Goal: Task Accomplishment & Management: Manage account settings

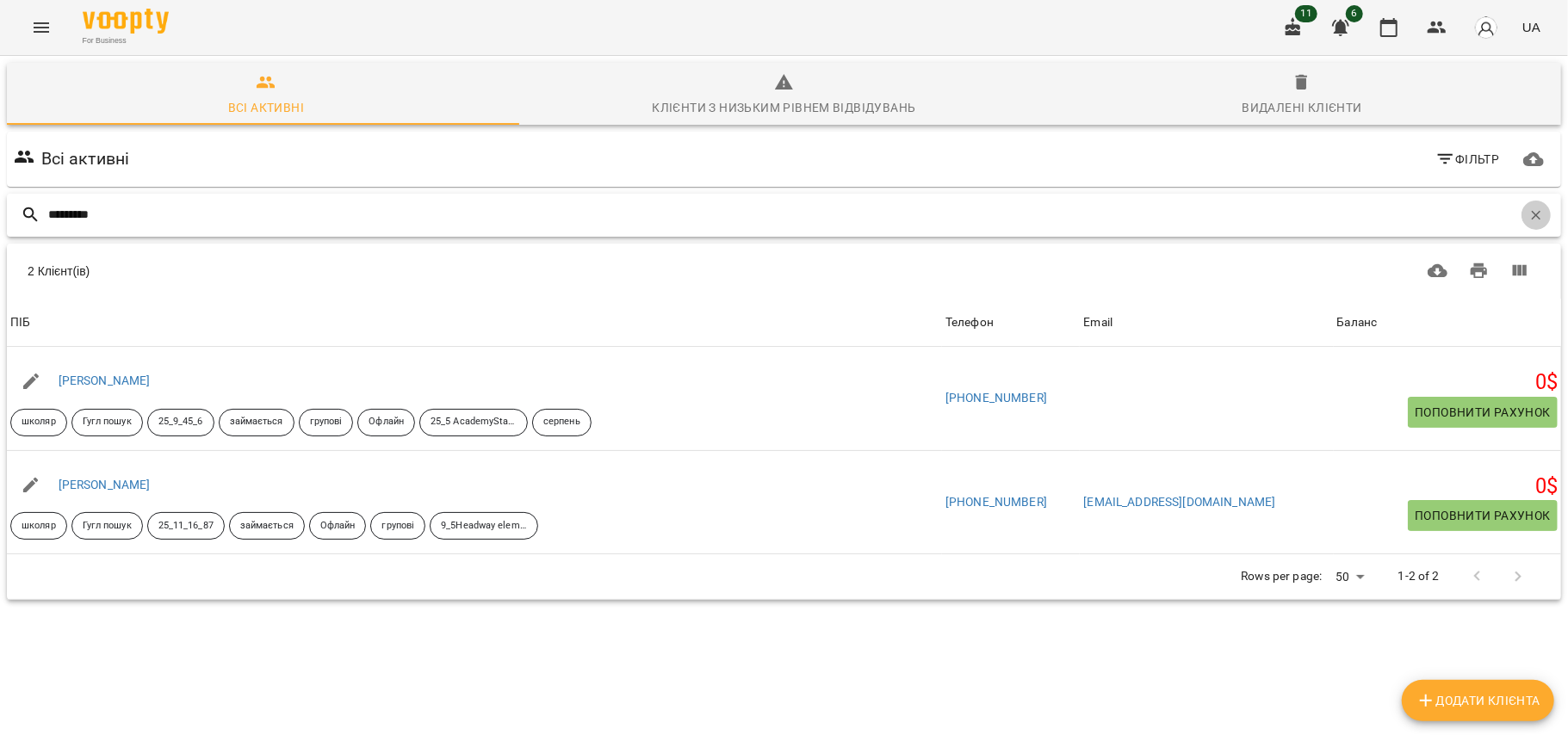
click at [1528, 208] on icon "button" at bounding box center [1535, 214] width 15 height 15
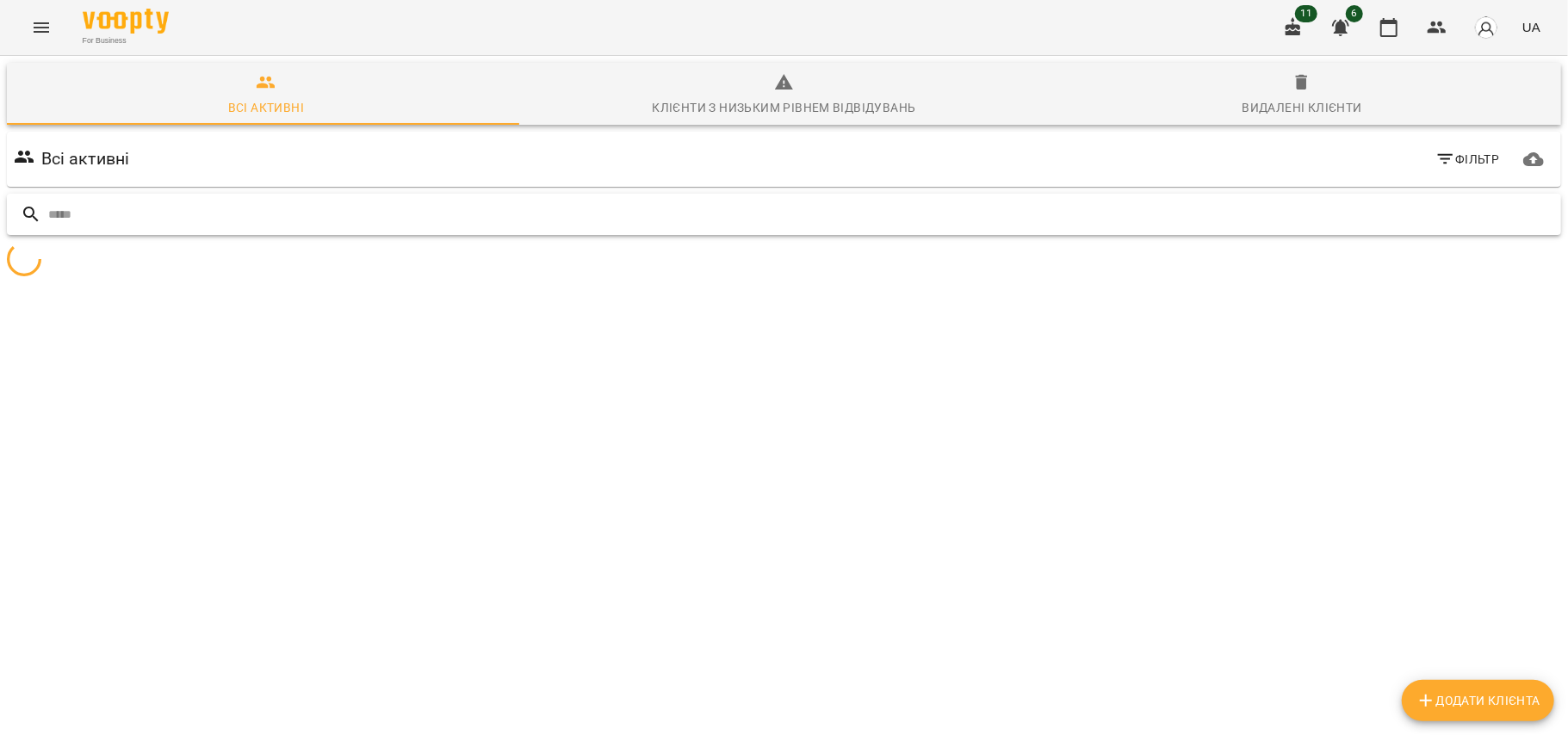
click at [1455, 211] on input "text" at bounding box center [801, 214] width 1506 height 28
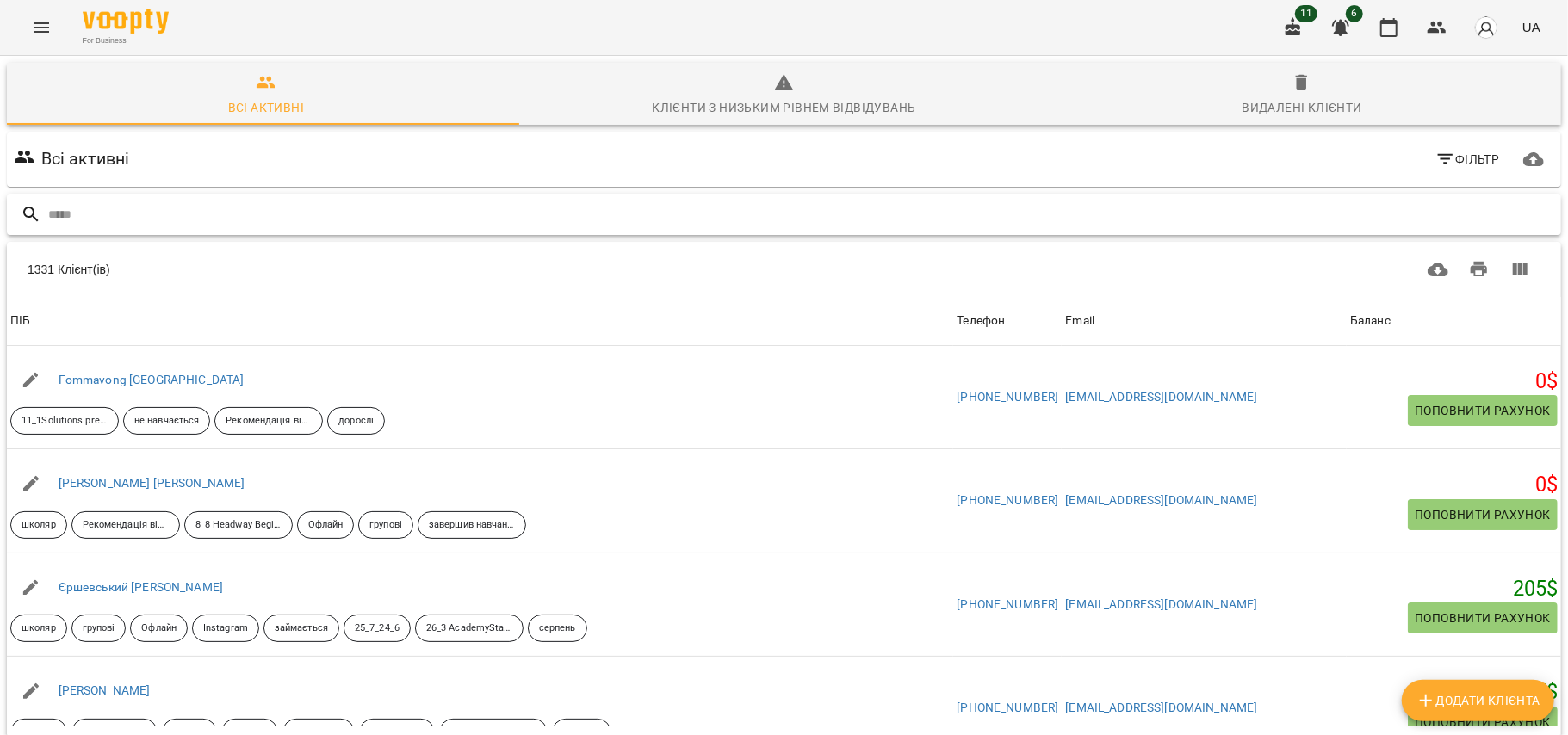
click at [1279, 223] on input "text" at bounding box center [801, 214] width 1506 height 28
type input "*"
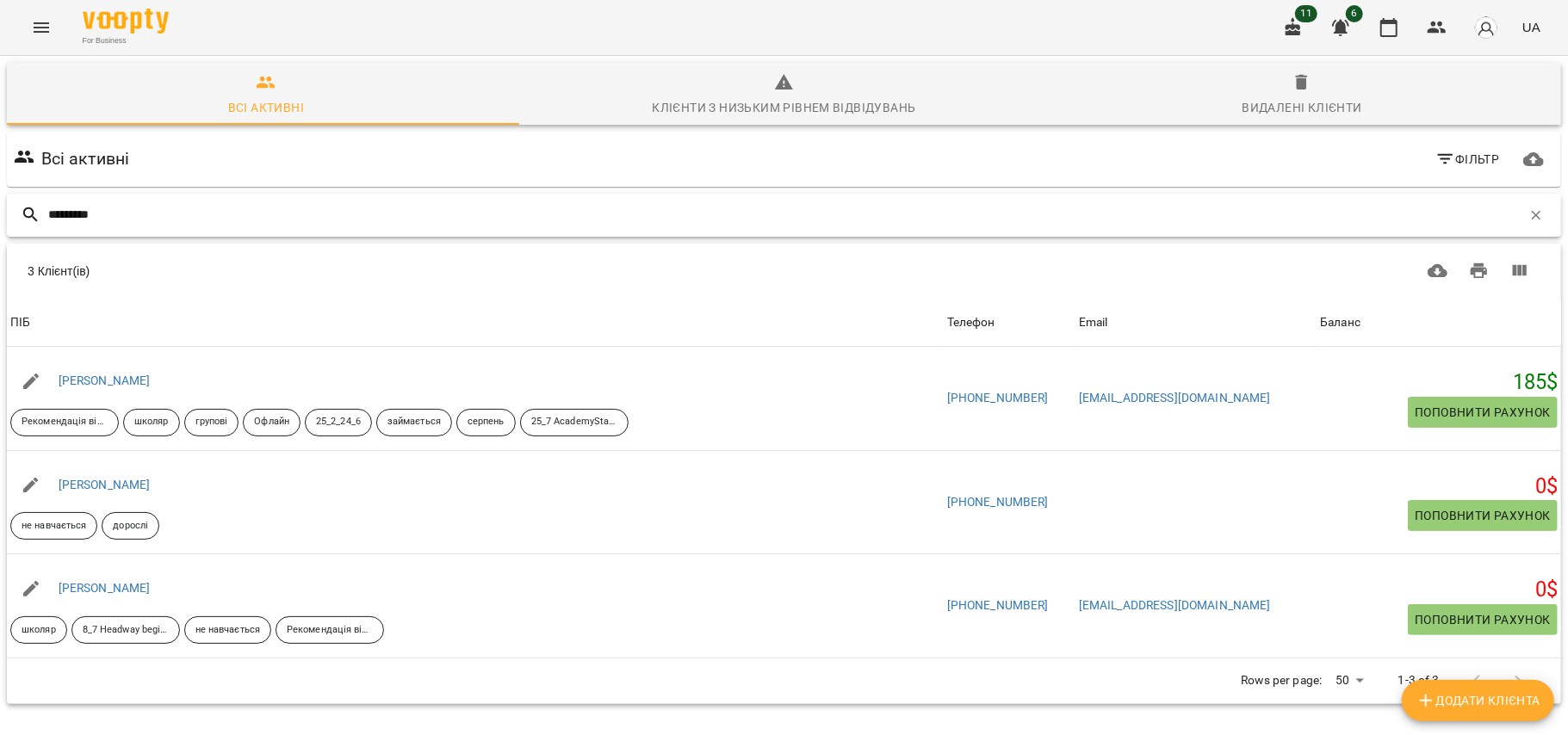
type input "*********"
click at [36, 12] on button "Menu" at bounding box center [41, 27] width 41 height 41
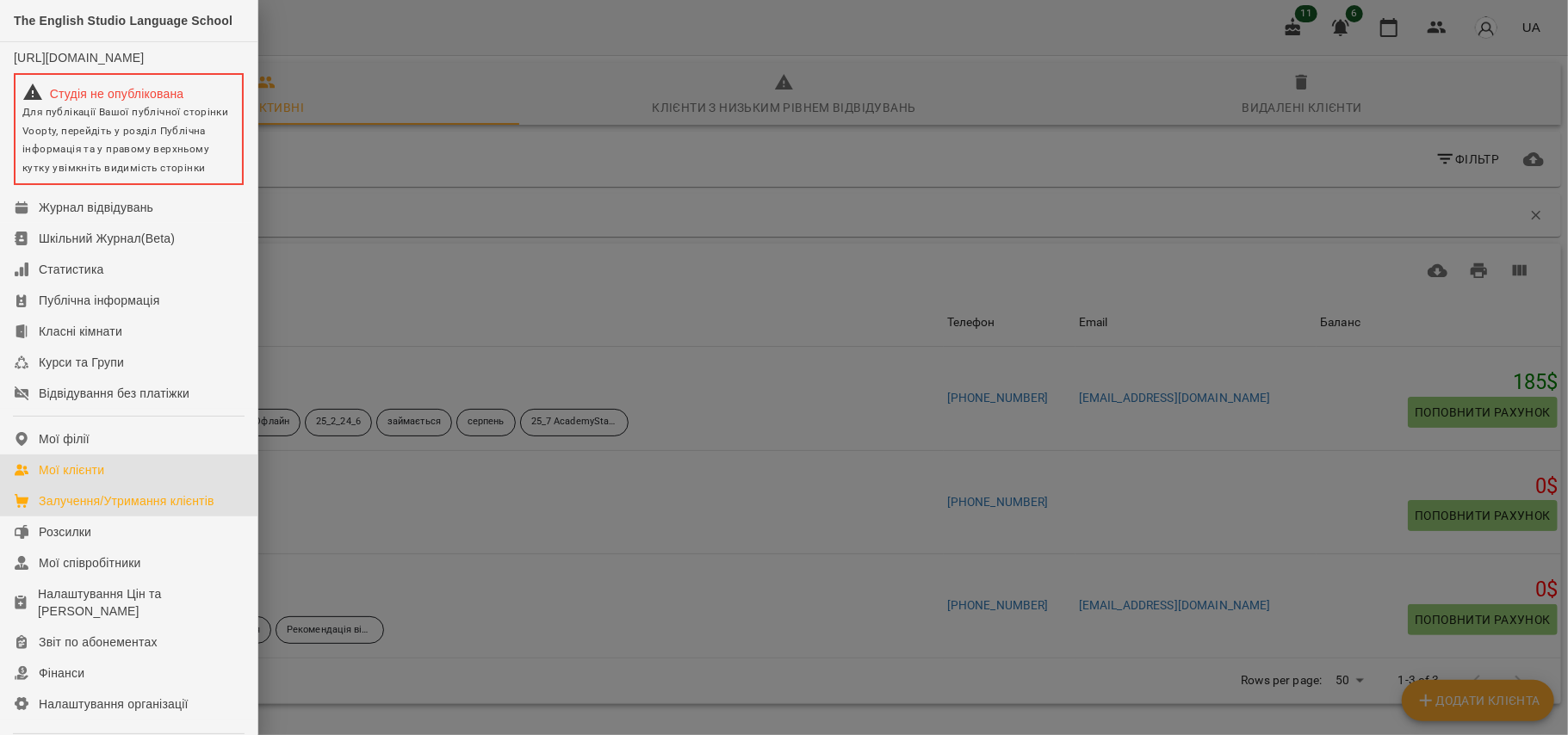
click at [154, 510] on div "Залучення/Утримання клієнтів" at bounding box center [126, 501] width 175 height 17
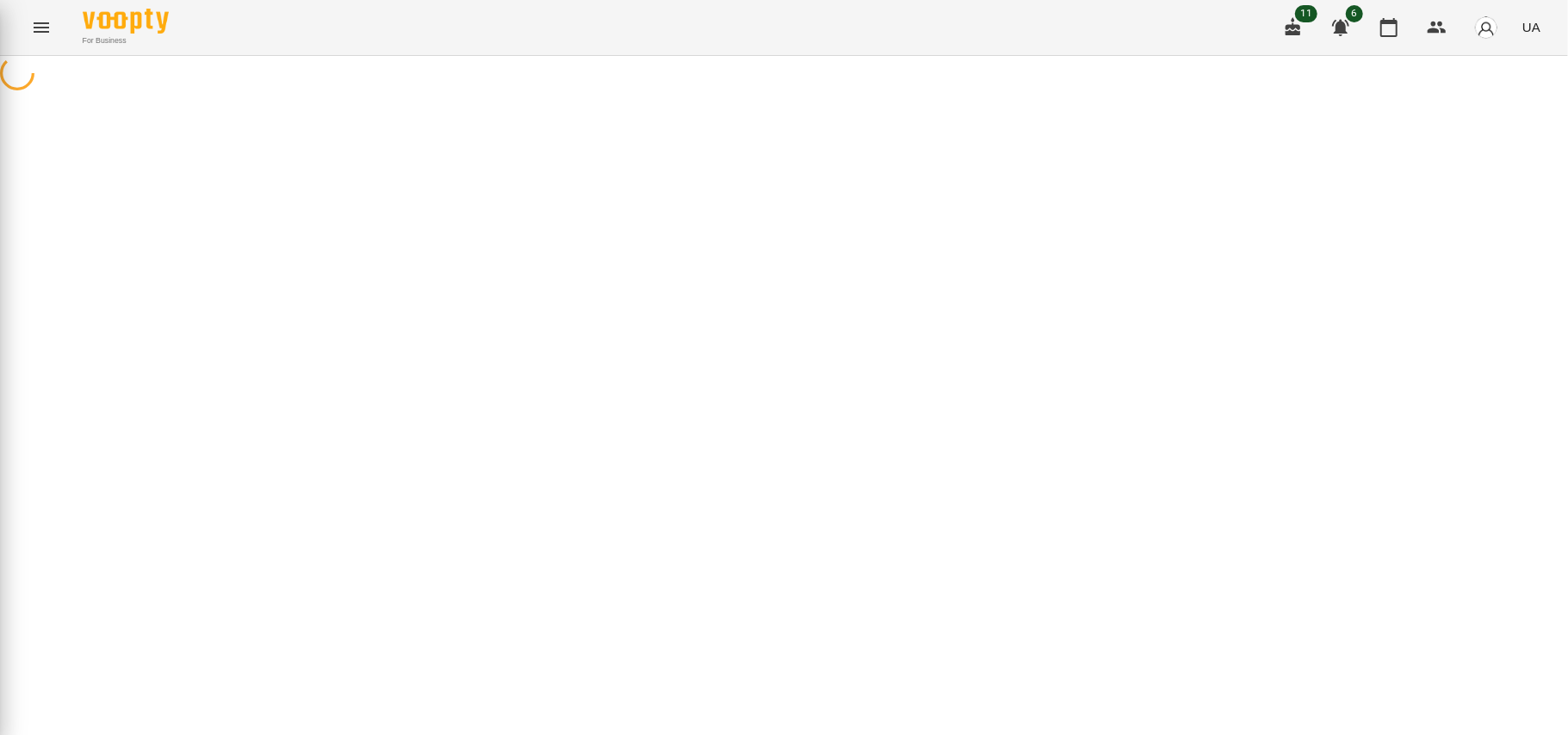
select select "**********"
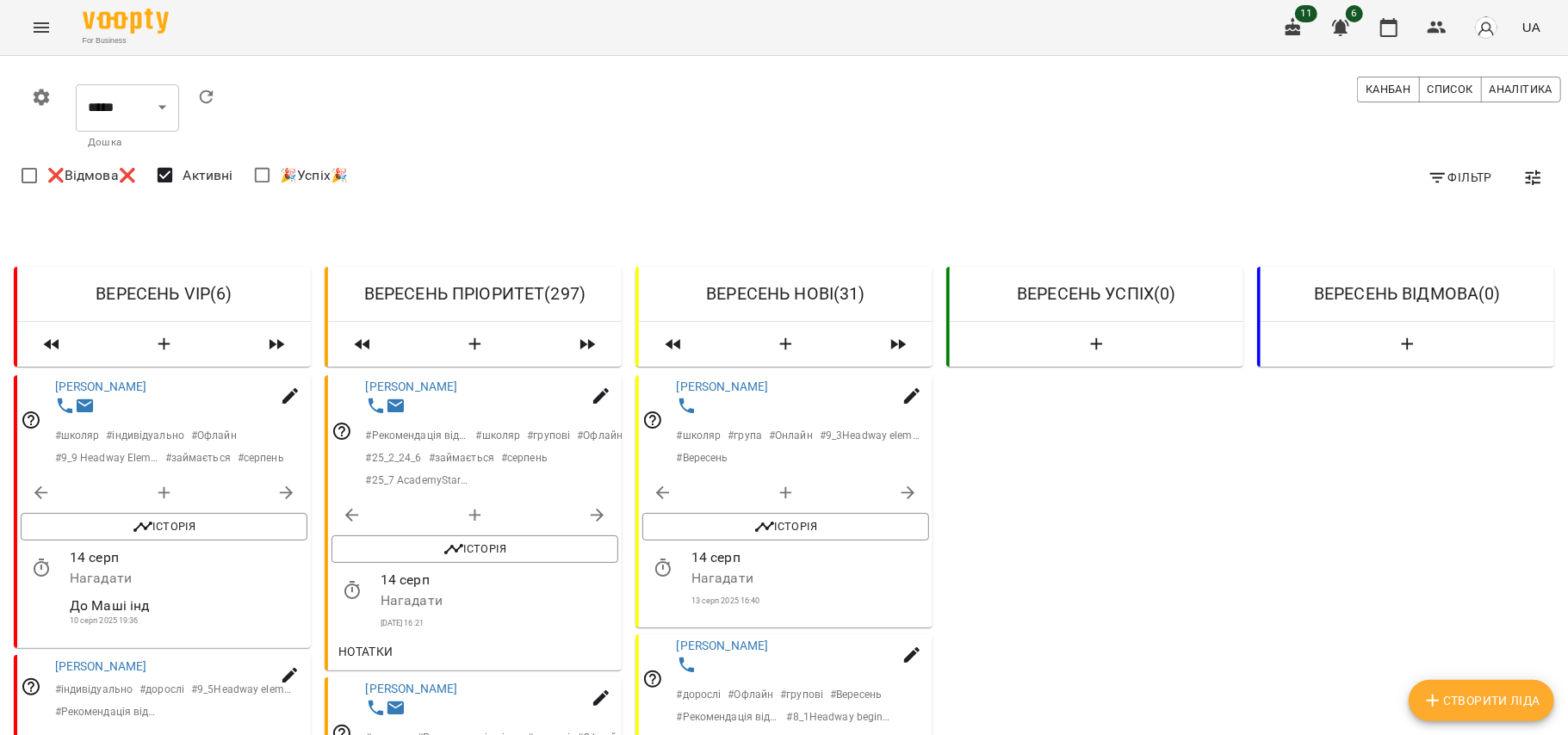
click at [1427, 174] on icon "button" at bounding box center [1437, 178] width 21 height 21
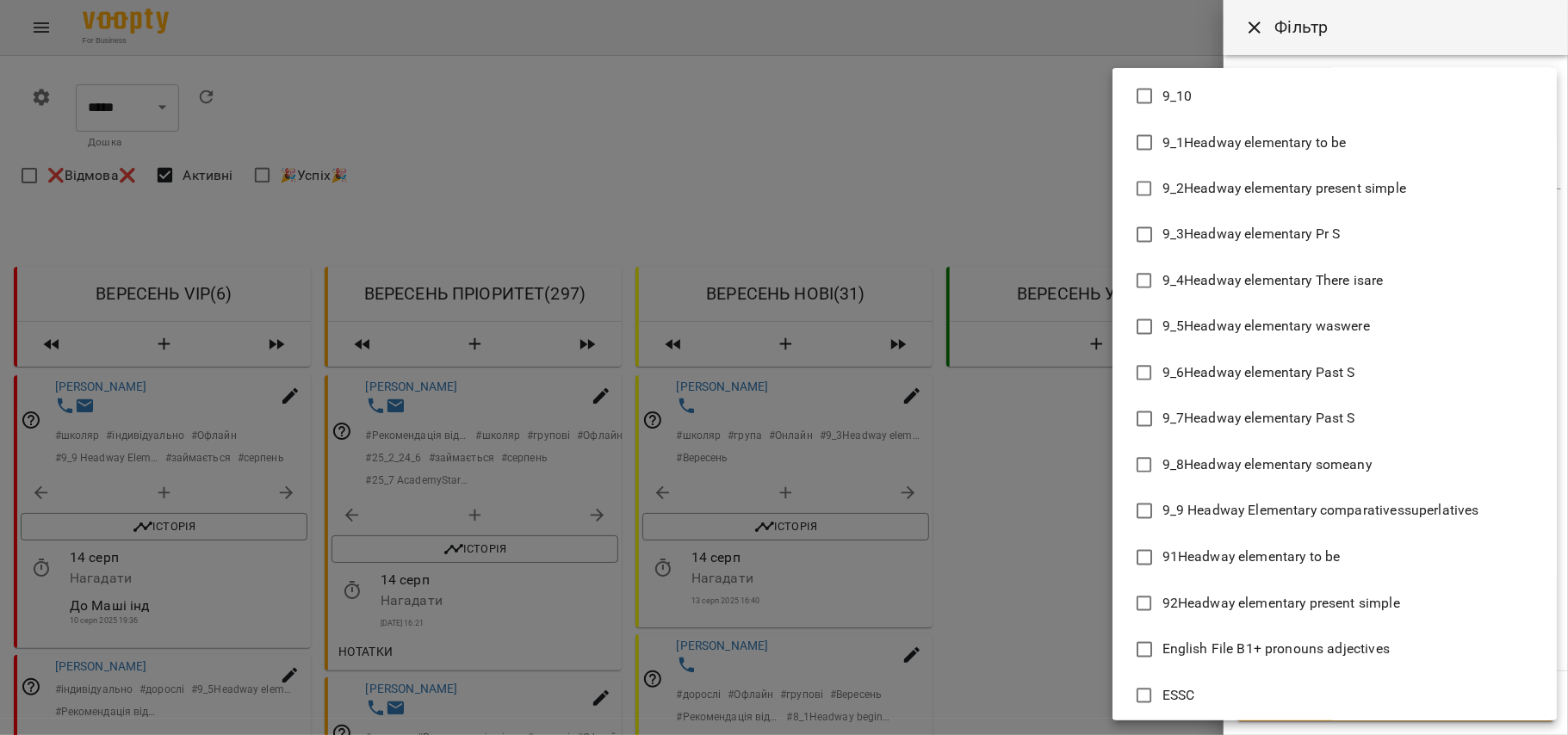
scroll to position [6934, 0]
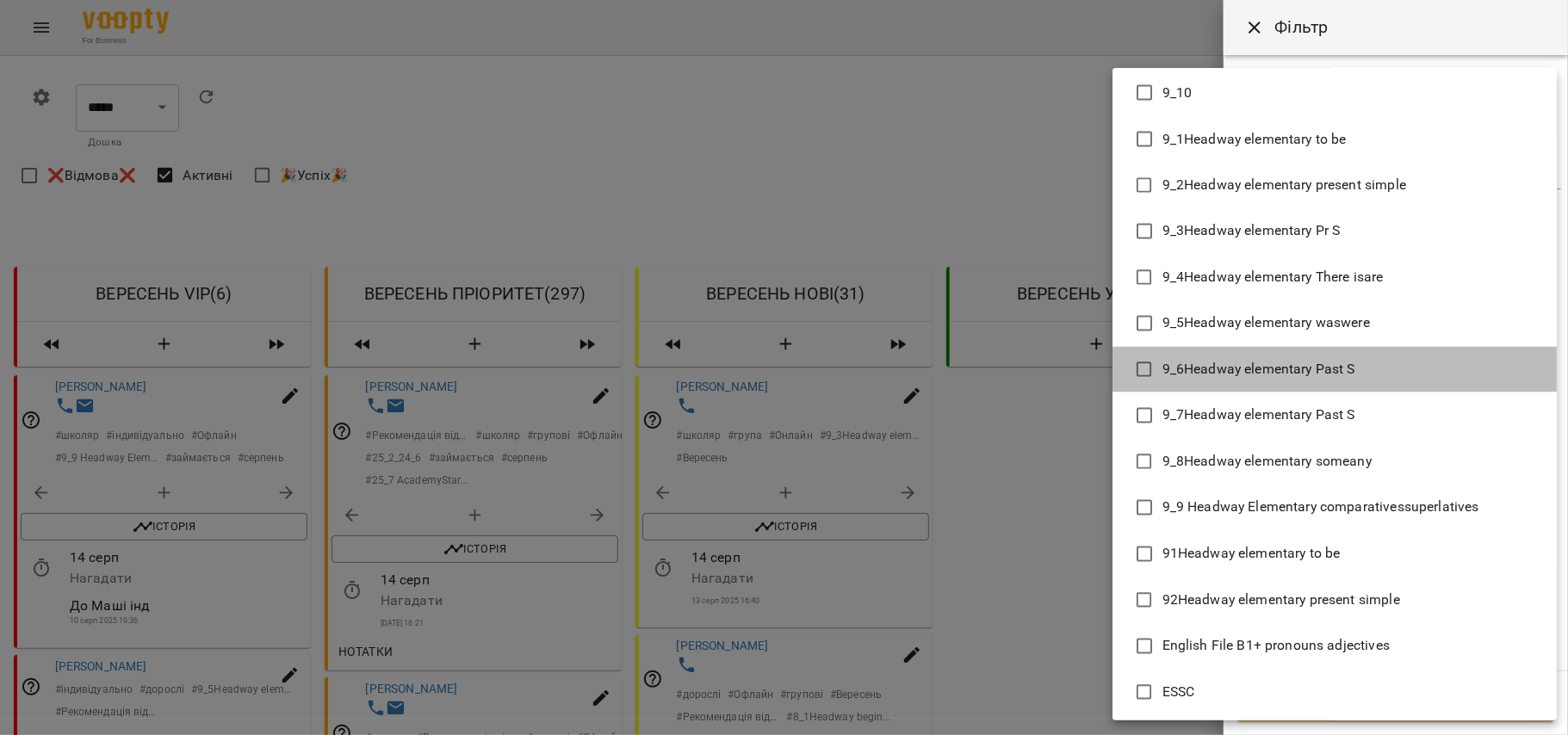
click at [1420, 369] on li "9_6Headway elementary Past S" at bounding box center [1335, 370] width 444 height 46
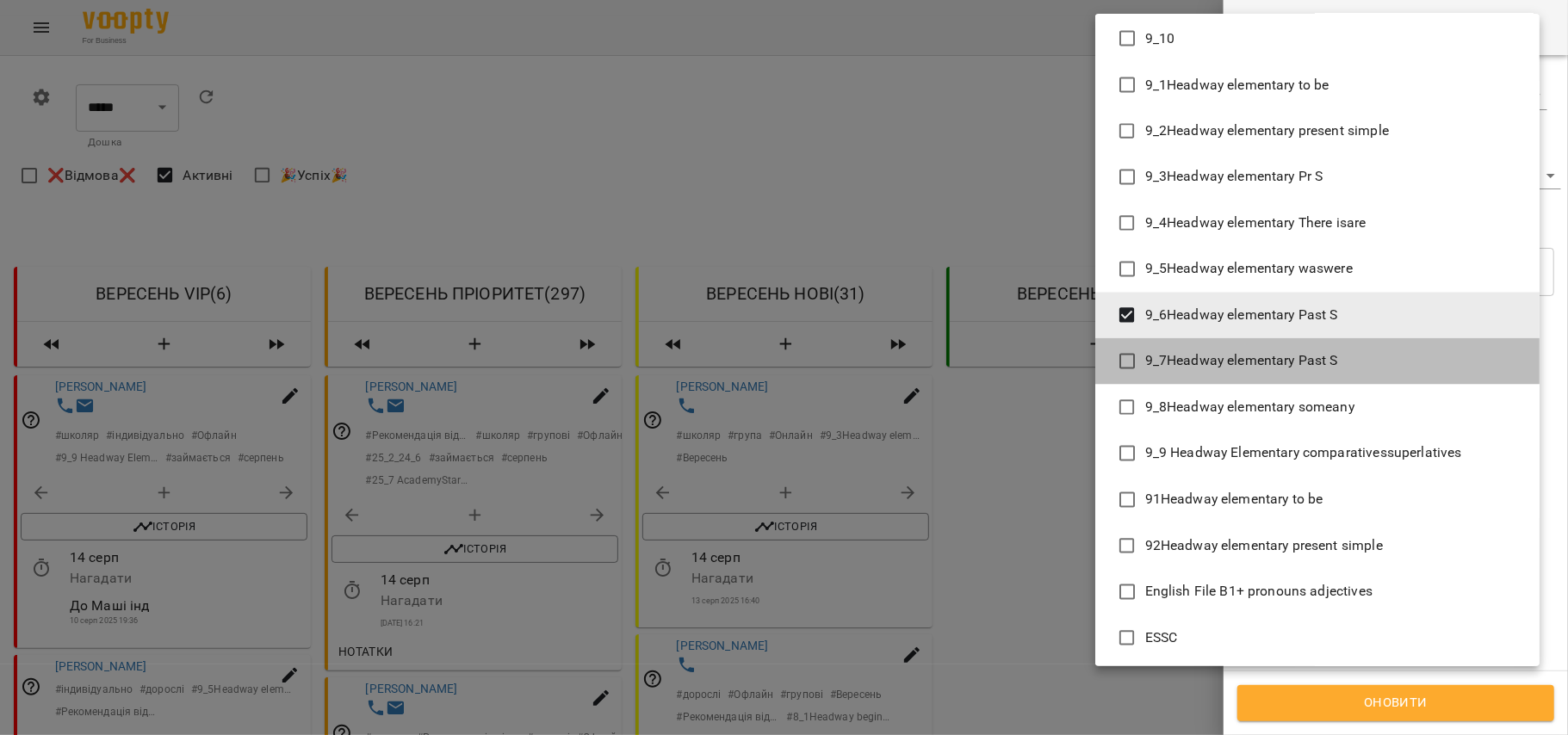
click at [1415, 365] on li "9_7Headway elementary Past S" at bounding box center [1317, 361] width 444 height 46
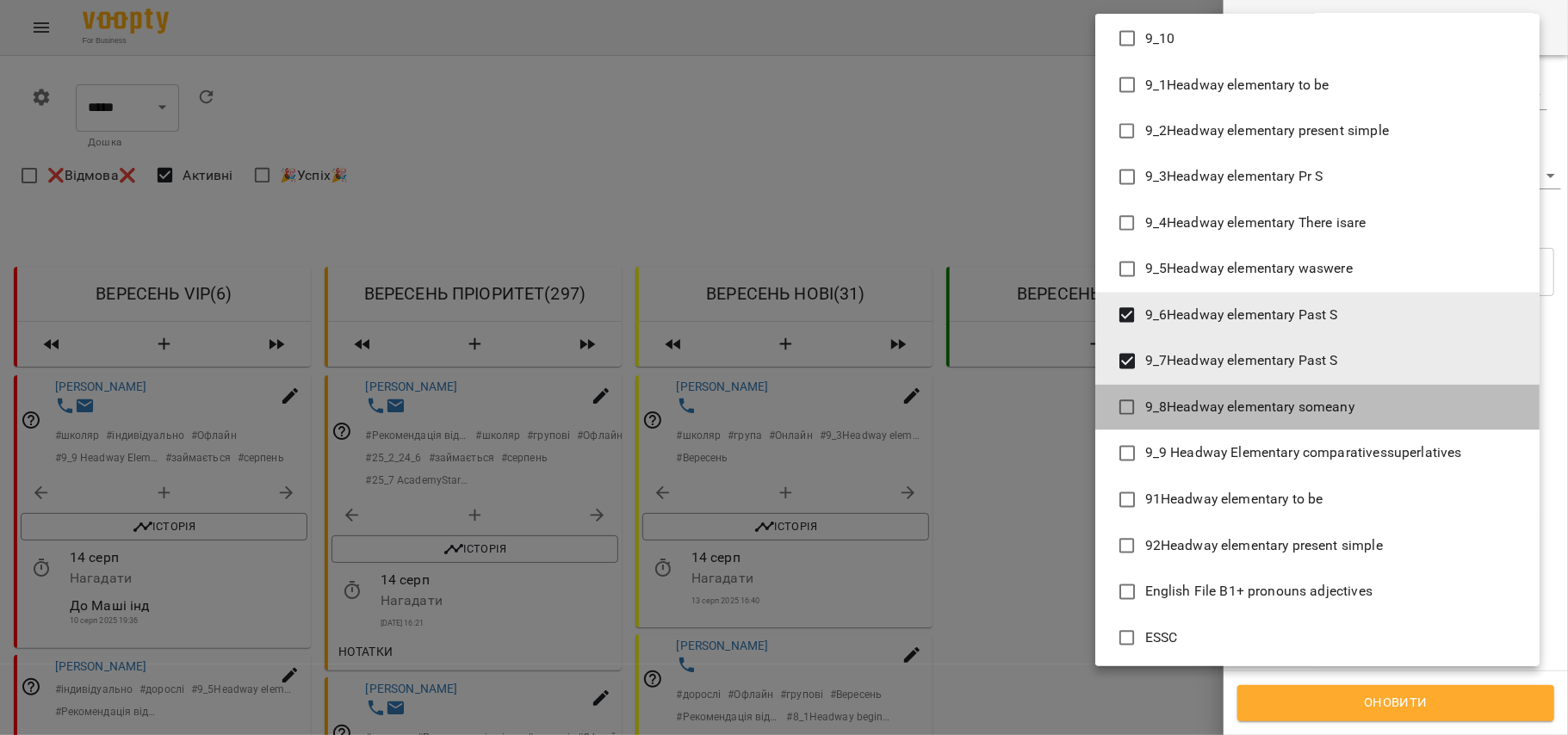
click at [1421, 396] on li "9_8Headway elementary someany" at bounding box center [1317, 408] width 444 height 46
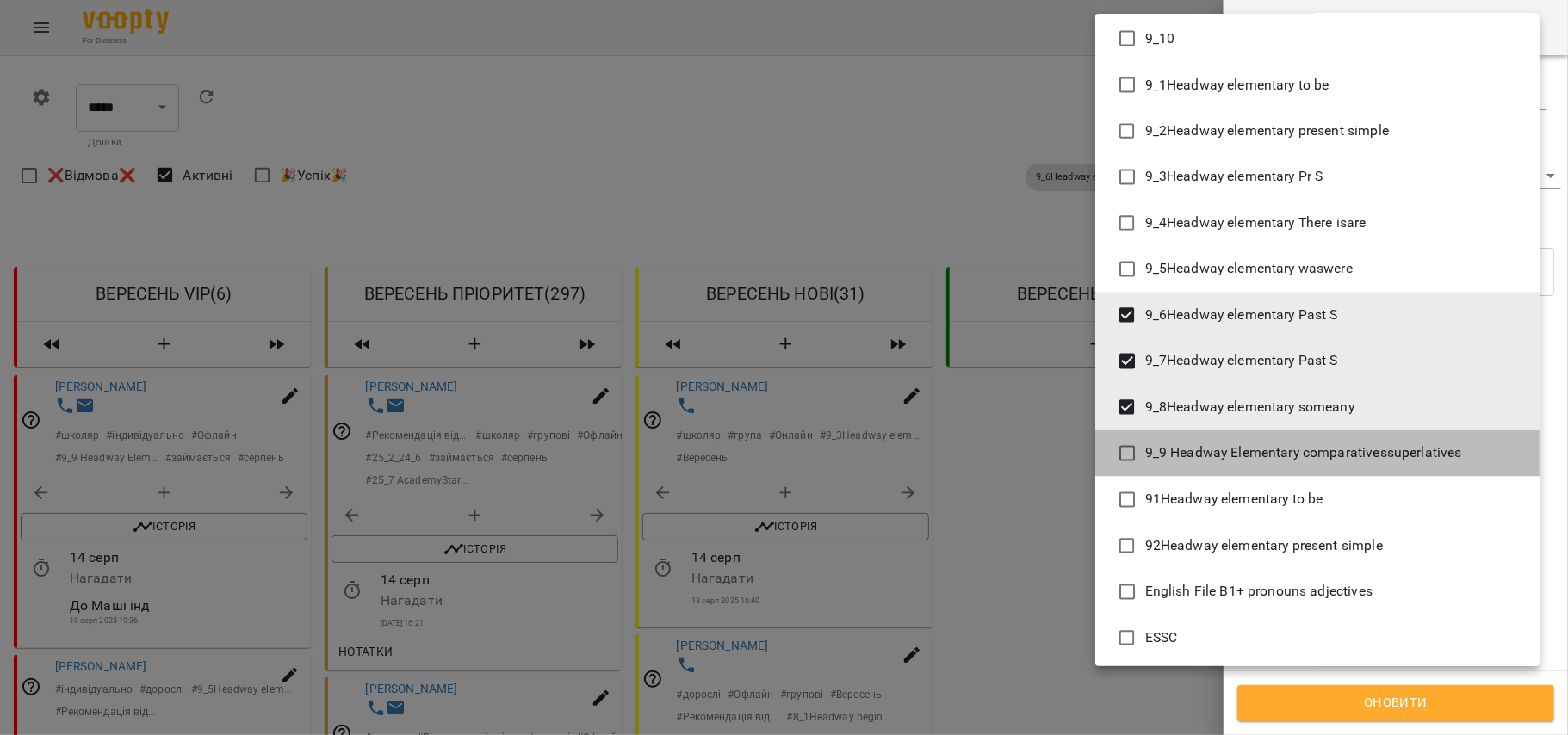
click at [1429, 454] on span "9_9 Headway Elementary comparativessuperlatives" at bounding box center [1304, 453] width 317 height 21
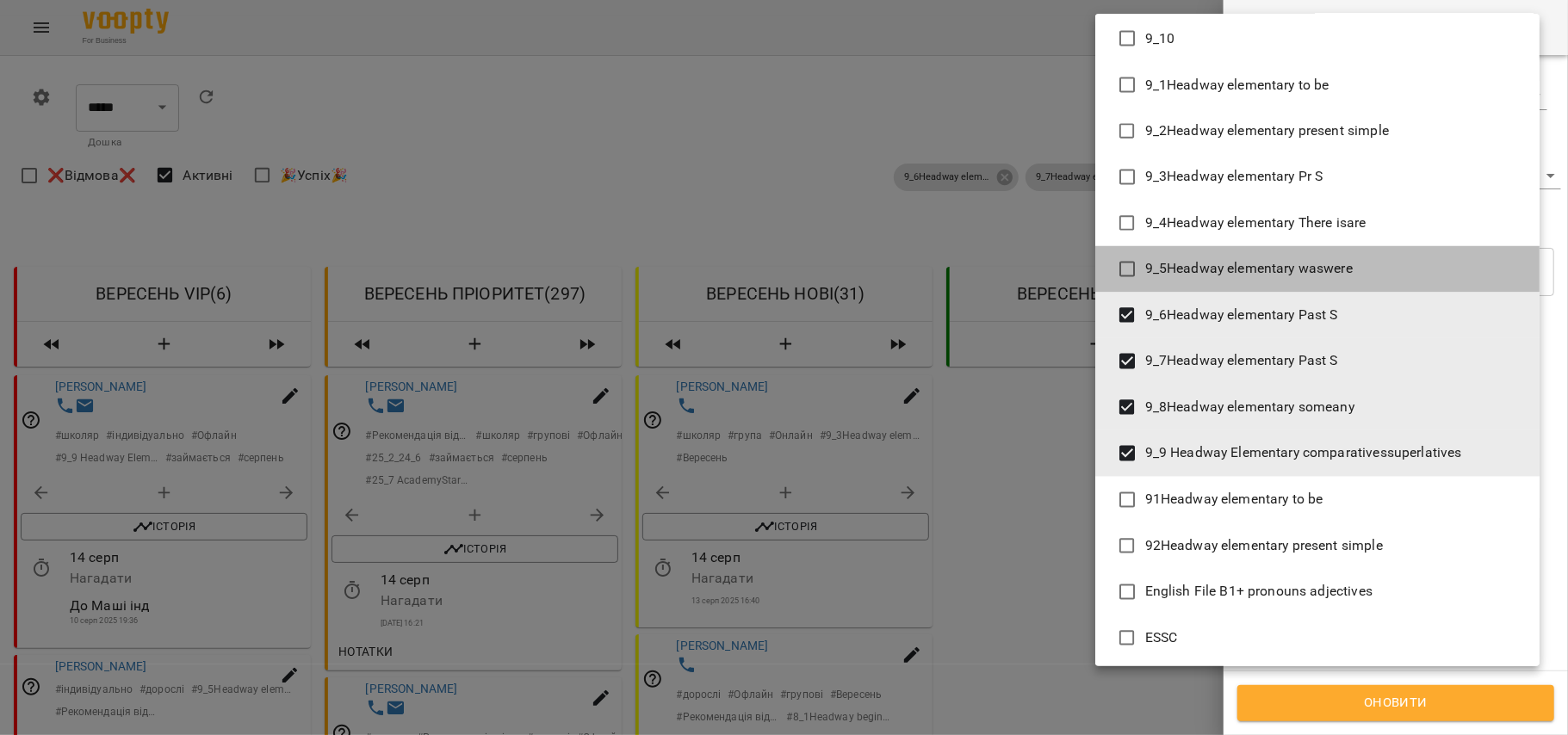
click at [1374, 270] on li "9_5Headway elementary waswere" at bounding box center [1317, 269] width 444 height 46
type input "**********"
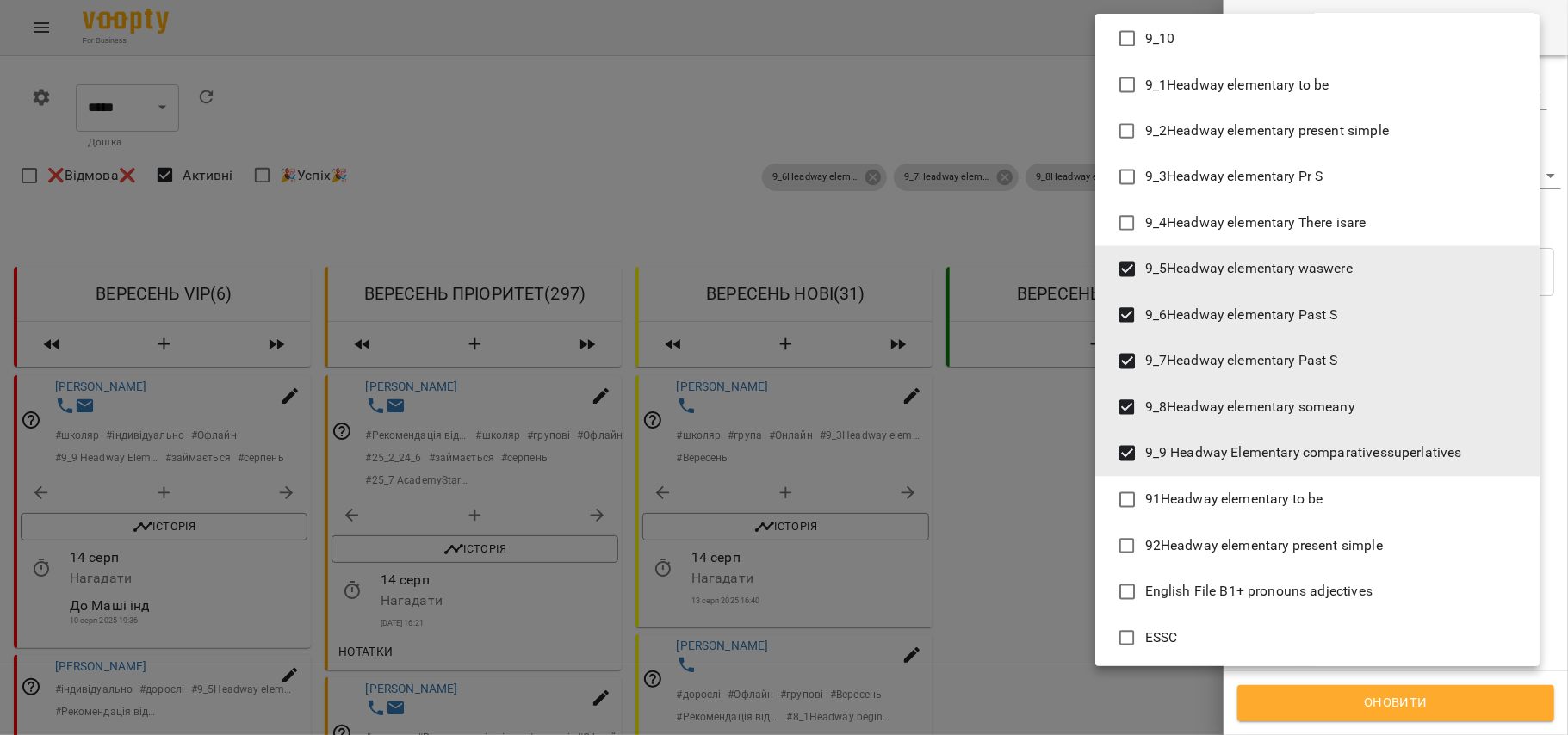
click at [1379, 694] on div at bounding box center [784, 367] width 1568 height 735
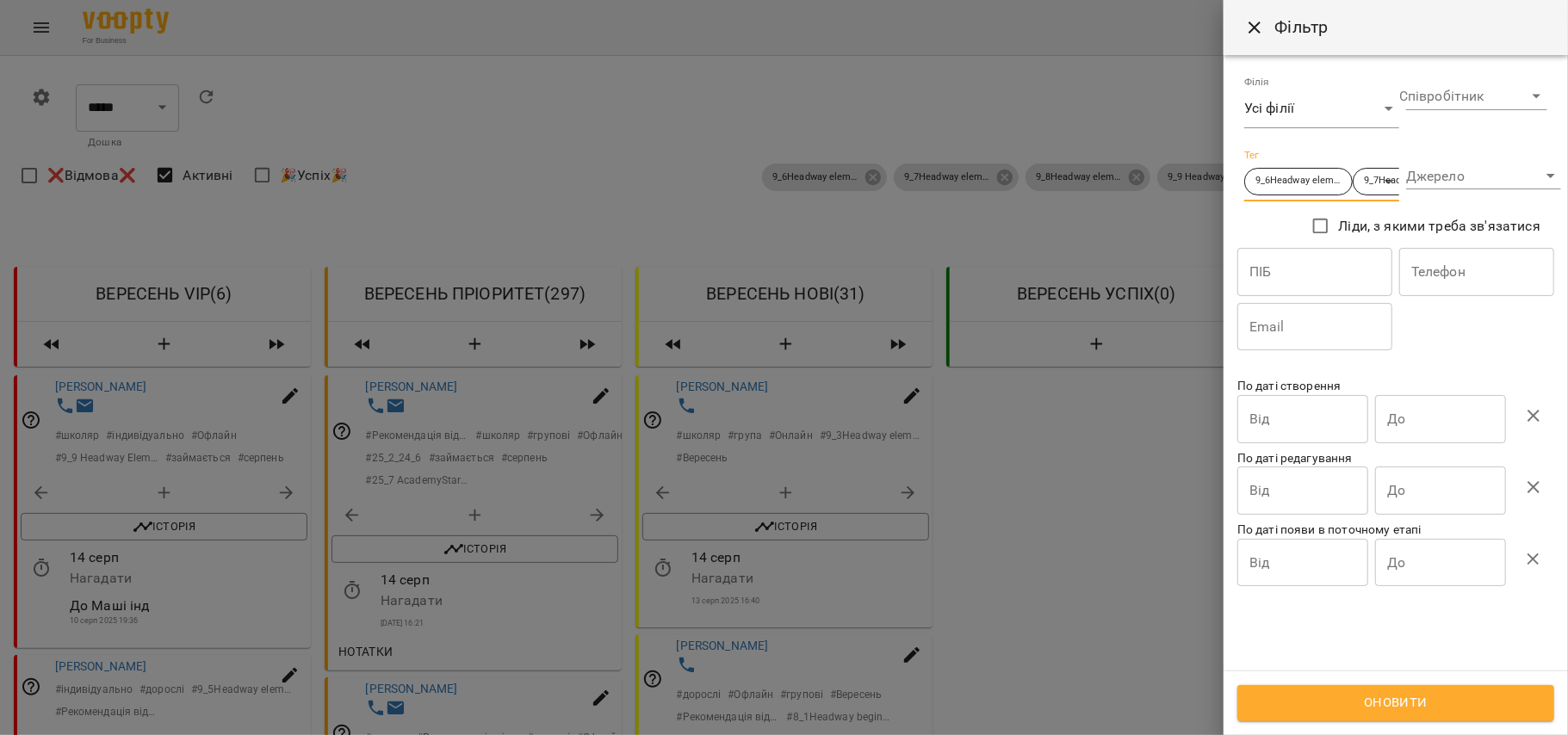
click at [1384, 711] on span "Оновити" at bounding box center [1395, 703] width 279 height 23
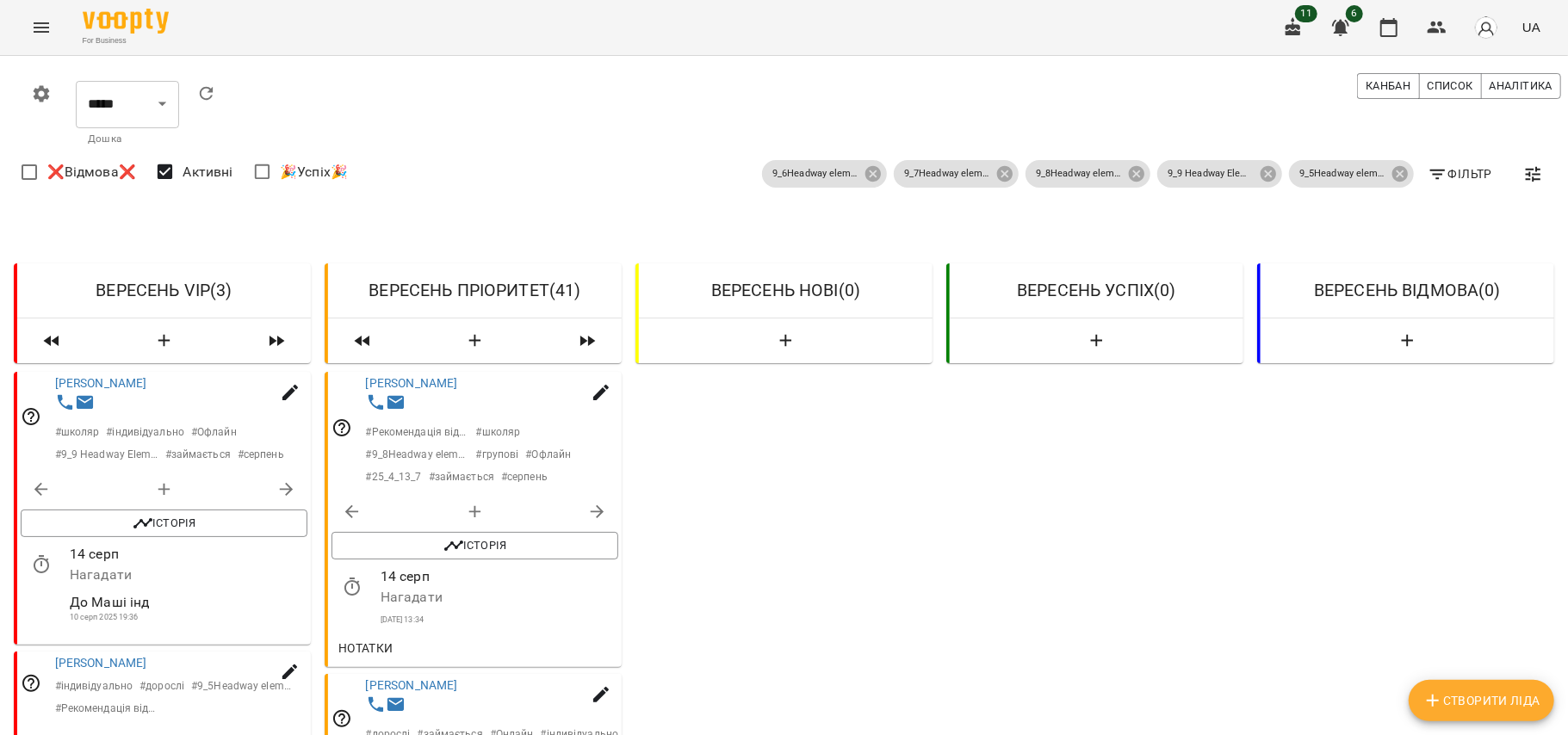
scroll to position [160, 0]
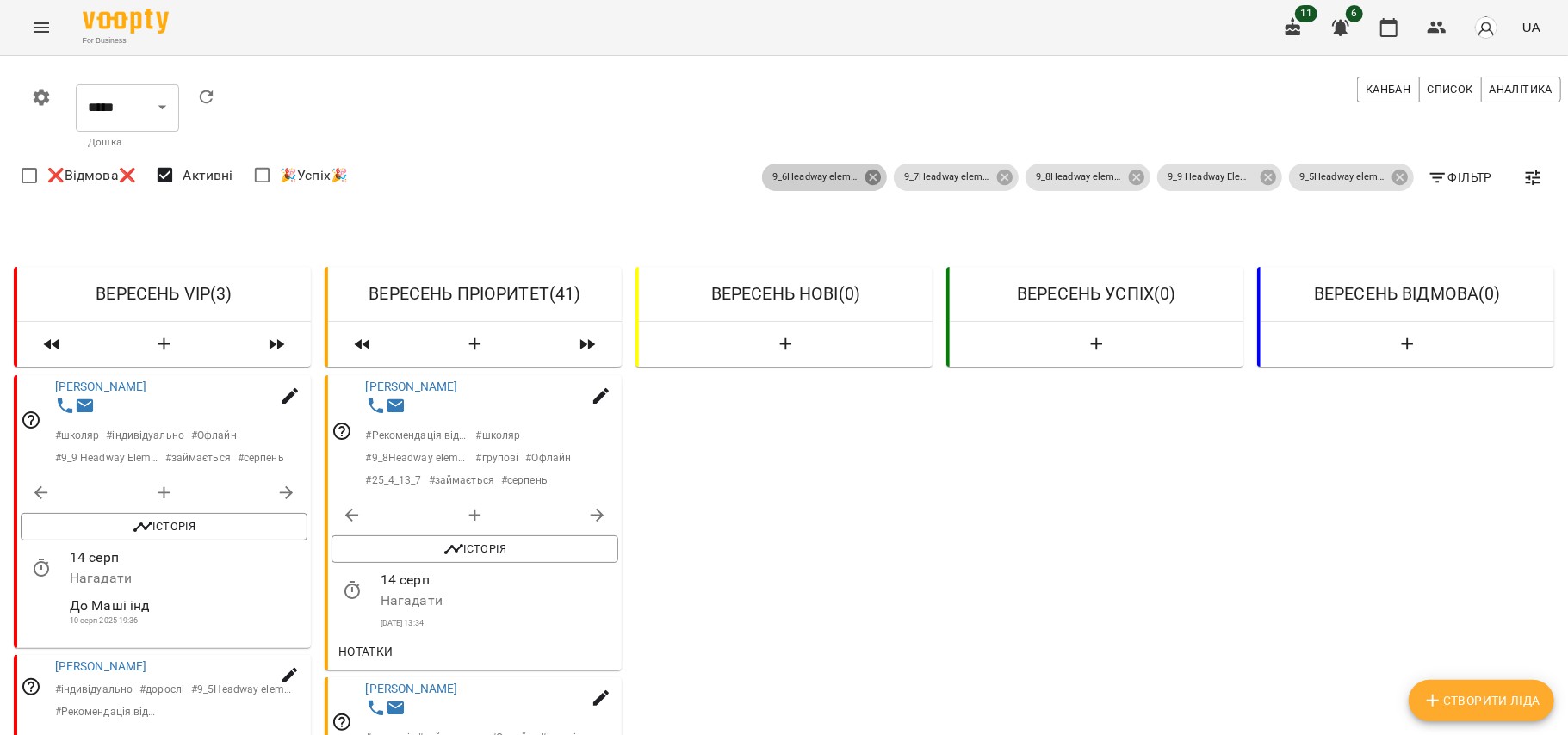
click at [866, 180] on icon at bounding box center [873, 177] width 15 height 15
click at [996, 186] on icon at bounding box center [1005, 177] width 19 height 19
click at [1127, 184] on icon at bounding box center [1136, 177] width 19 height 19
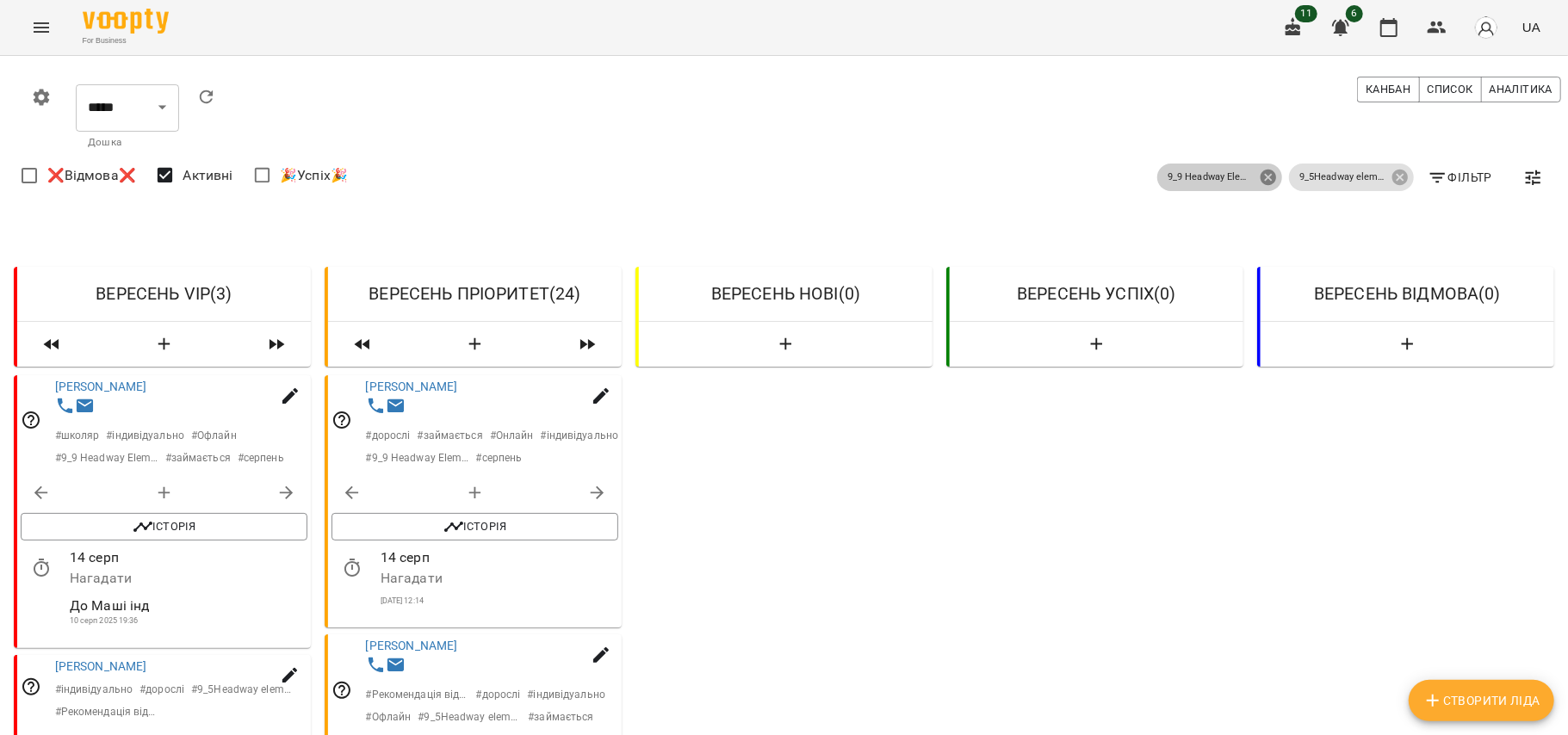
click at [1261, 183] on icon at bounding box center [1268, 177] width 15 height 15
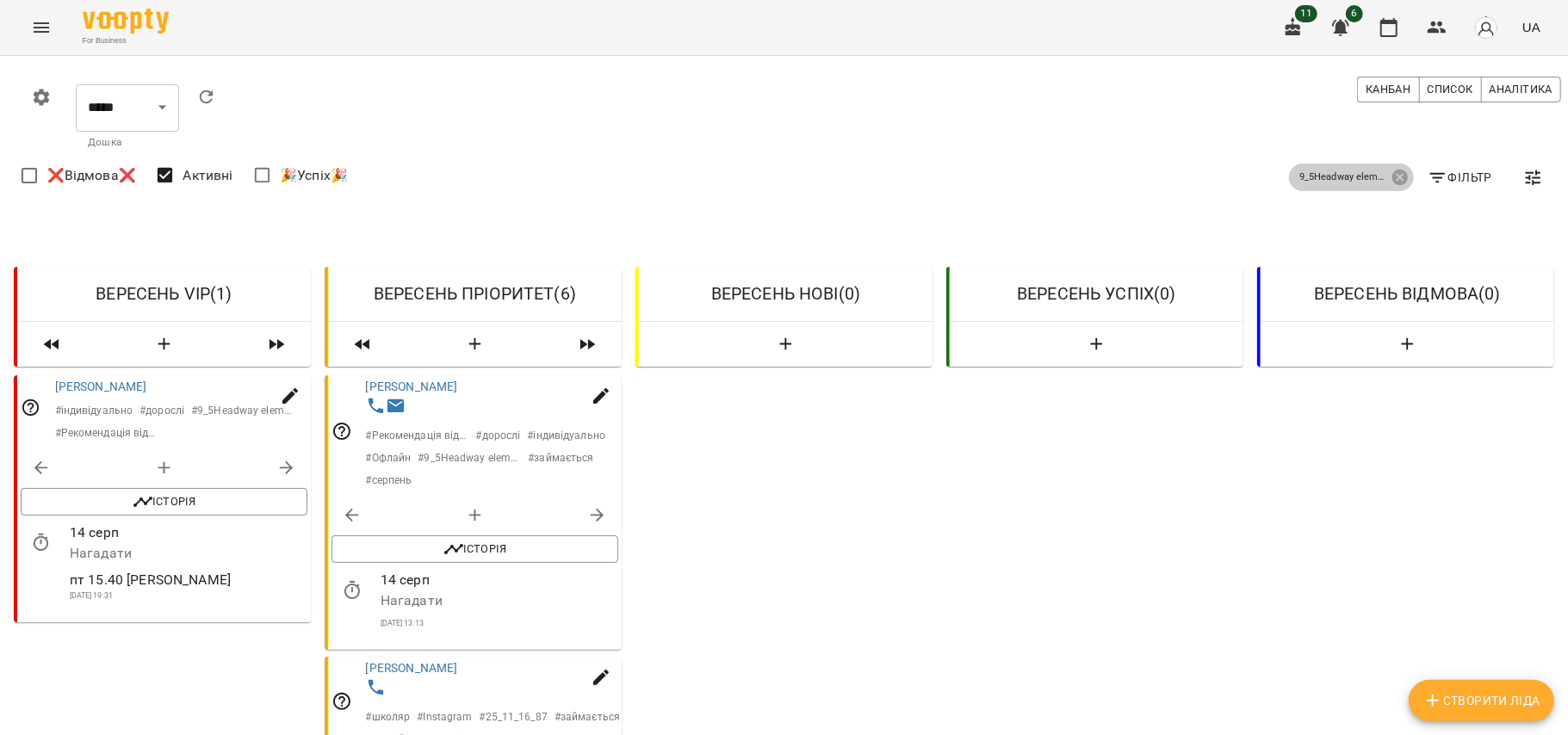
click at [1367, 183] on p "9_5Headway elementary waswere" at bounding box center [1342, 178] width 86 height 15
click at [1393, 181] on icon at bounding box center [1400, 177] width 15 height 15
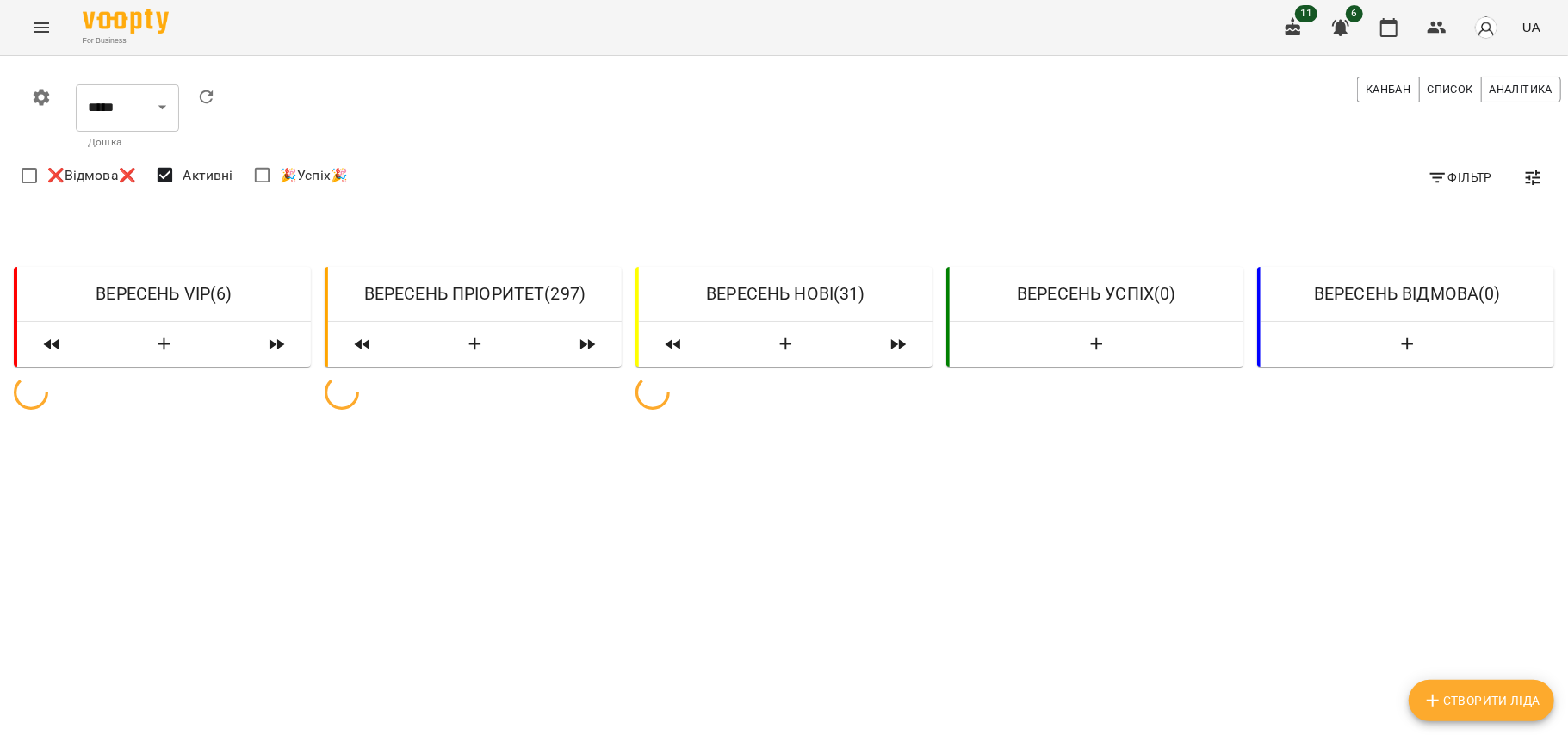
click at [1430, 180] on icon "button" at bounding box center [1437, 178] width 21 height 21
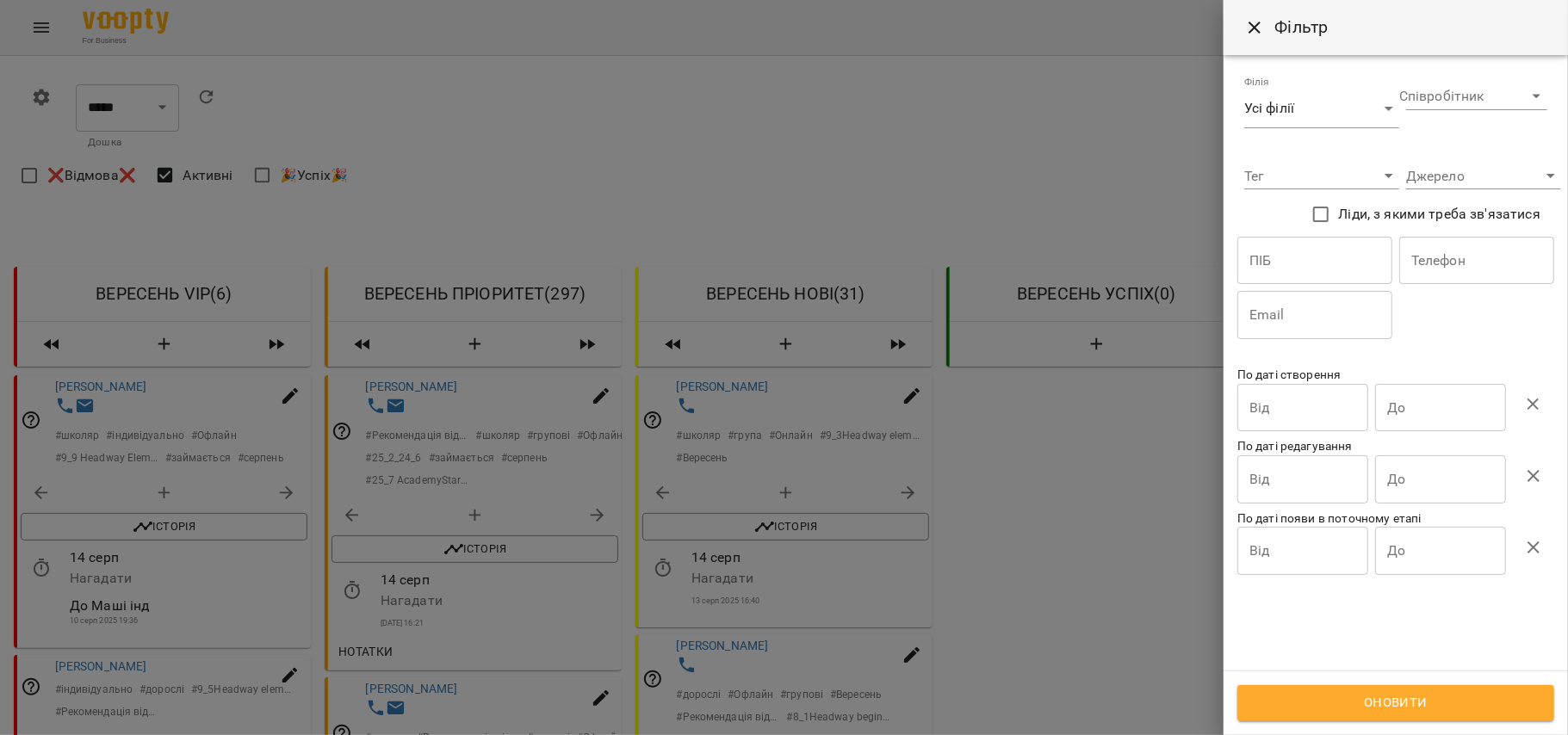
click at [1337, 283] on input "text" at bounding box center [1315, 261] width 155 height 48
type input "*********"
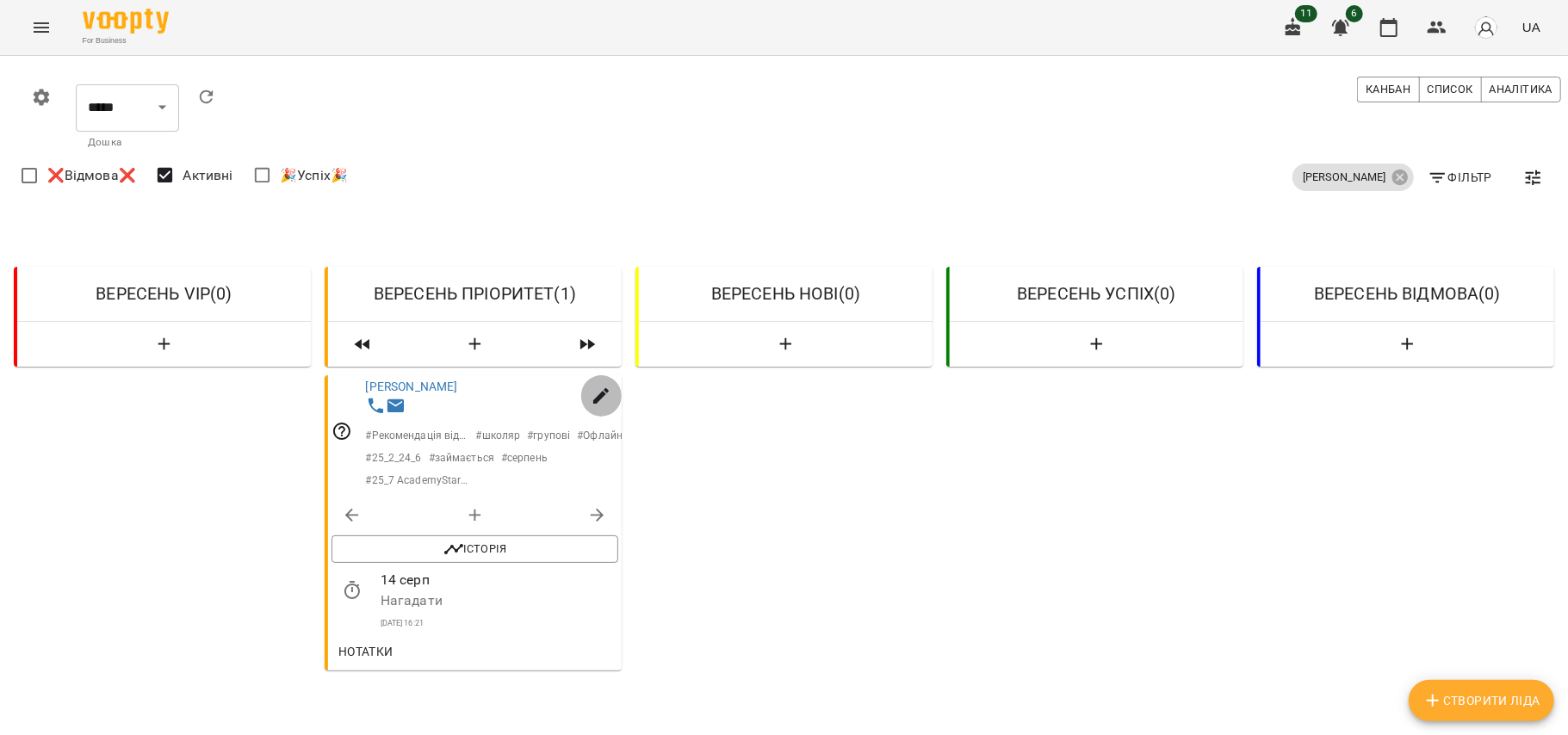
click at [590, 389] on icon "button" at bounding box center [600, 396] width 21 height 21
select select "**"
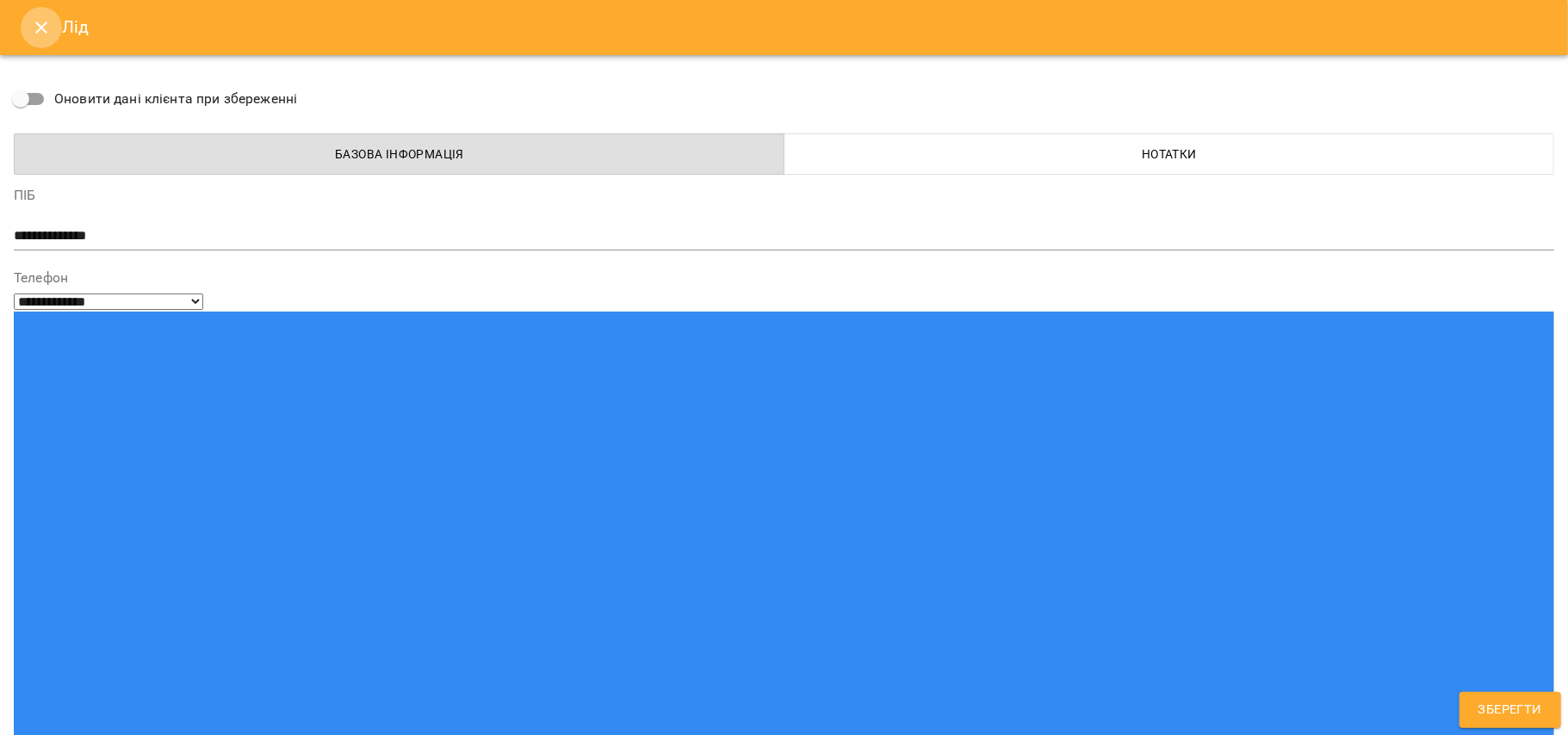
click at [52, 28] on button "Close" at bounding box center [41, 27] width 41 height 41
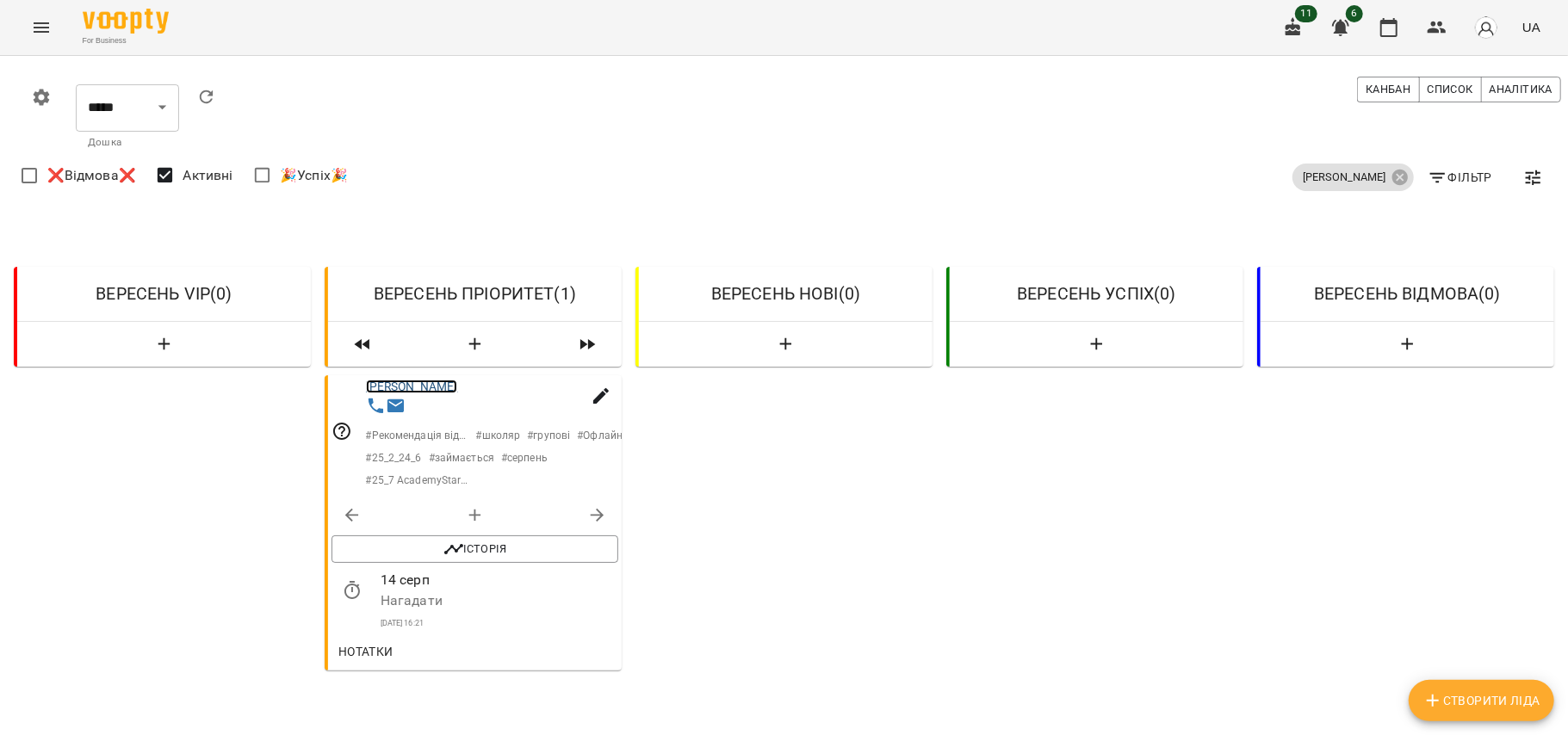
click at [394, 382] on link "[PERSON_NAME]" at bounding box center [412, 386] width 92 height 14
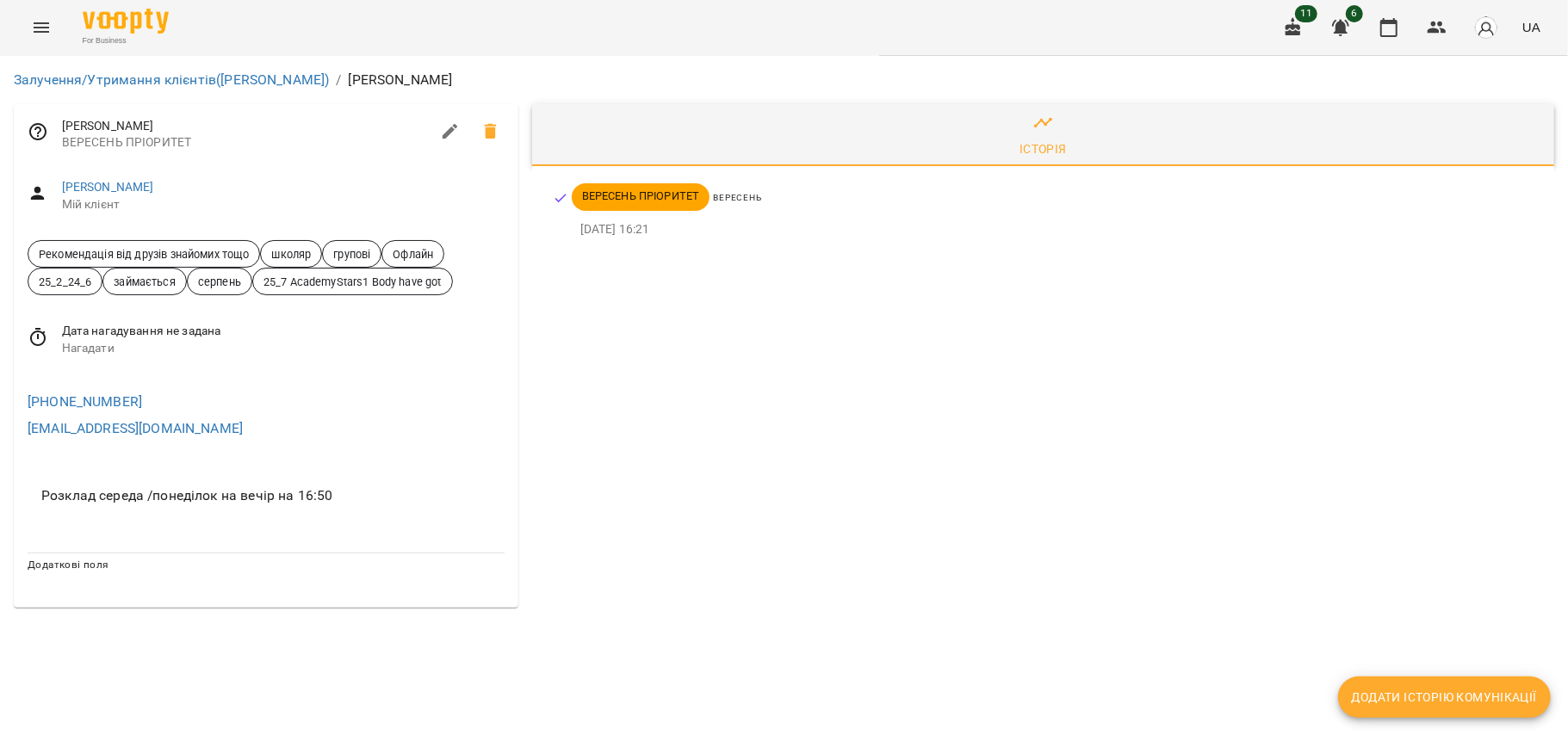
click at [454, 138] on icon "button" at bounding box center [450, 132] width 21 height 21
select select "**"
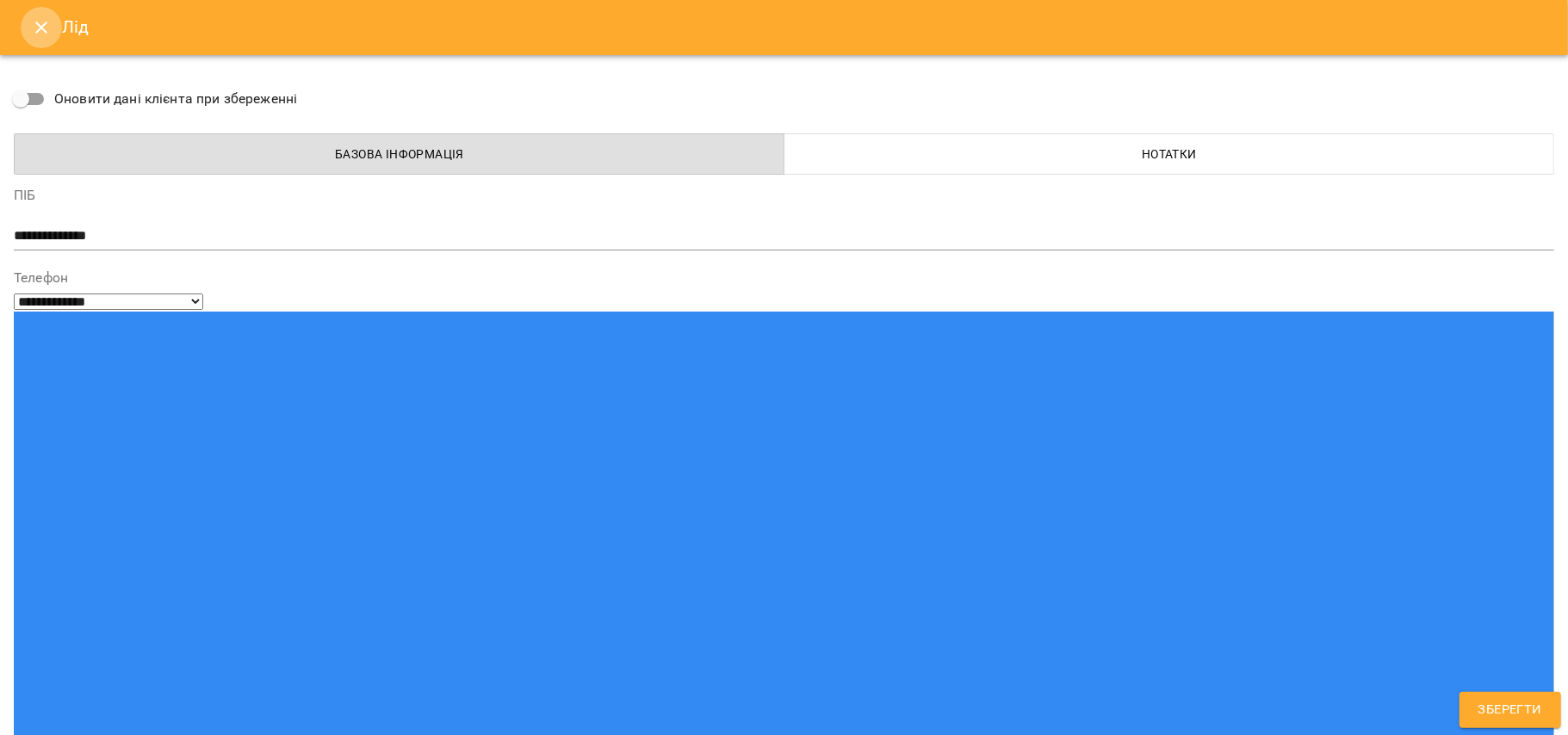
click at [28, 25] on button "Close" at bounding box center [41, 27] width 41 height 41
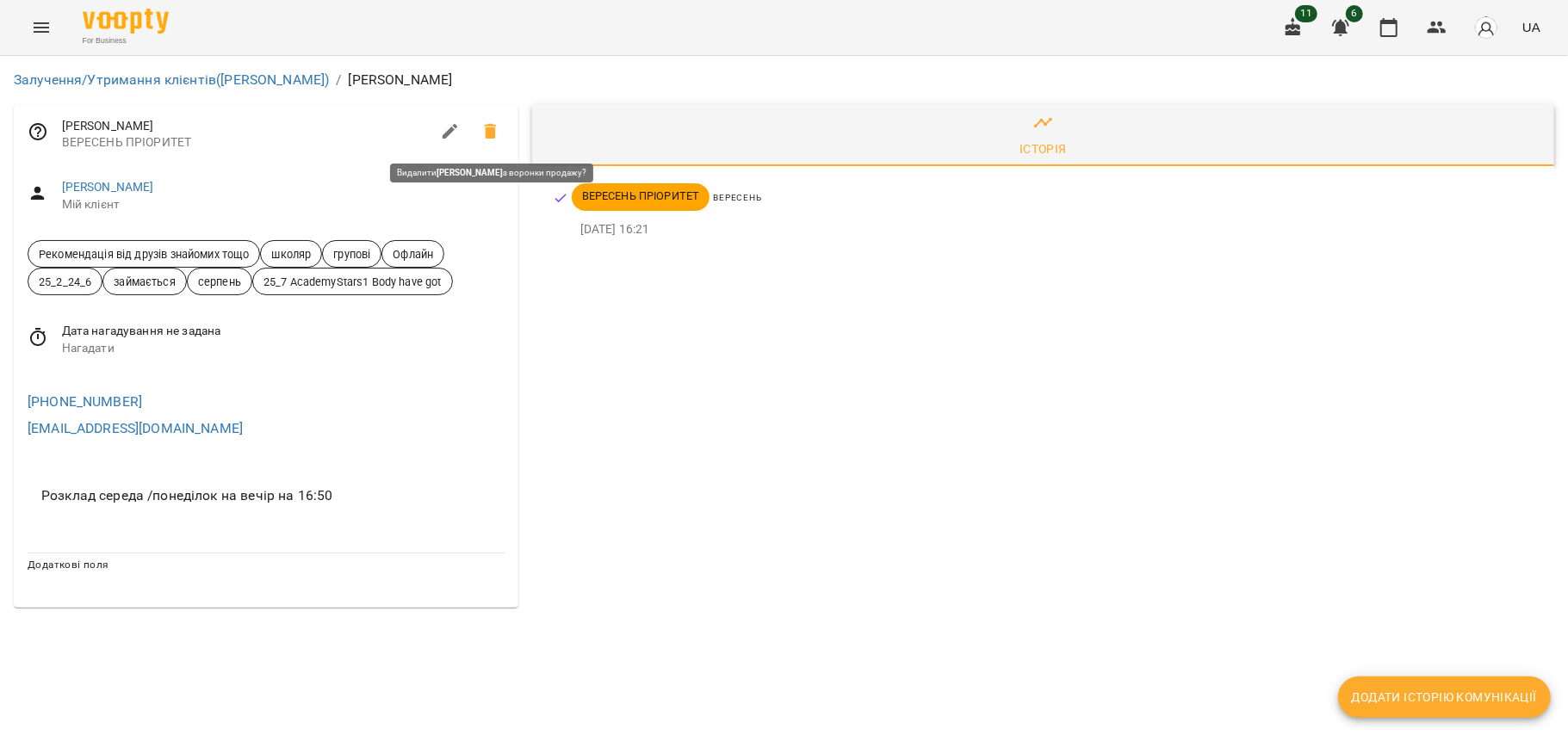
click at [490, 132] on icon at bounding box center [491, 131] width 12 height 15
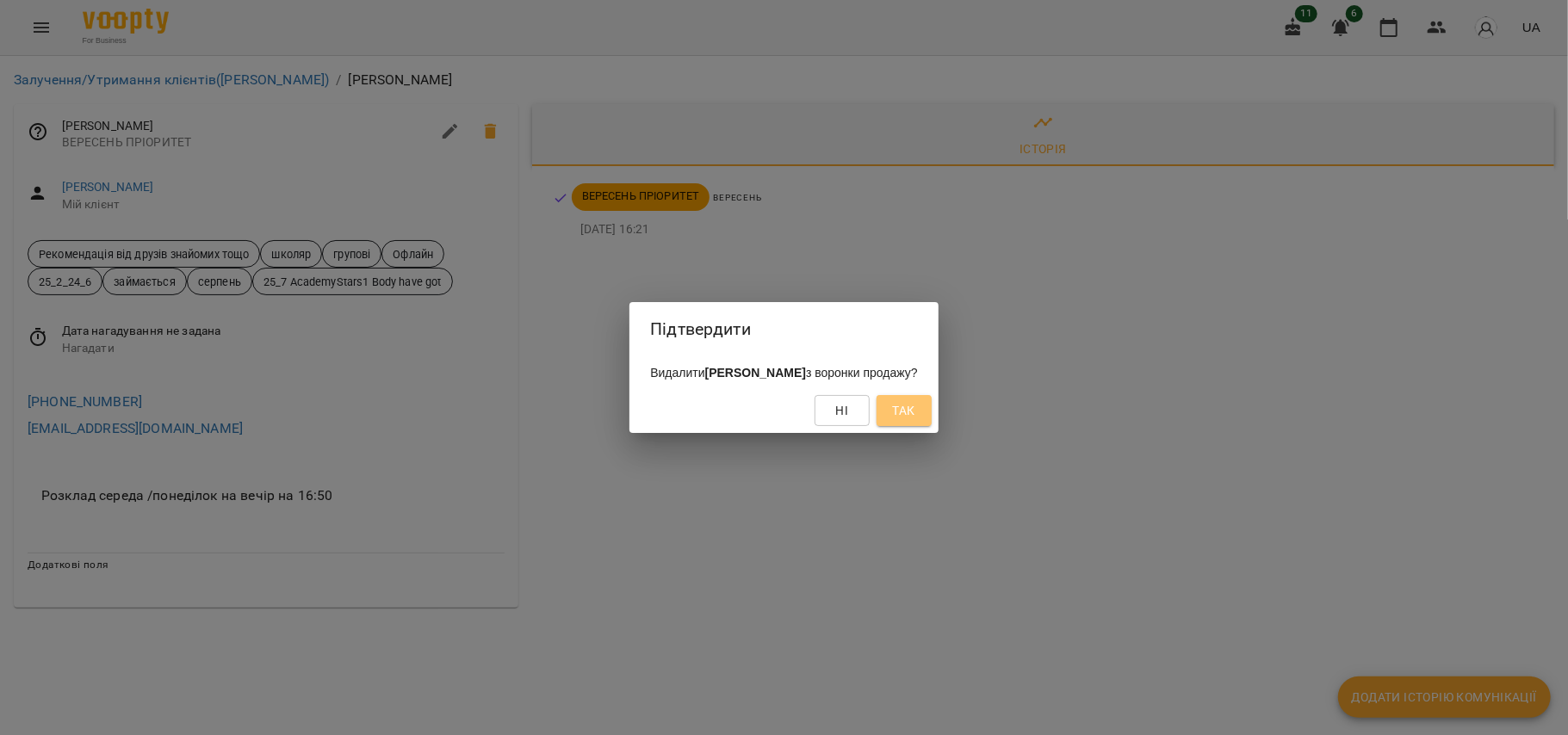
click at [916, 412] on span "Так" at bounding box center [904, 411] width 23 height 21
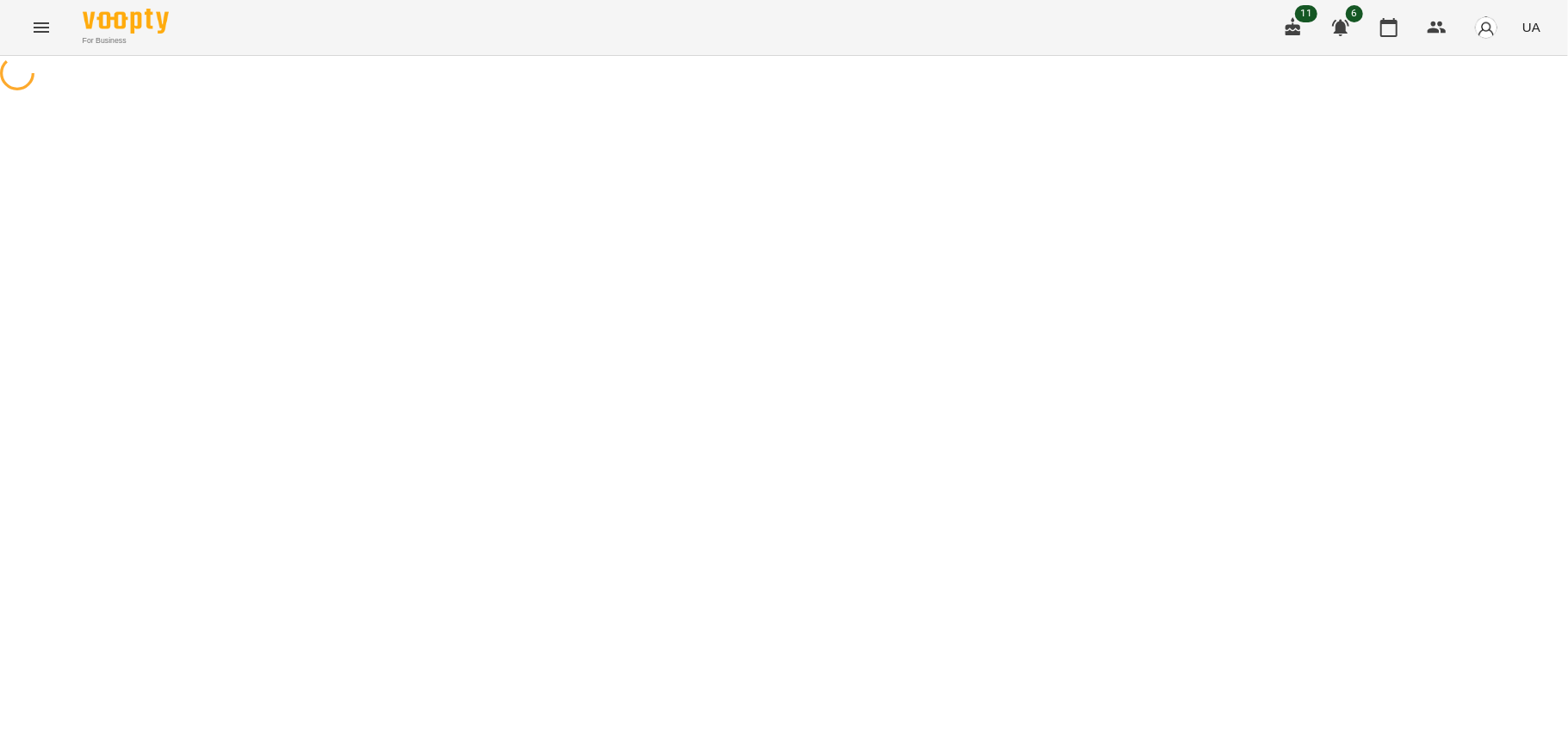
select select "**********"
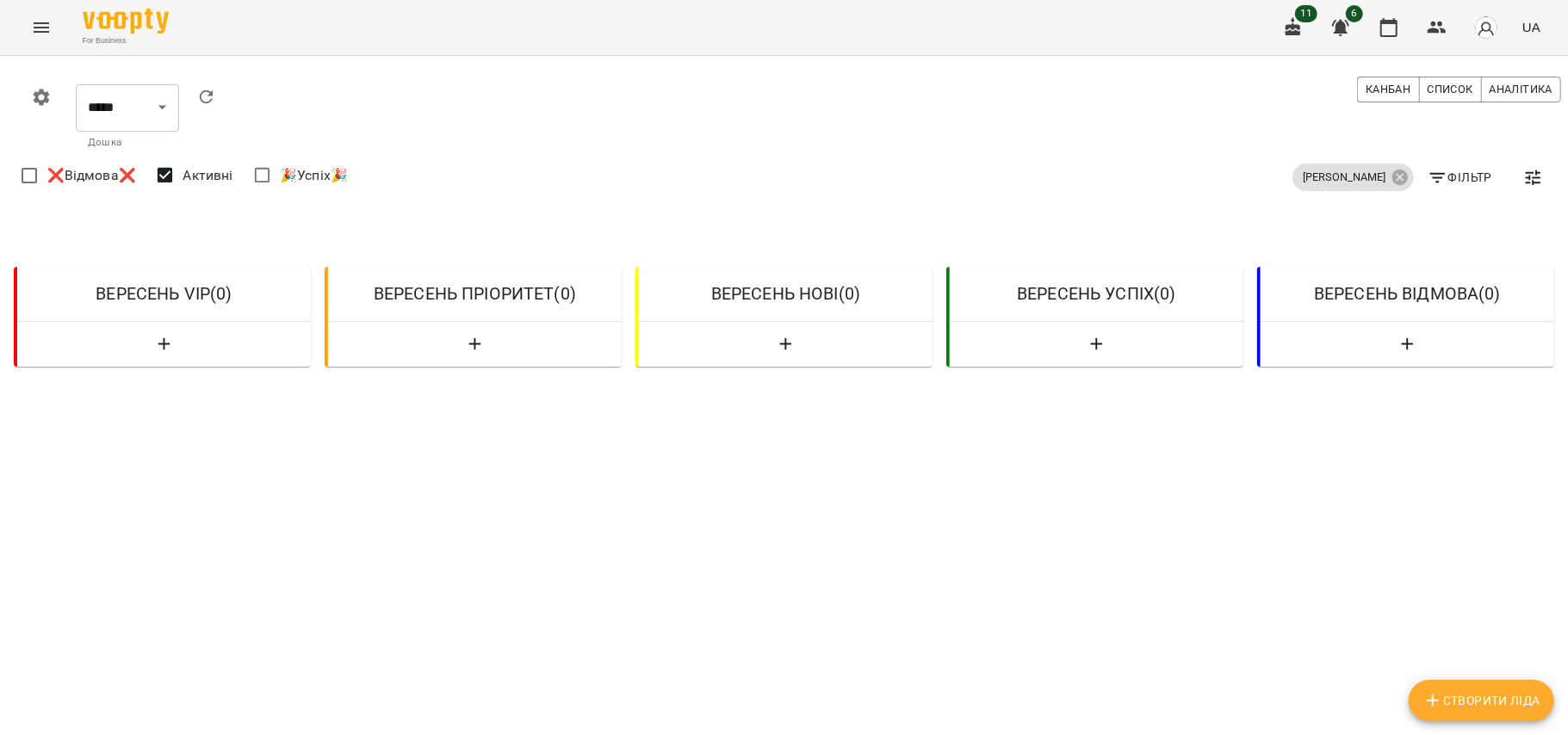
click at [1398, 180] on div "[PERSON_NAME]" at bounding box center [1353, 177] width 128 height 35
click at [1391, 179] on icon at bounding box center [1400, 177] width 19 height 19
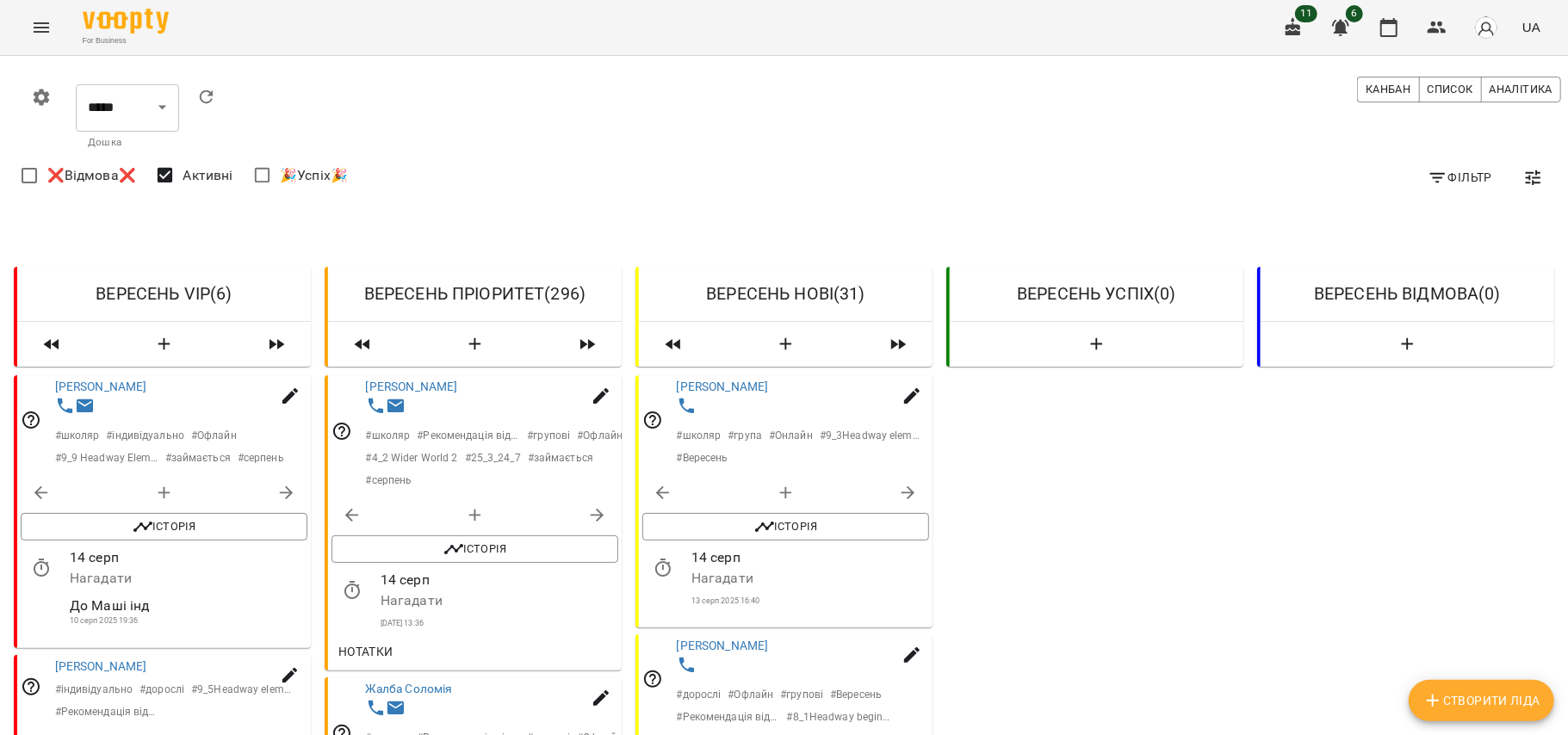
click at [1444, 1] on div "For Business 11 6 UA" at bounding box center [784, 27] width 1568 height 55
click at [1441, 23] on icon "button" at bounding box center [1436, 27] width 19 height 12
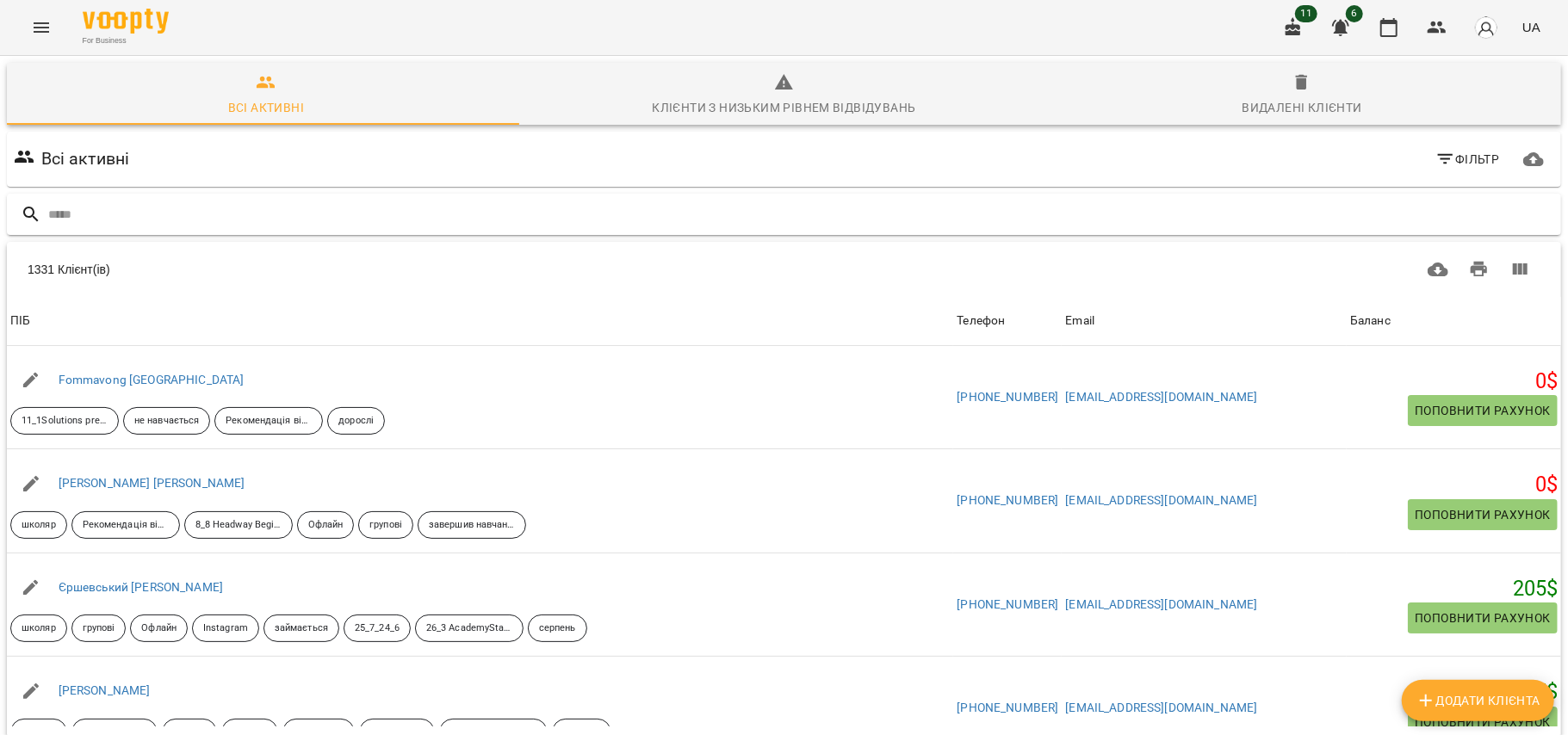
click at [693, 206] on input "text" at bounding box center [801, 214] width 1506 height 28
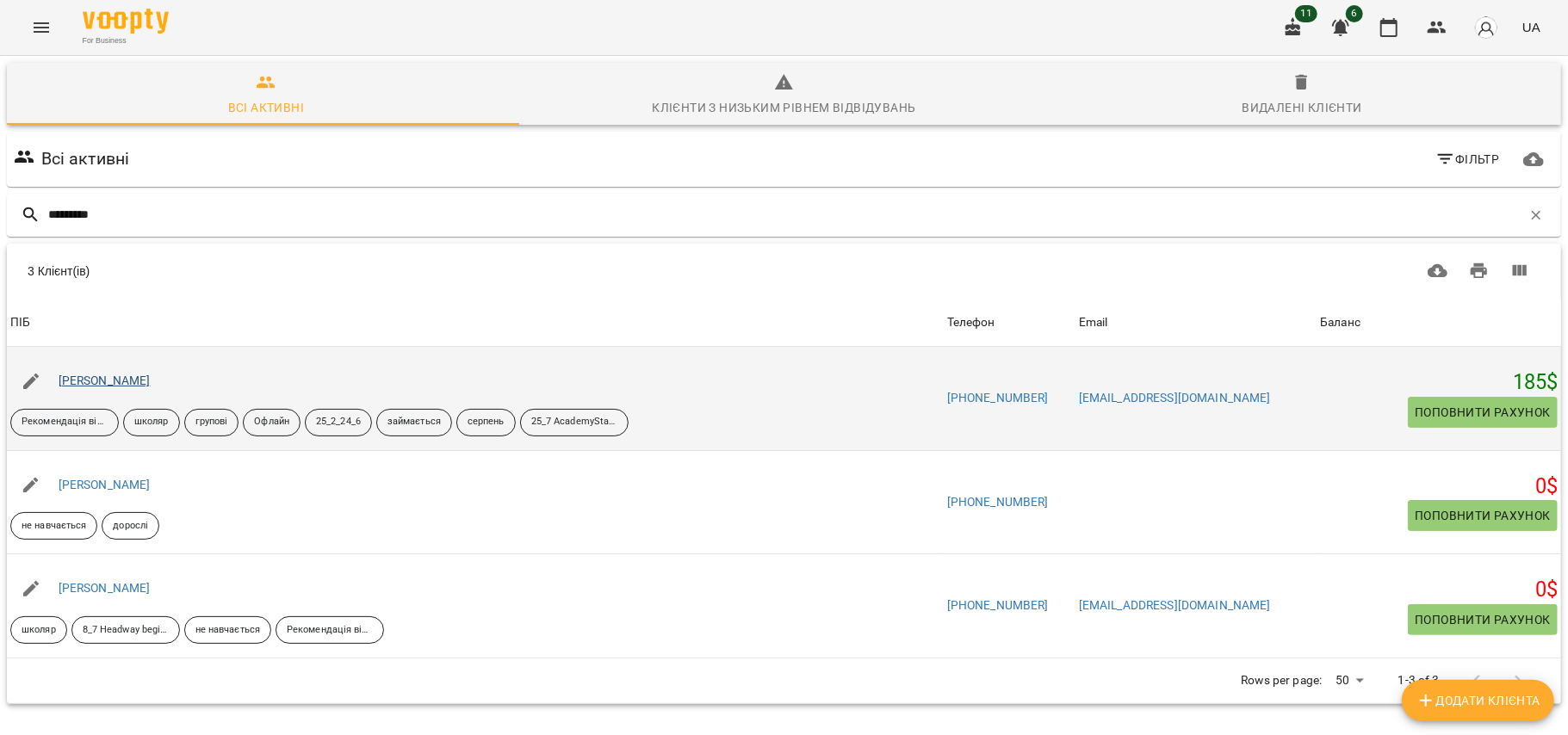
type input "*********"
click at [124, 379] on link "[PERSON_NAME]" at bounding box center [104, 380] width 92 height 14
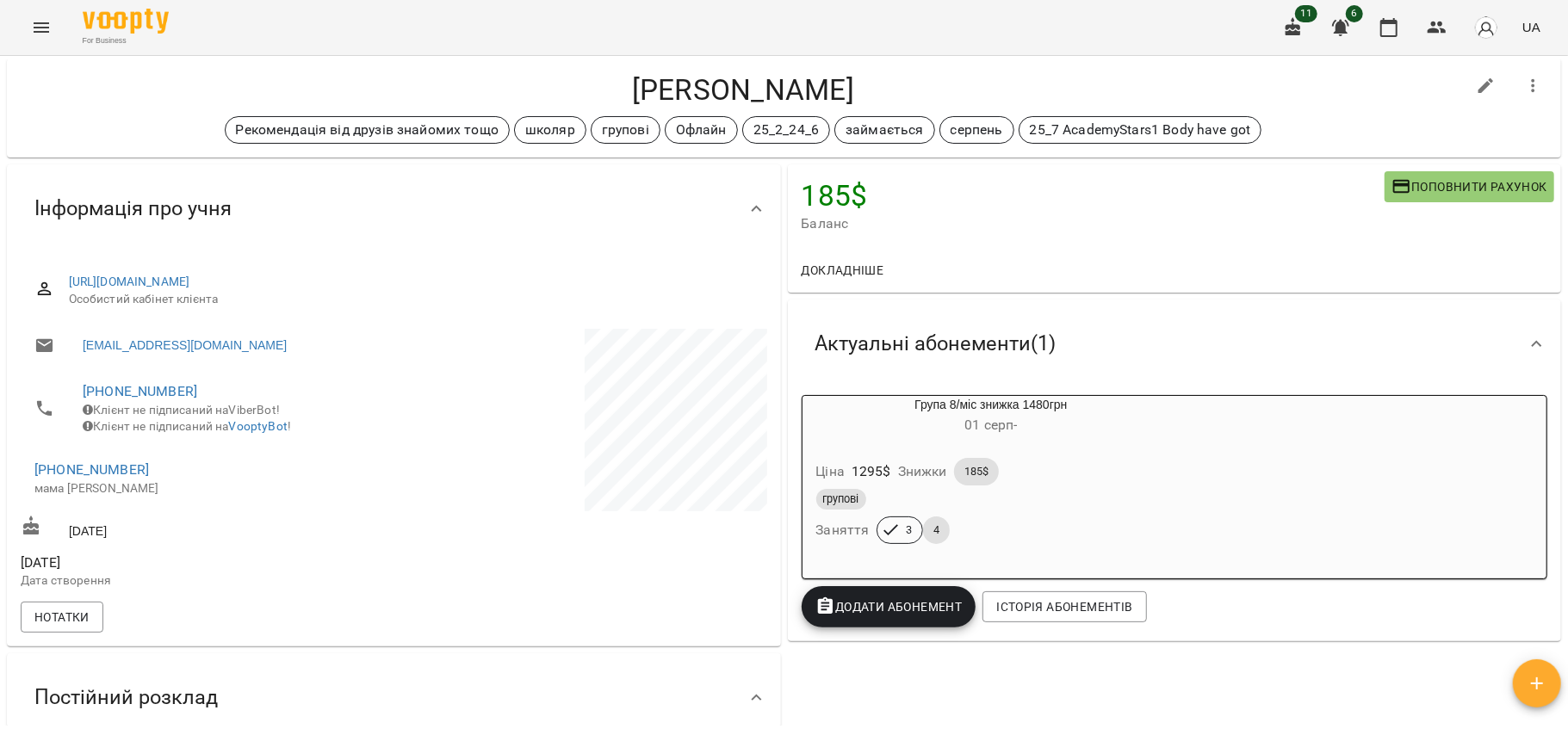
scroll to position [29, 0]
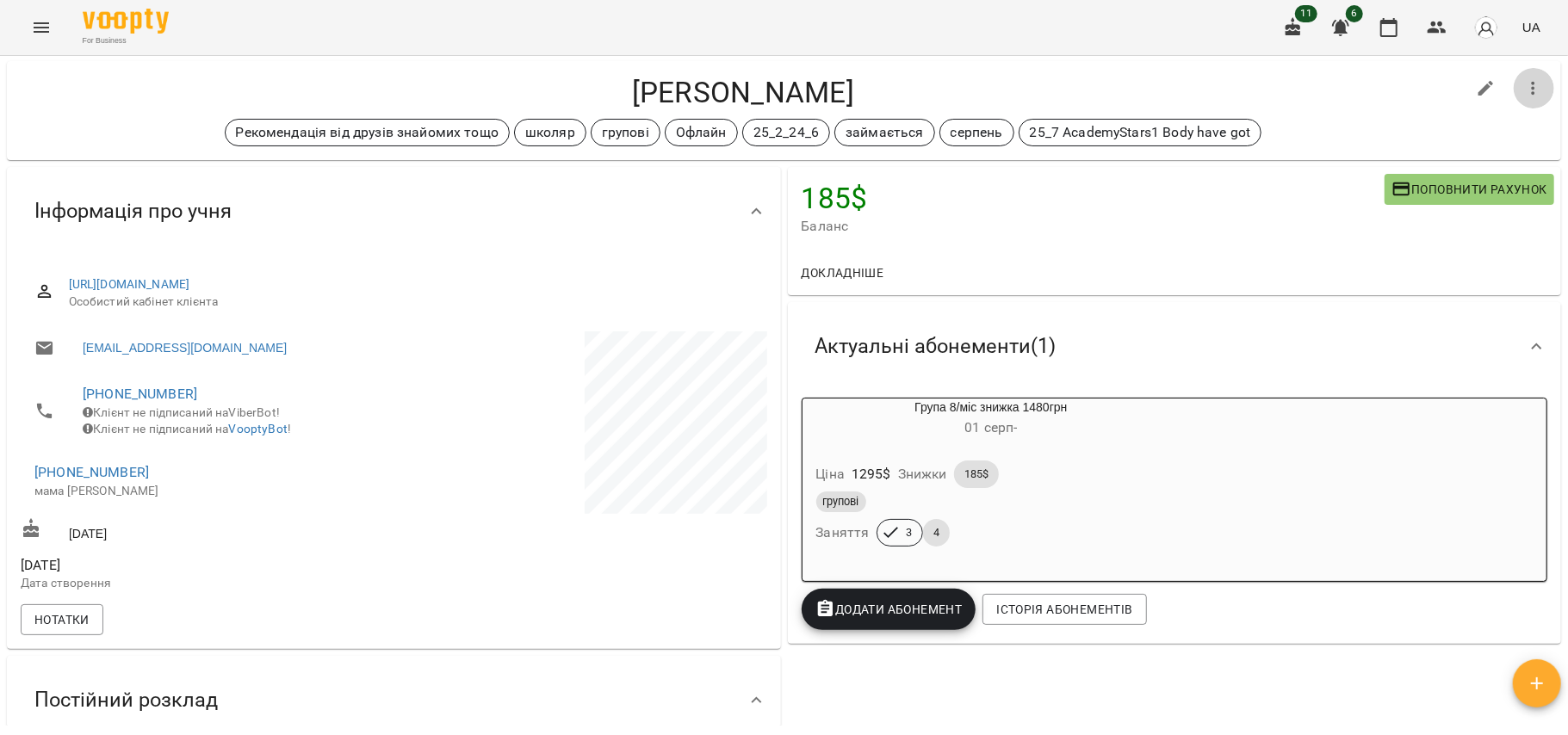
click at [1523, 94] on icon "button" at bounding box center [1533, 88] width 21 height 21
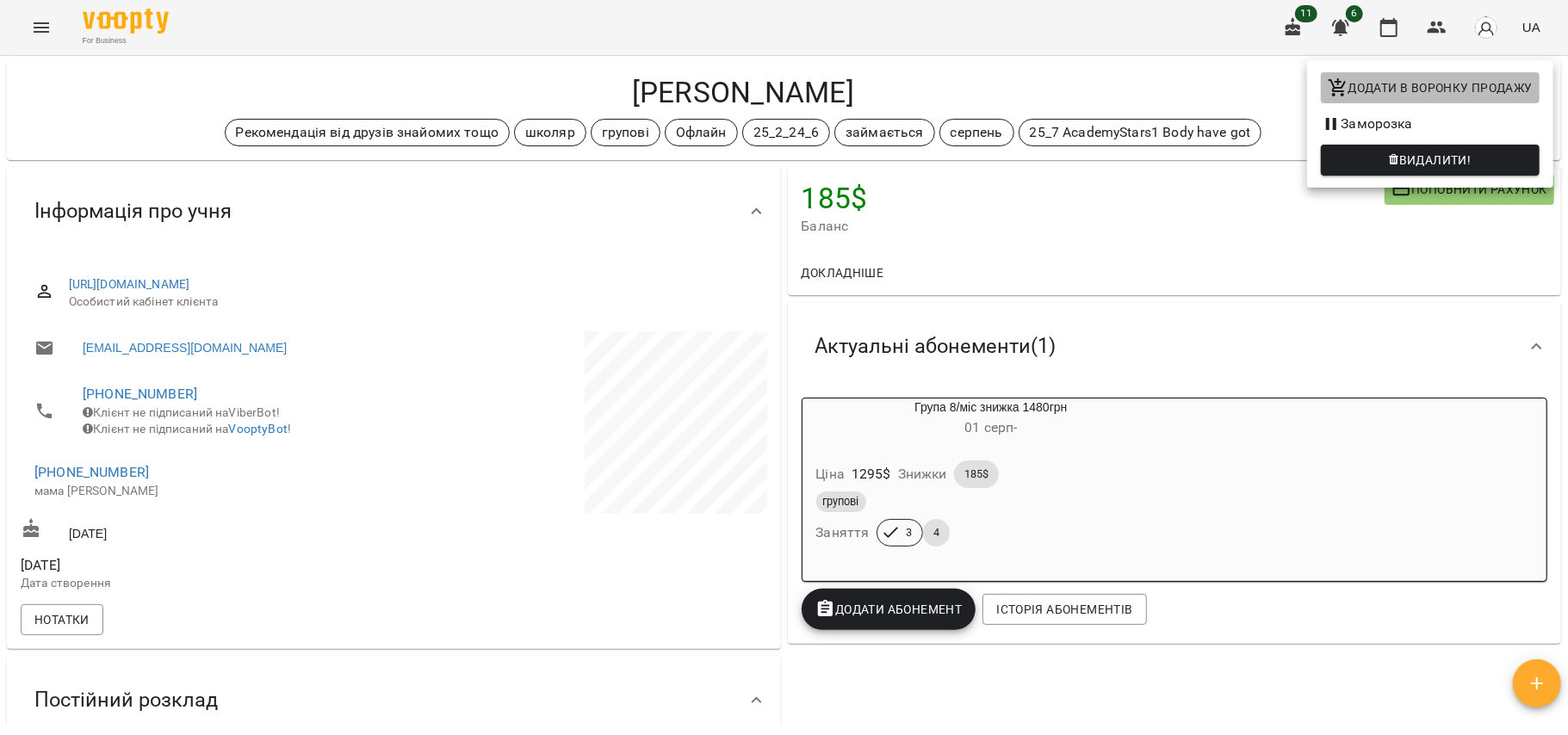
click at [1475, 98] on button "Додати в воронку продажу" at bounding box center [1430, 88] width 219 height 31
select select "**********"
select select "**"
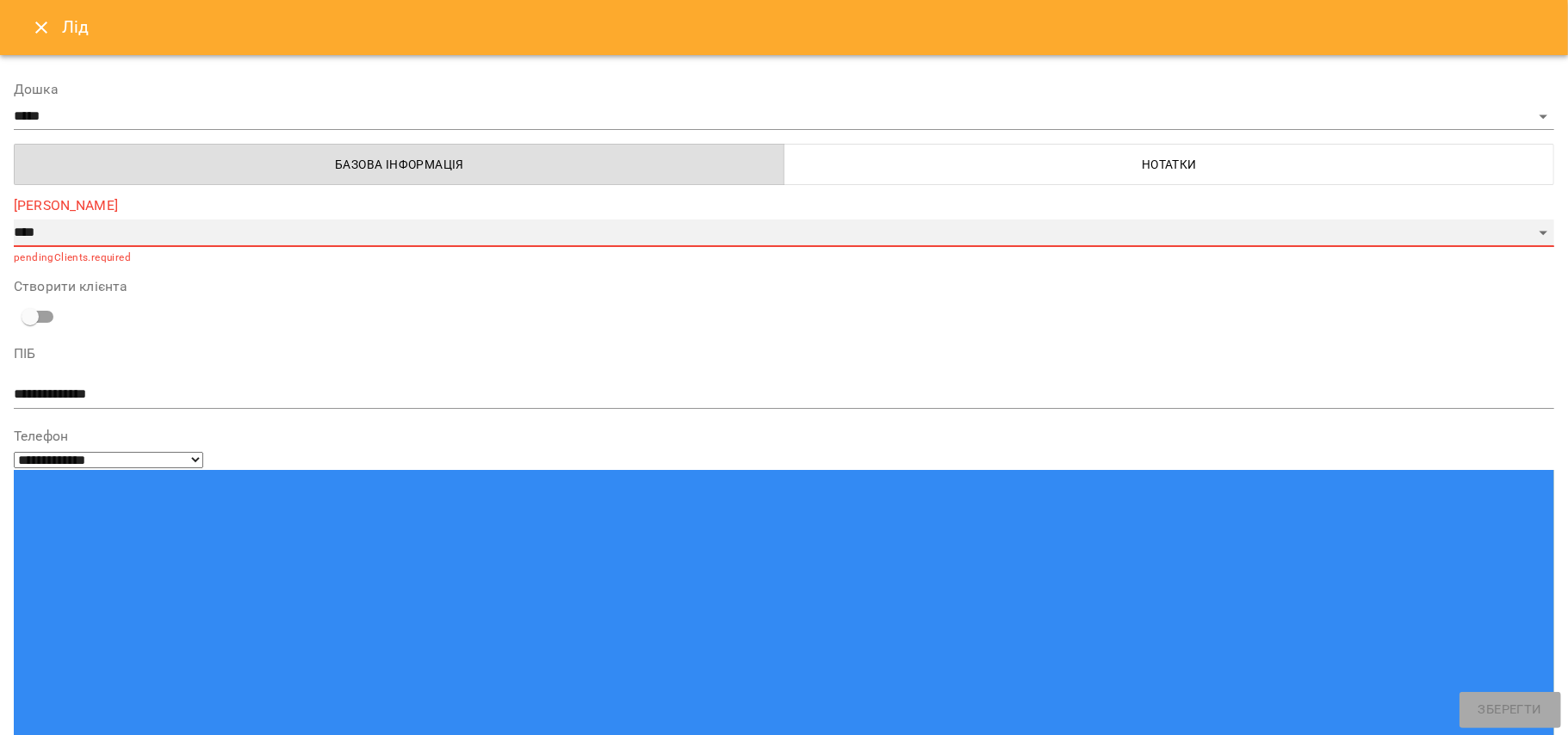
click at [942, 235] on select "**********" at bounding box center [784, 233] width 1541 height 27
select select "*"
click at [14, 220] on select "**********" at bounding box center [784, 233] width 1541 height 27
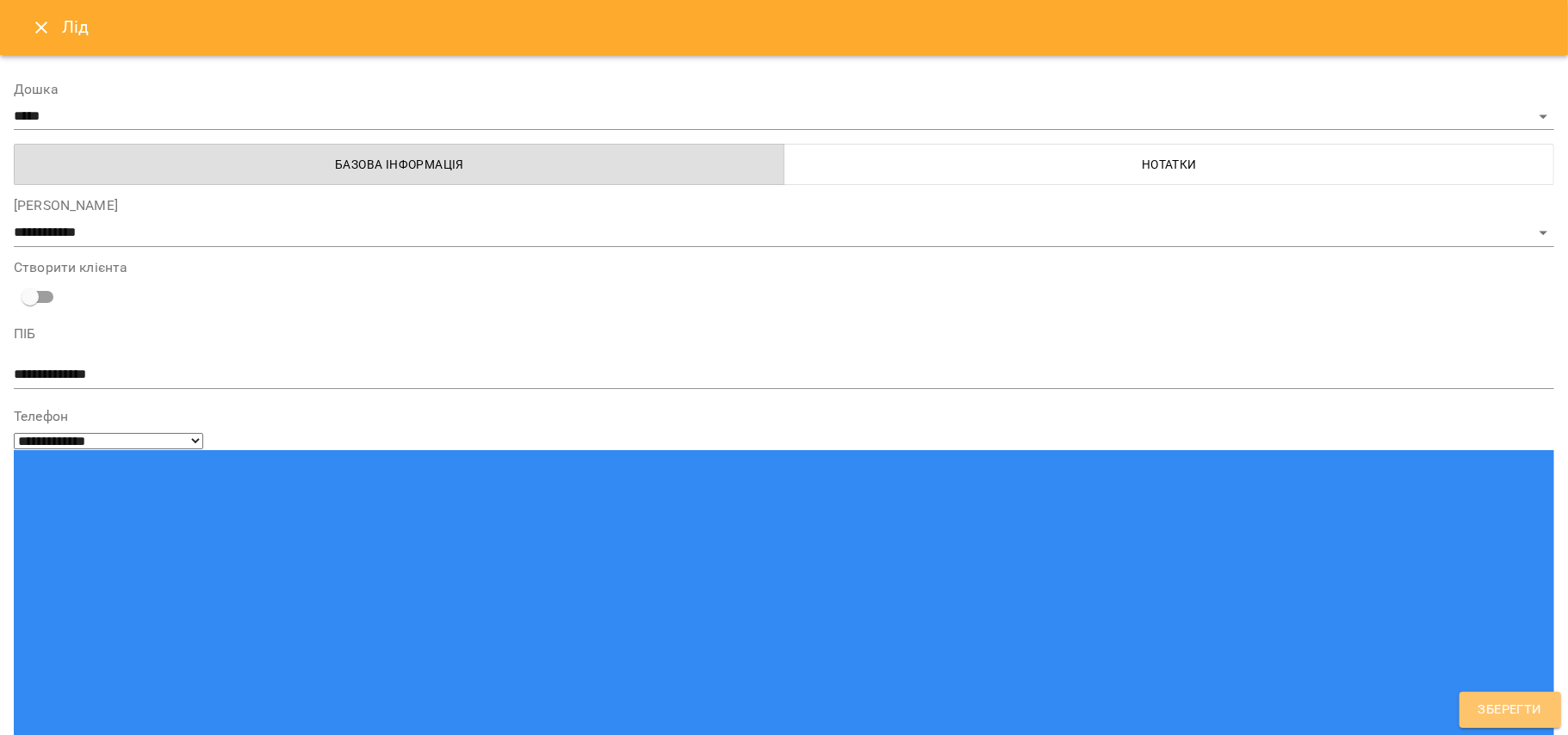
click at [1523, 700] on span "Зберегти" at bounding box center [1510, 710] width 64 height 23
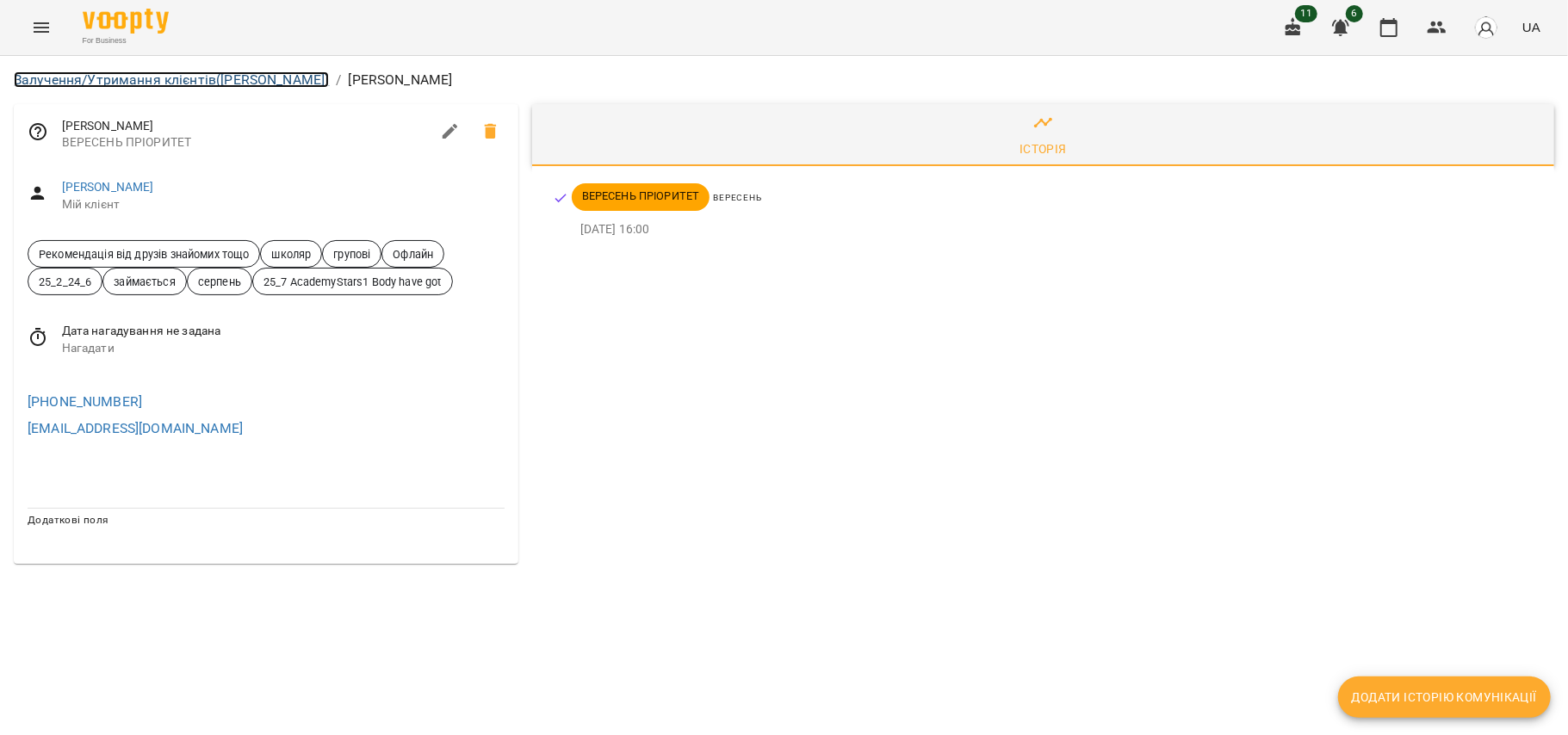
click at [156, 75] on link "Залучення/Утримання клієнтів (Активні ВЕРЕСЕНЬ)" at bounding box center [171, 80] width 315 height 16
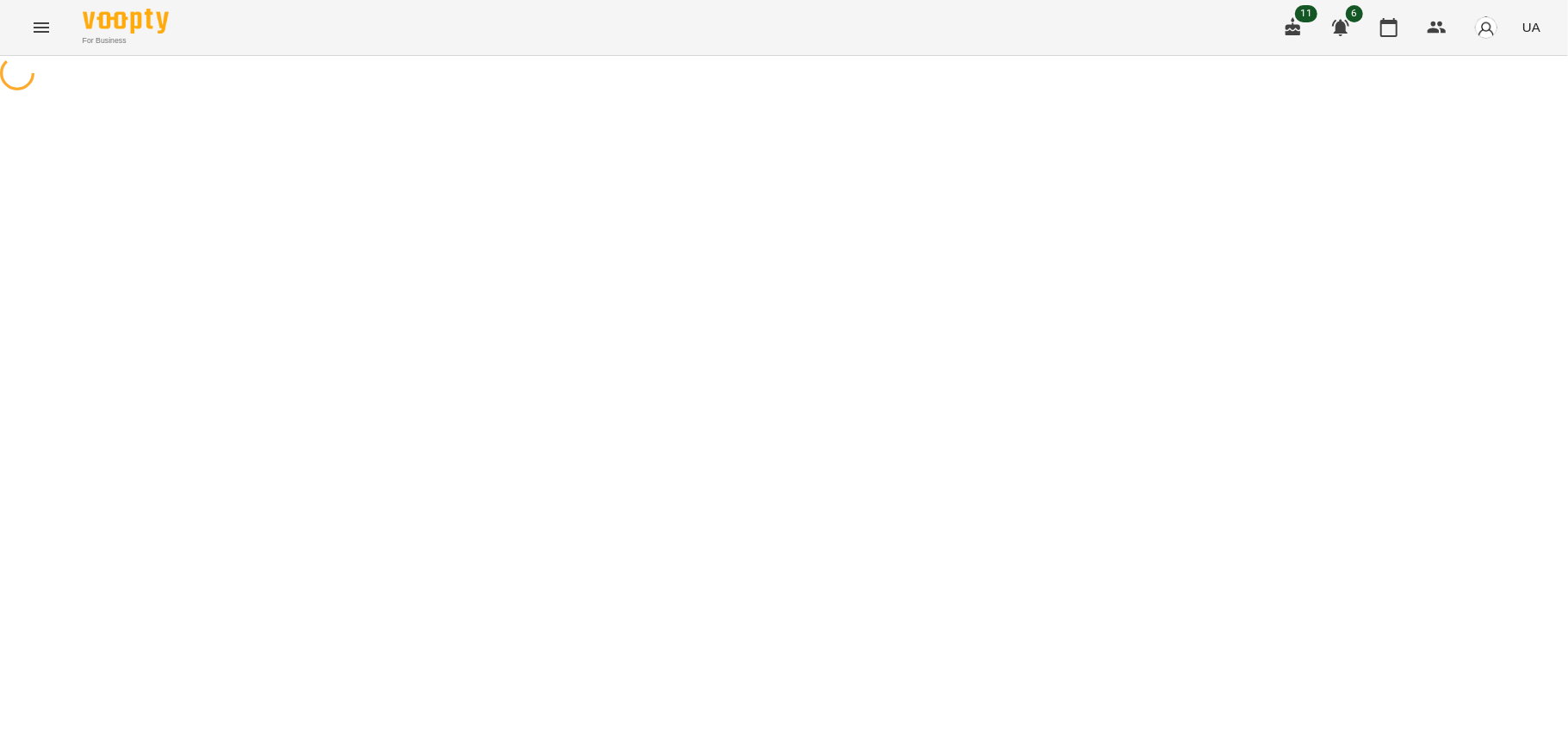
select select "**********"
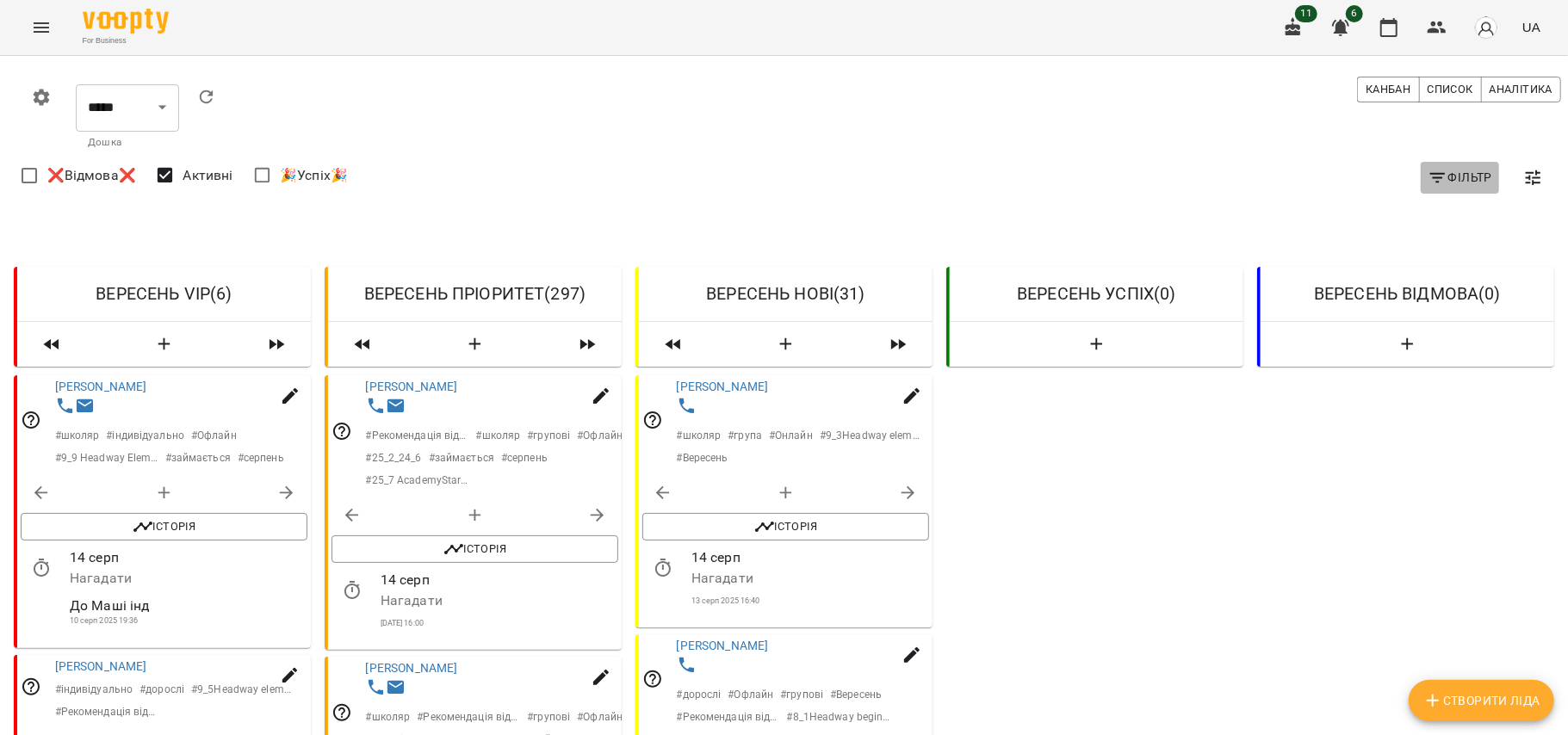
click at [1454, 184] on span "Фільтр" at bounding box center [1459, 177] width 65 height 21
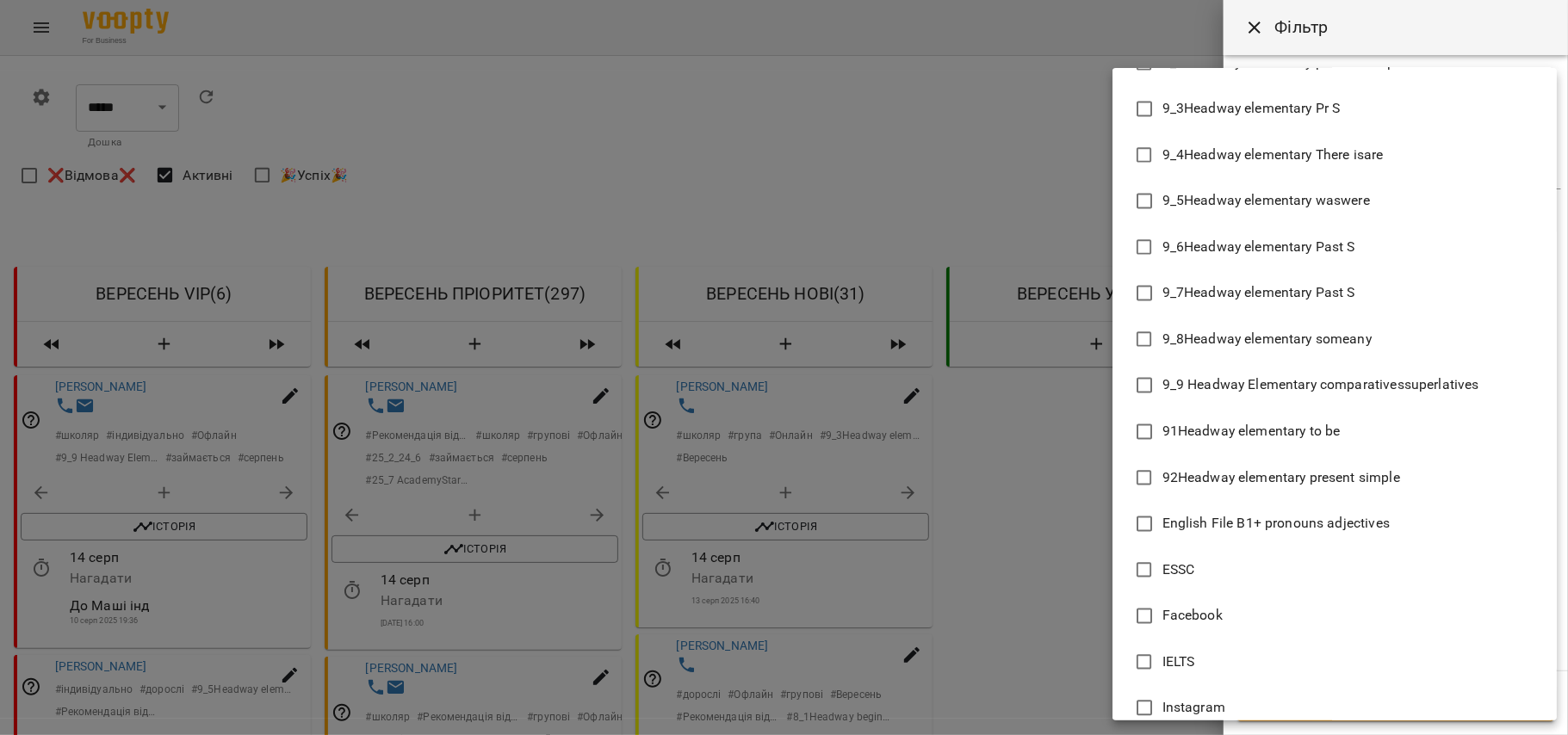
scroll to position [7055, 0]
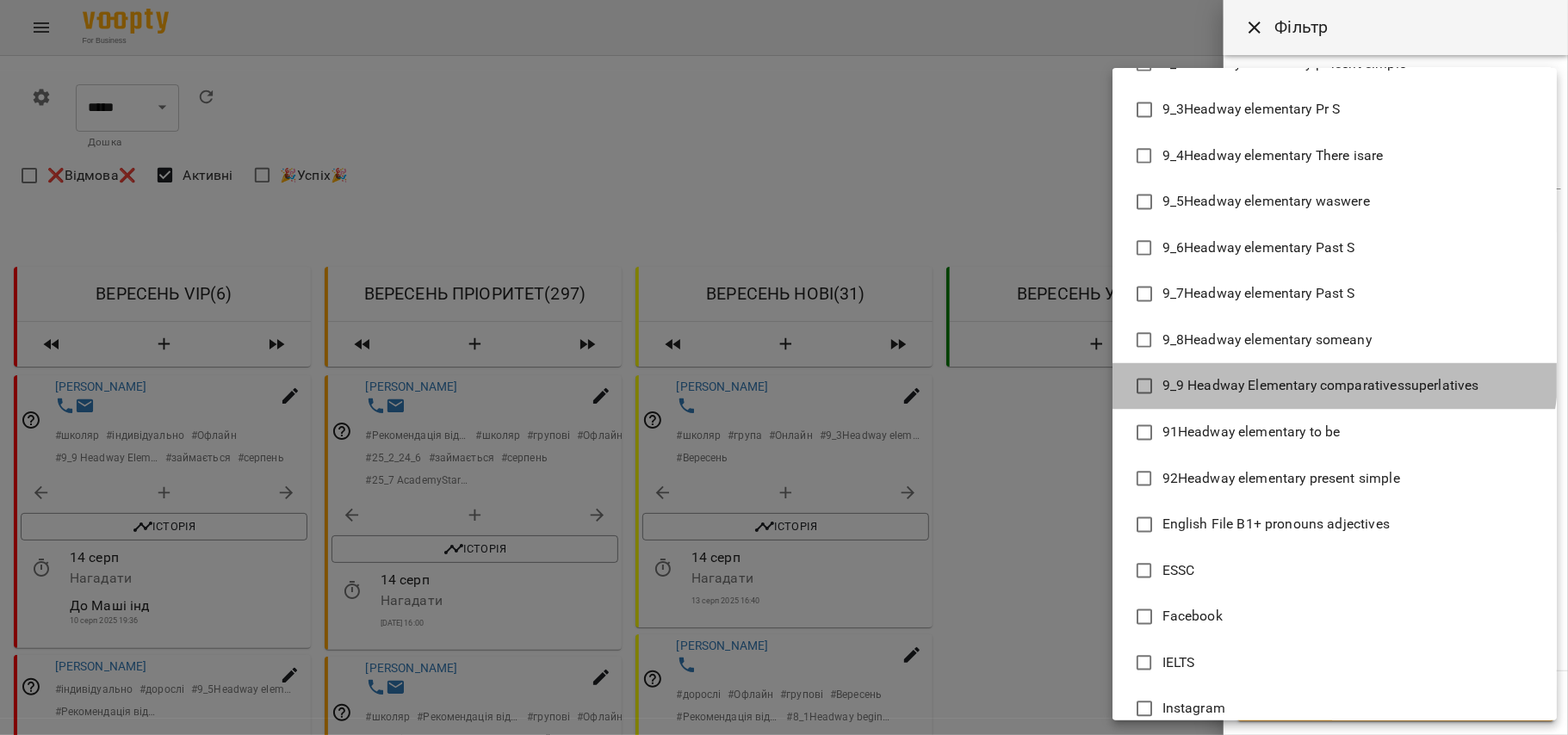
click at [1320, 371] on li "9_9 Headway Elementary comparativessuperlatives" at bounding box center [1335, 386] width 444 height 46
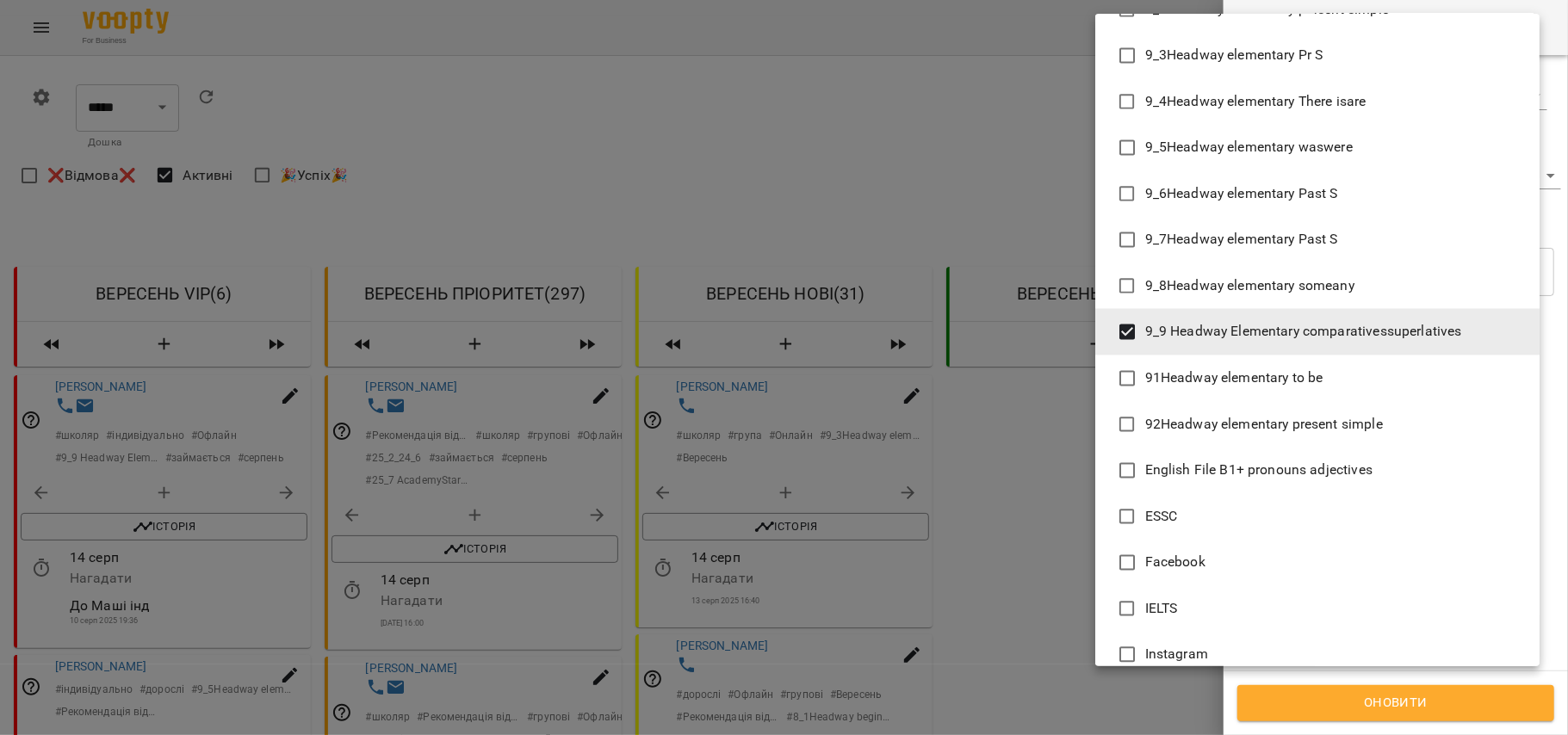
drag, startPoint x: 1310, startPoint y: 344, endPoint x: 1294, endPoint y: 290, distance: 56.3
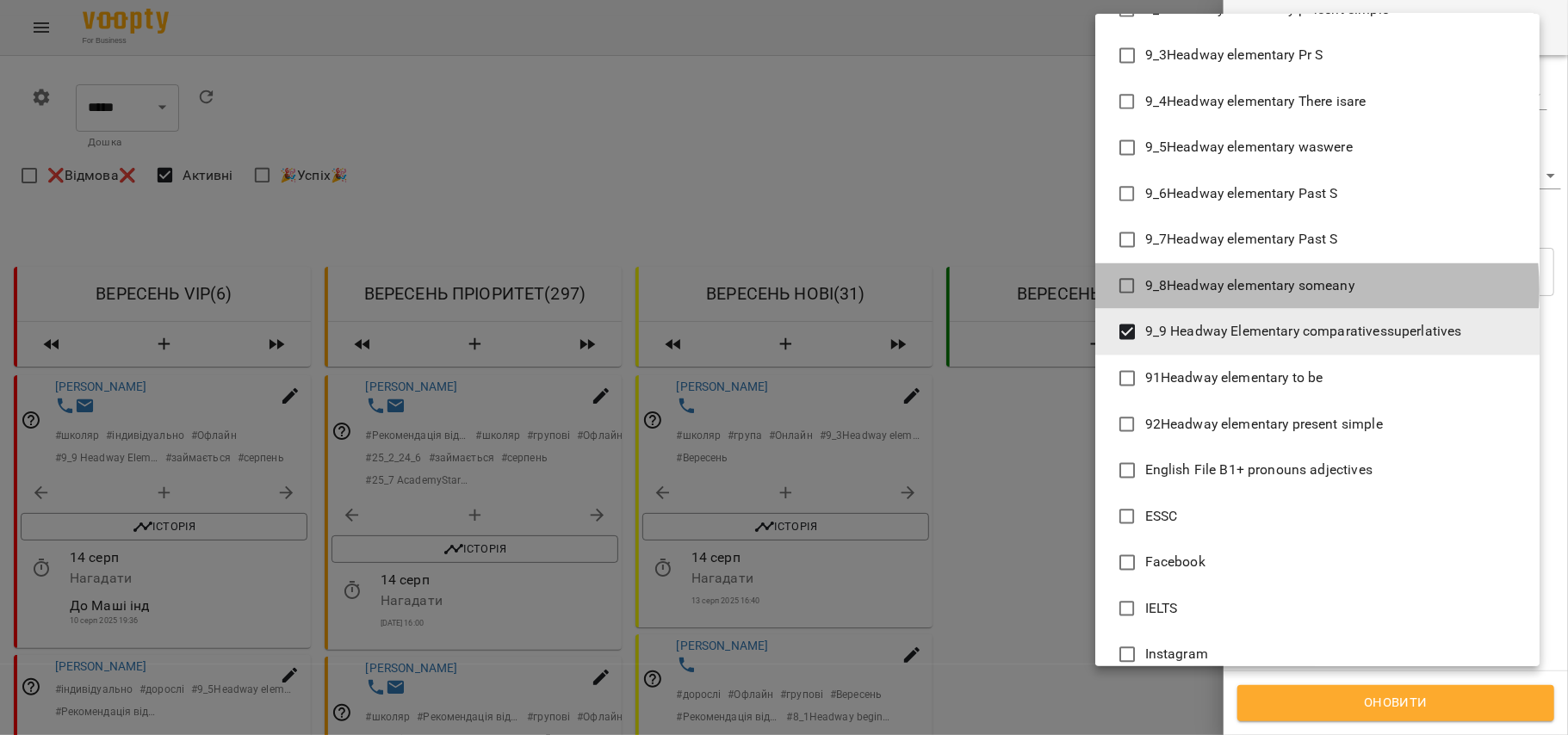
click at [1294, 290] on span "9_8Headway elementary someany" at bounding box center [1250, 286] width 209 height 21
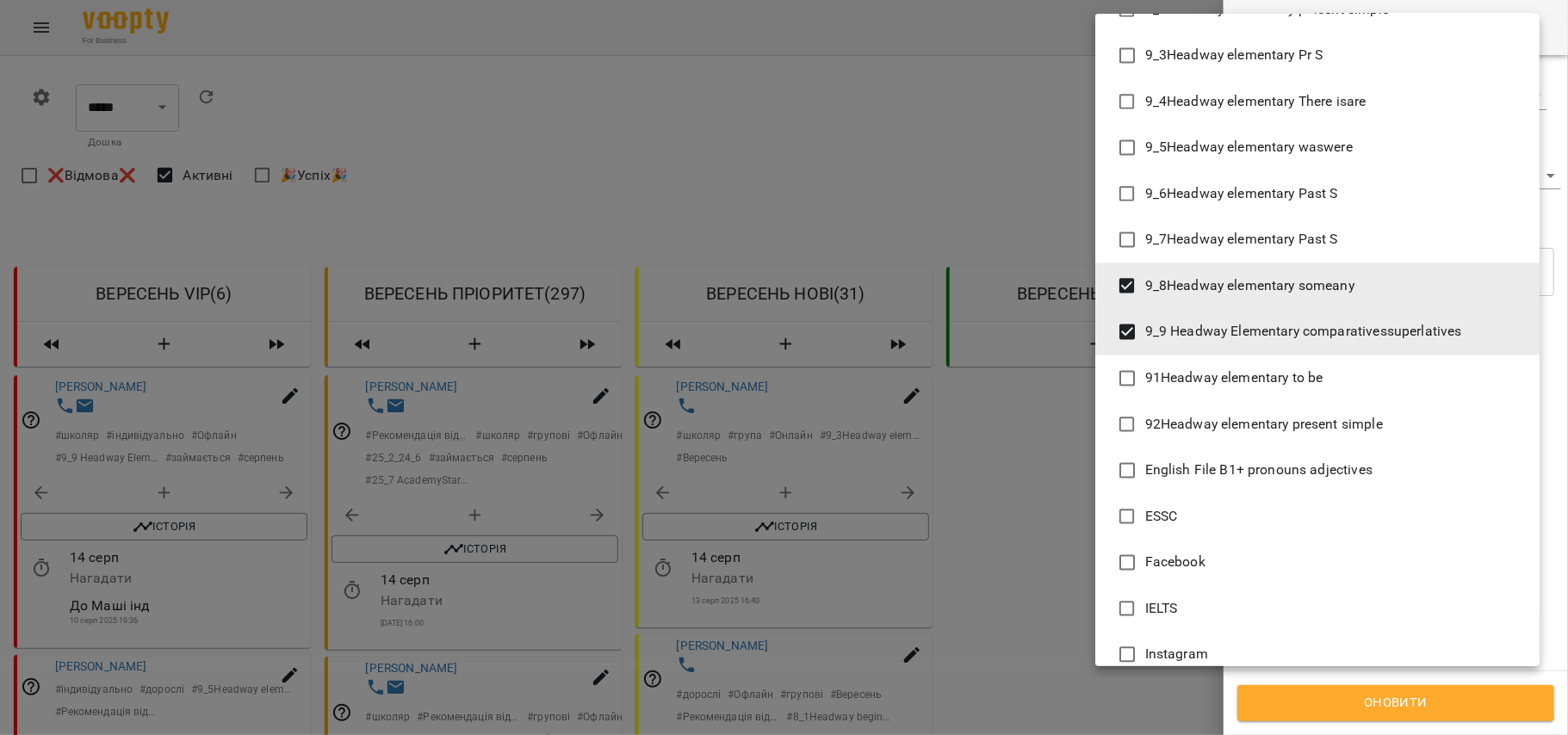
click at [1300, 223] on li "9_7Headway elementary Past S" at bounding box center [1317, 240] width 444 height 46
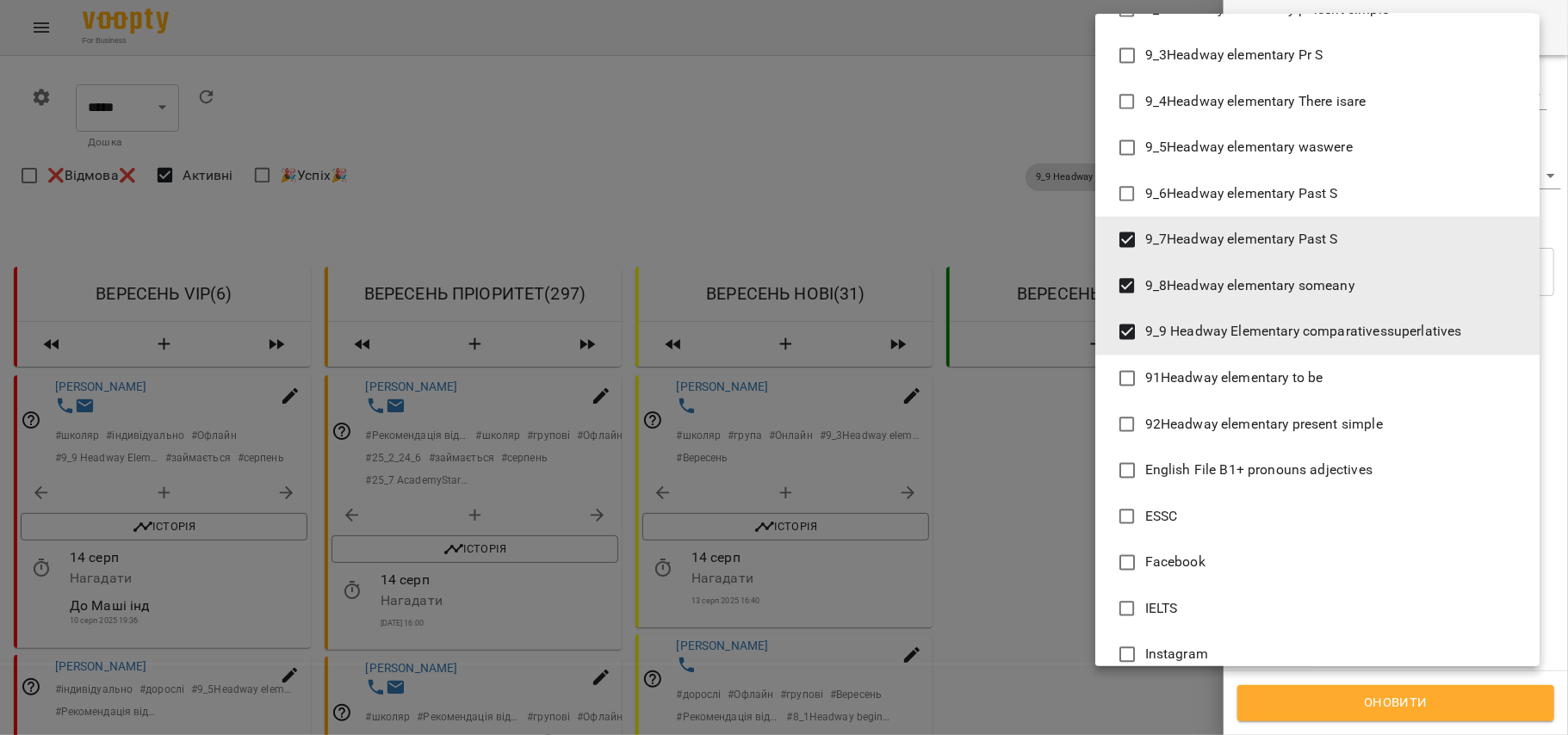
drag, startPoint x: 1295, startPoint y: 183, endPoint x: 1295, endPoint y: 148, distance: 35.0
click at [1295, 148] on span "9_5Headway elementary waswere" at bounding box center [1249, 148] width 207 height 21
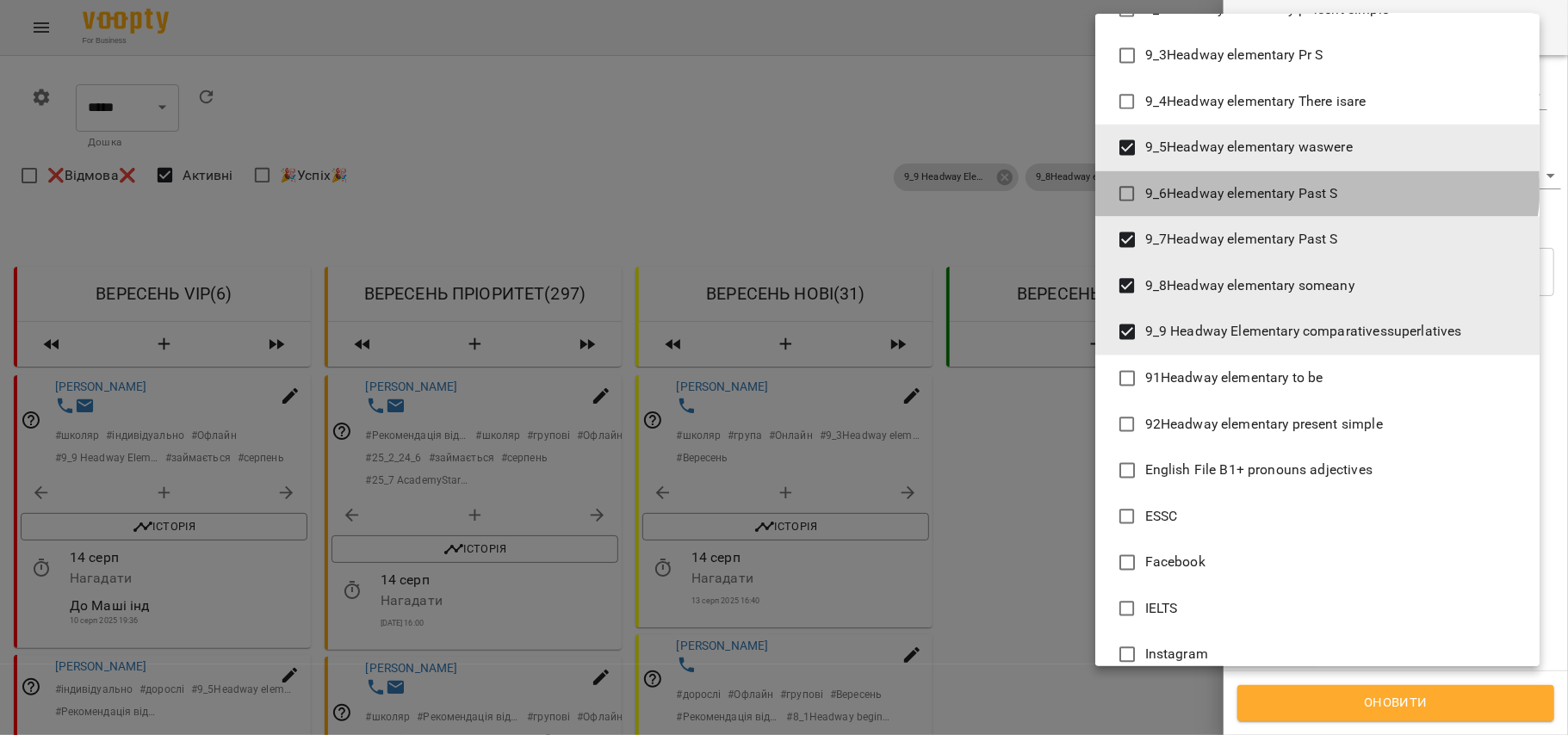
click at [1299, 181] on li "9_6Headway elementary Past S" at bounding box center [1317, 194] width 444 height 46
type input "**********"
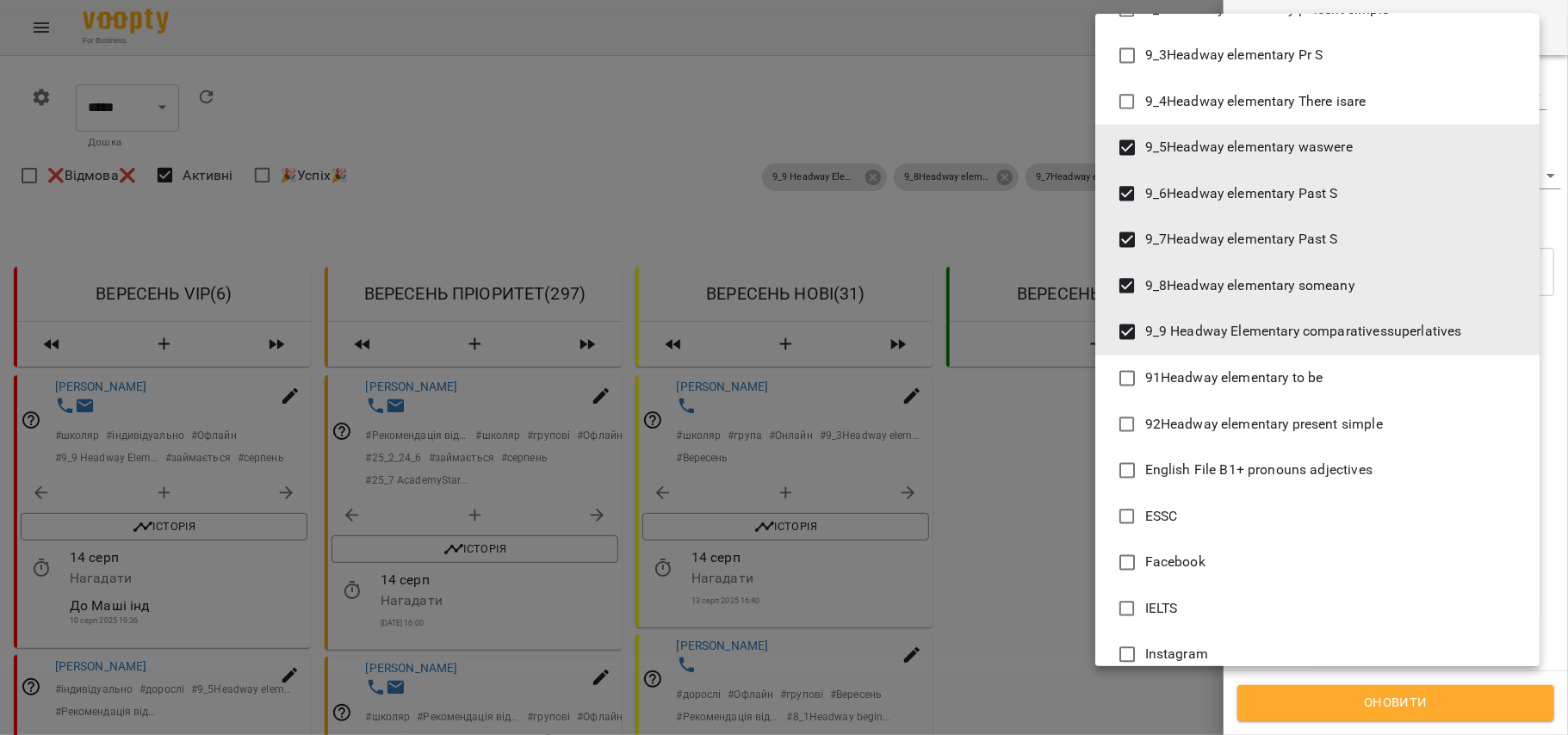
click at [1416, 697] on div at bounding box center [784, 367] width 1568 height 735
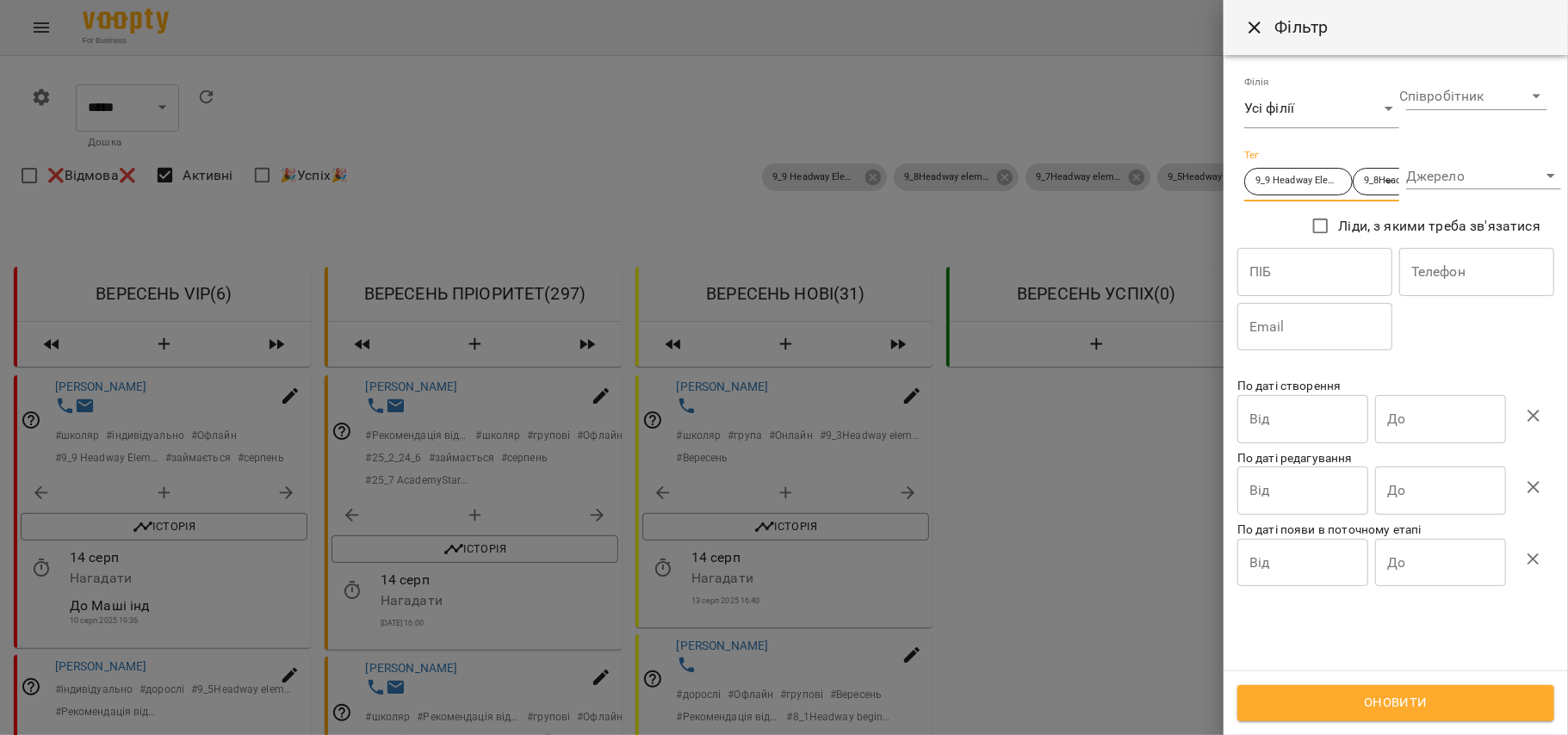
click at [1416, 710] on span "Оновити" at bounding box center [1395, 703] width 279 height 23
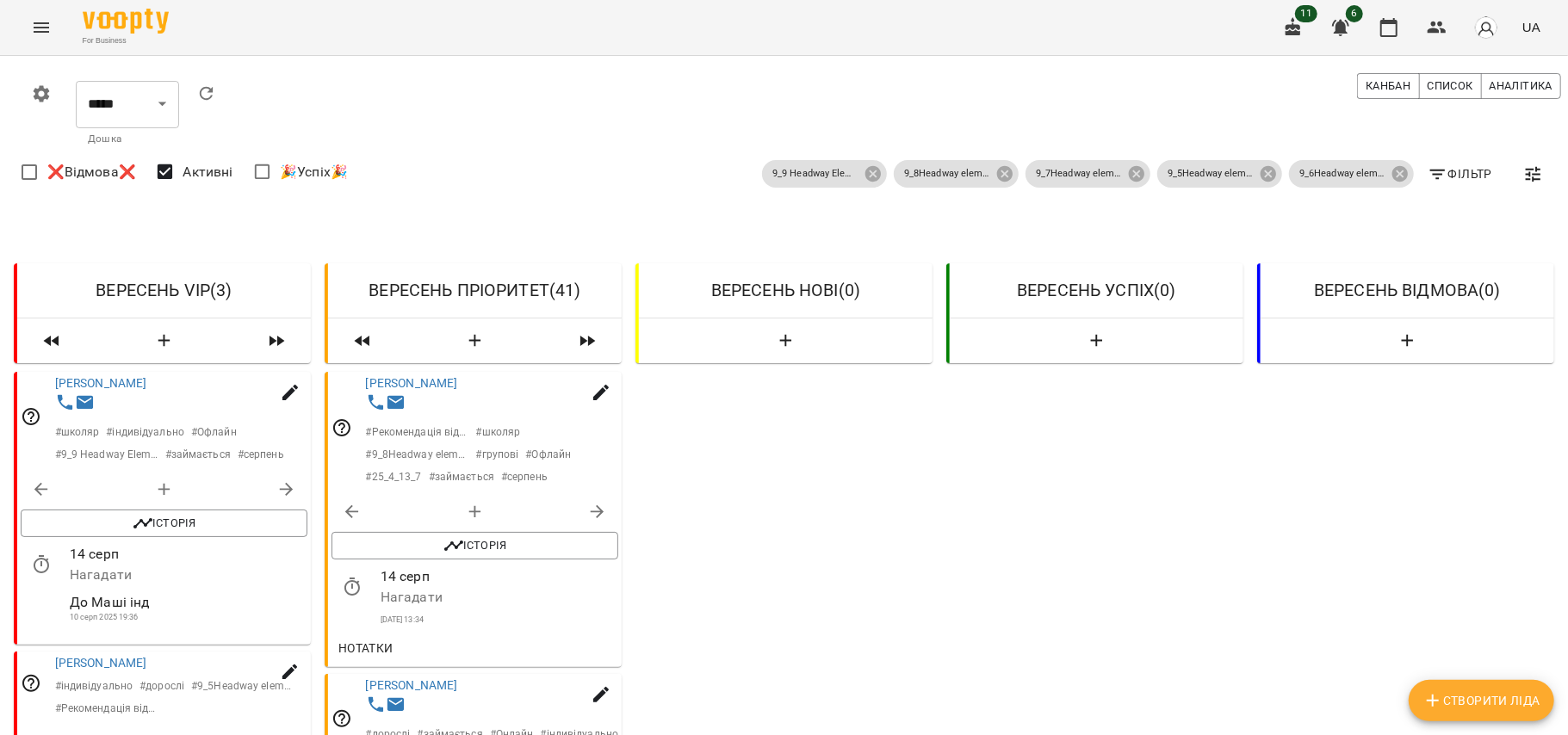
scroll to position [2656, 0]
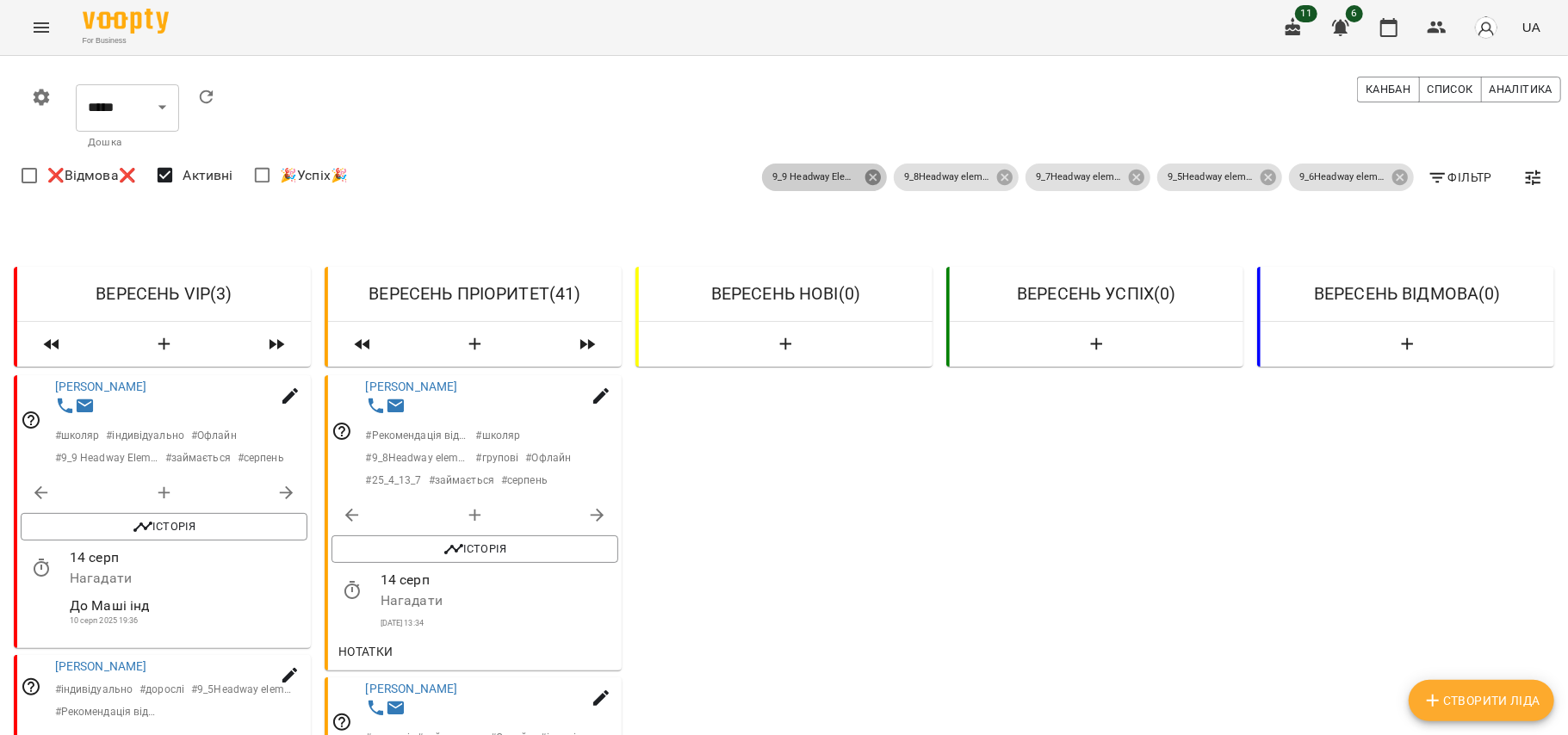
click at [864, 179] on icon at bounding box center [873, 177] width 19 height 19
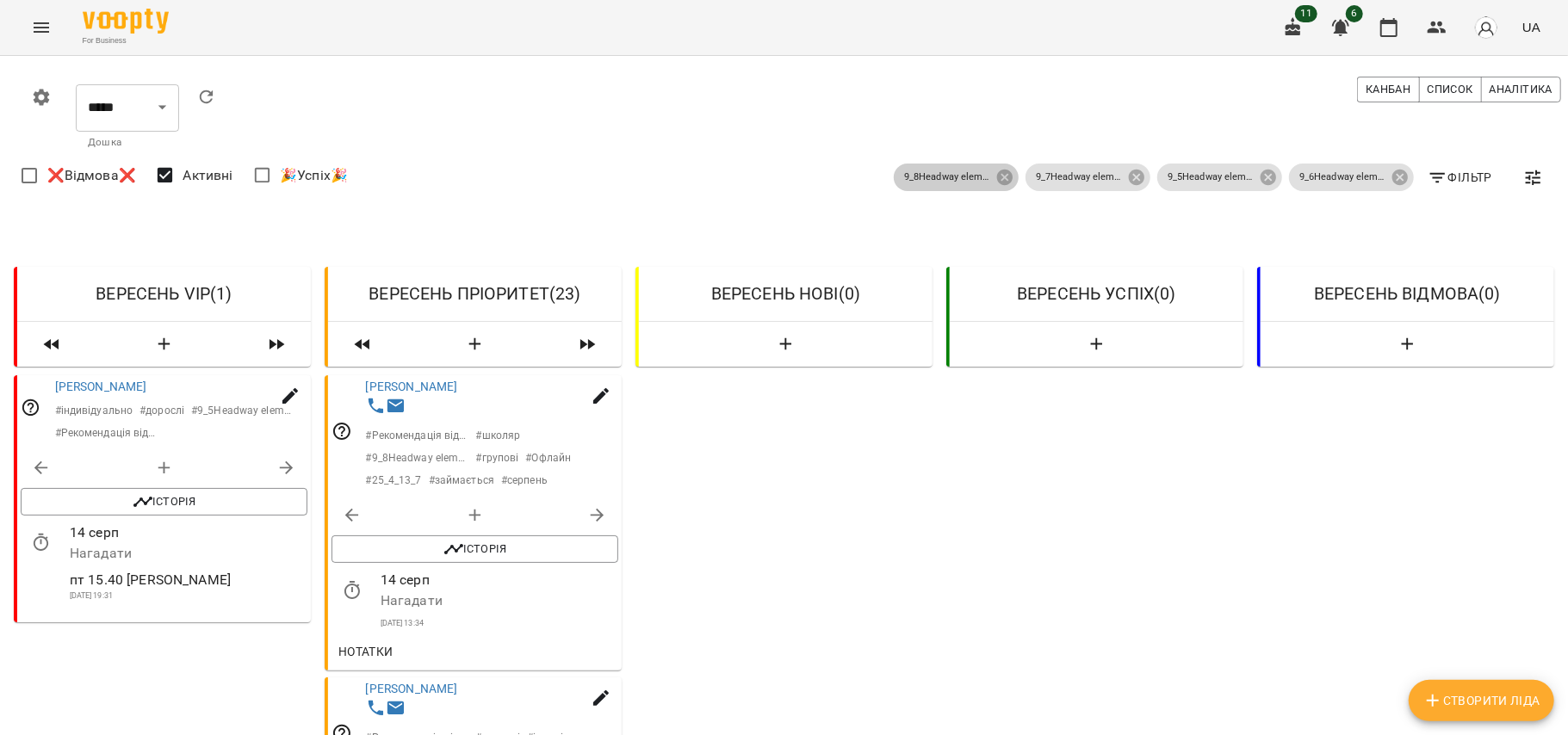
click at [978, 184] on span "9_8Headway elementary someany" at bounding box center [948, 178] width 107 height 15
click at [996, 180] on icon at bounding box center [1005, 177] width 19 height 19
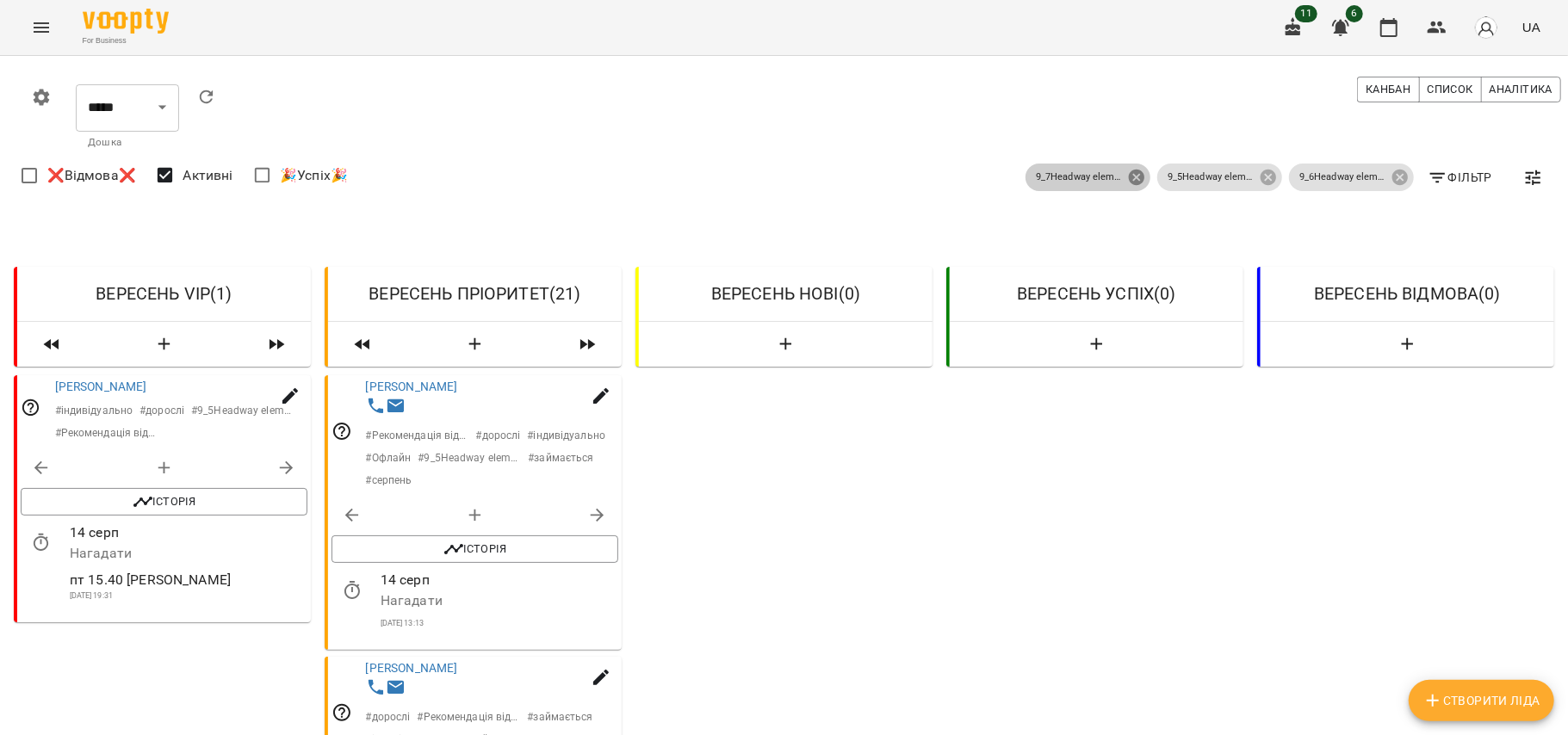
click at [1129, 179] on icon at bounding box center [1136, 177] width 15 height 15
click at [1261, 175] on icon at bounding box center [1268, 177] width 19 height 19
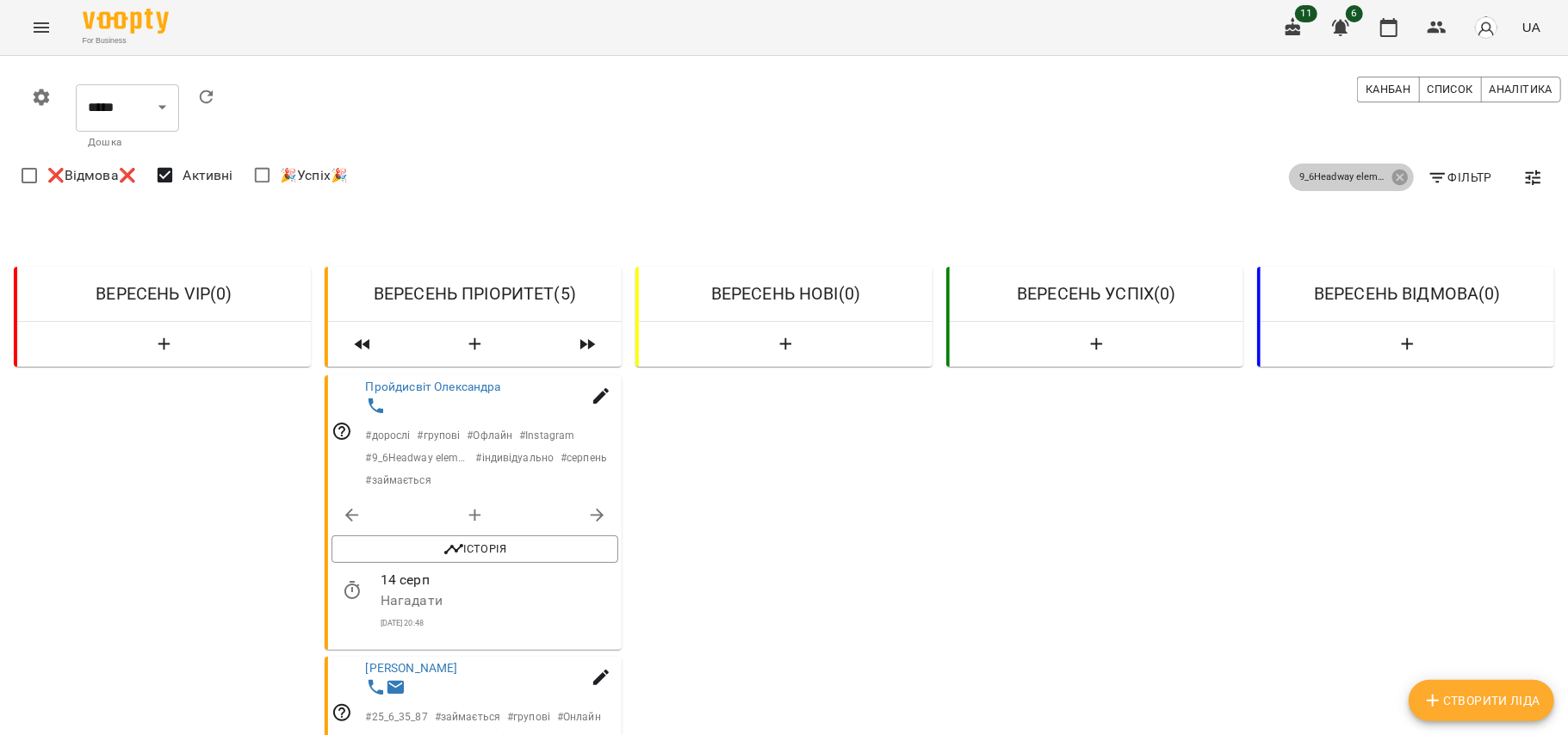
click at [1368, 176] on p "9_6Headway elementary Past S" at bounding box center [1342, 178] width 86 height 15
click at [1393, 176] on icon at bounding box center [1400, 177] width 15 height 15
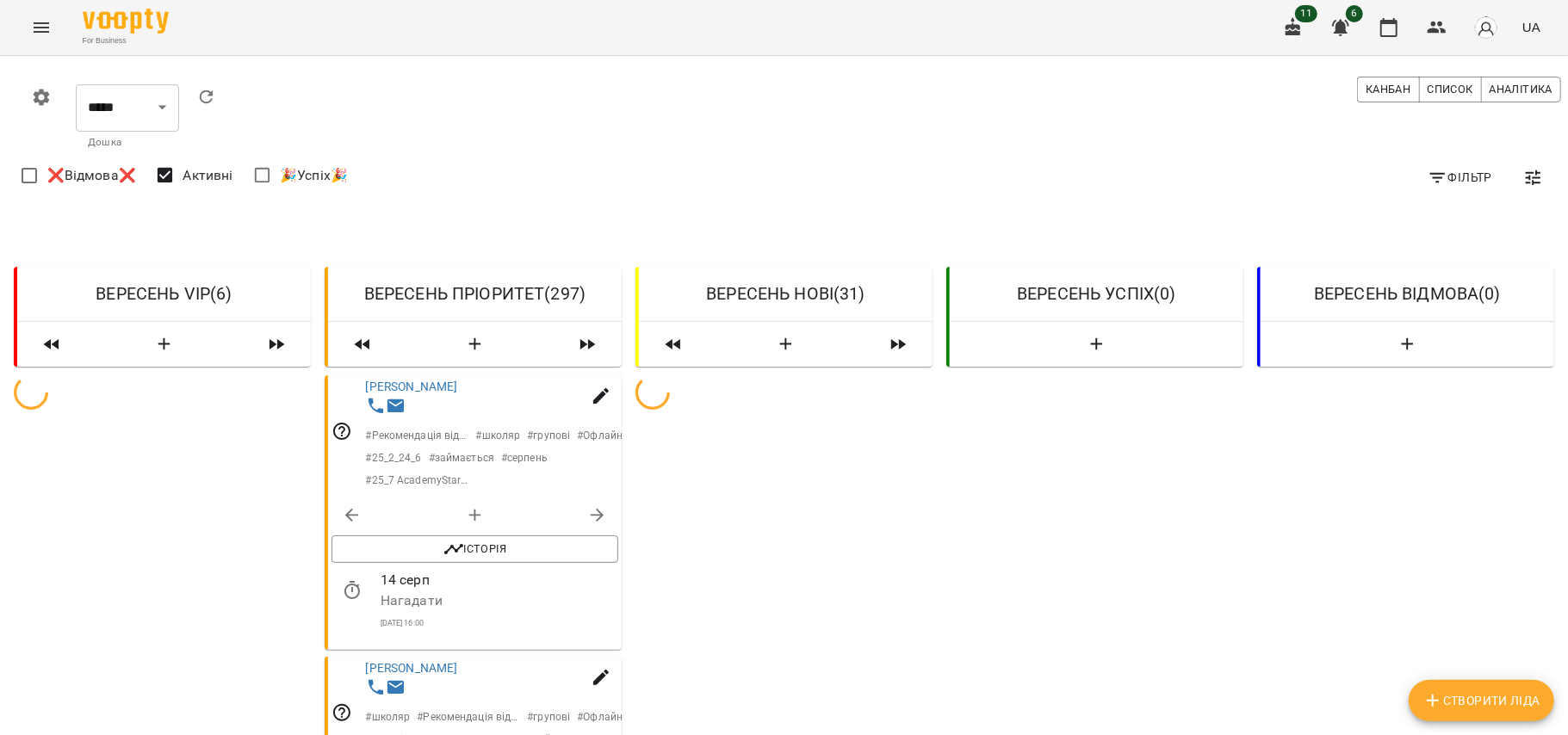
click at [1427, 176] on icon "button" at bounding box center [1437, 178] width 21 height 21
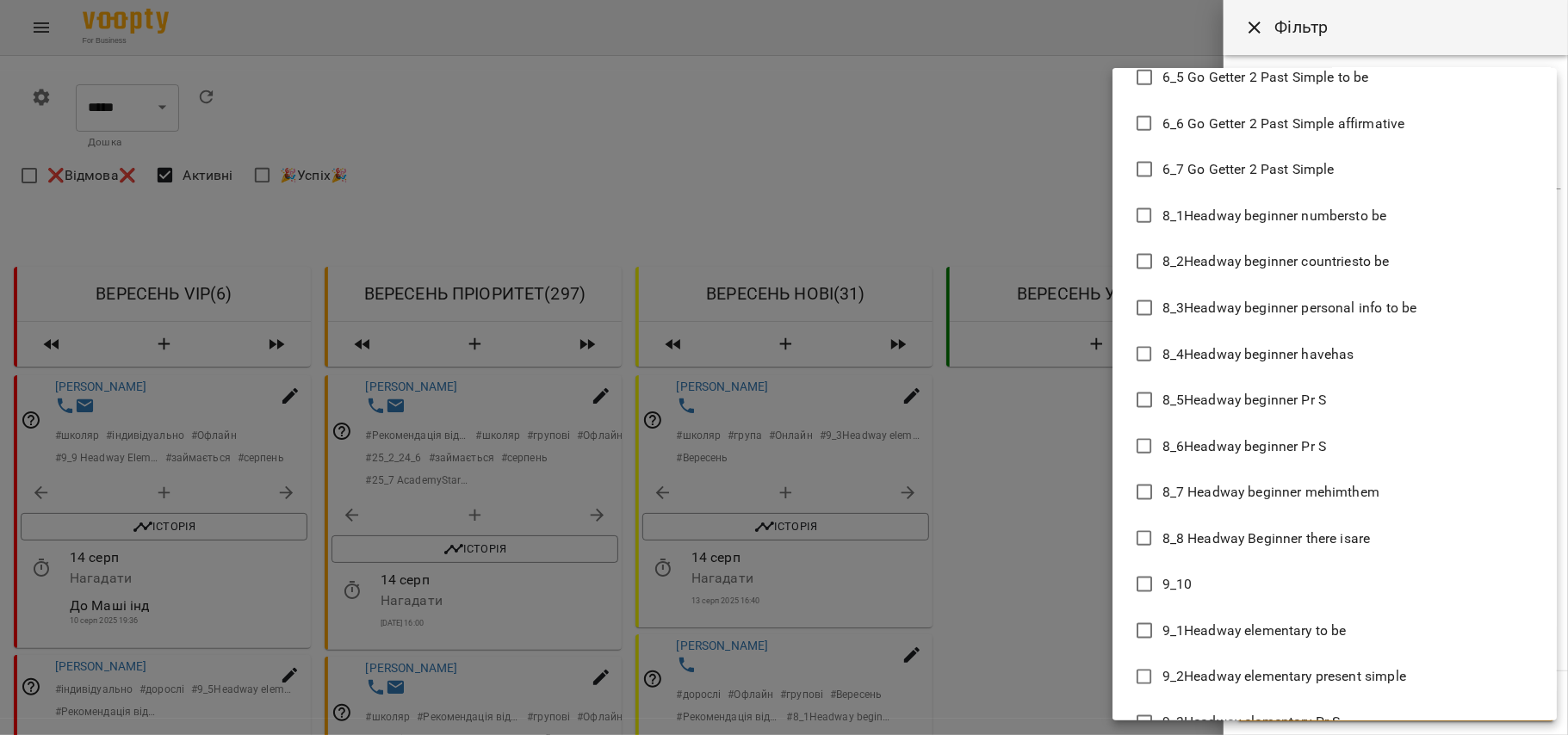
scroll to position [6452, 0]
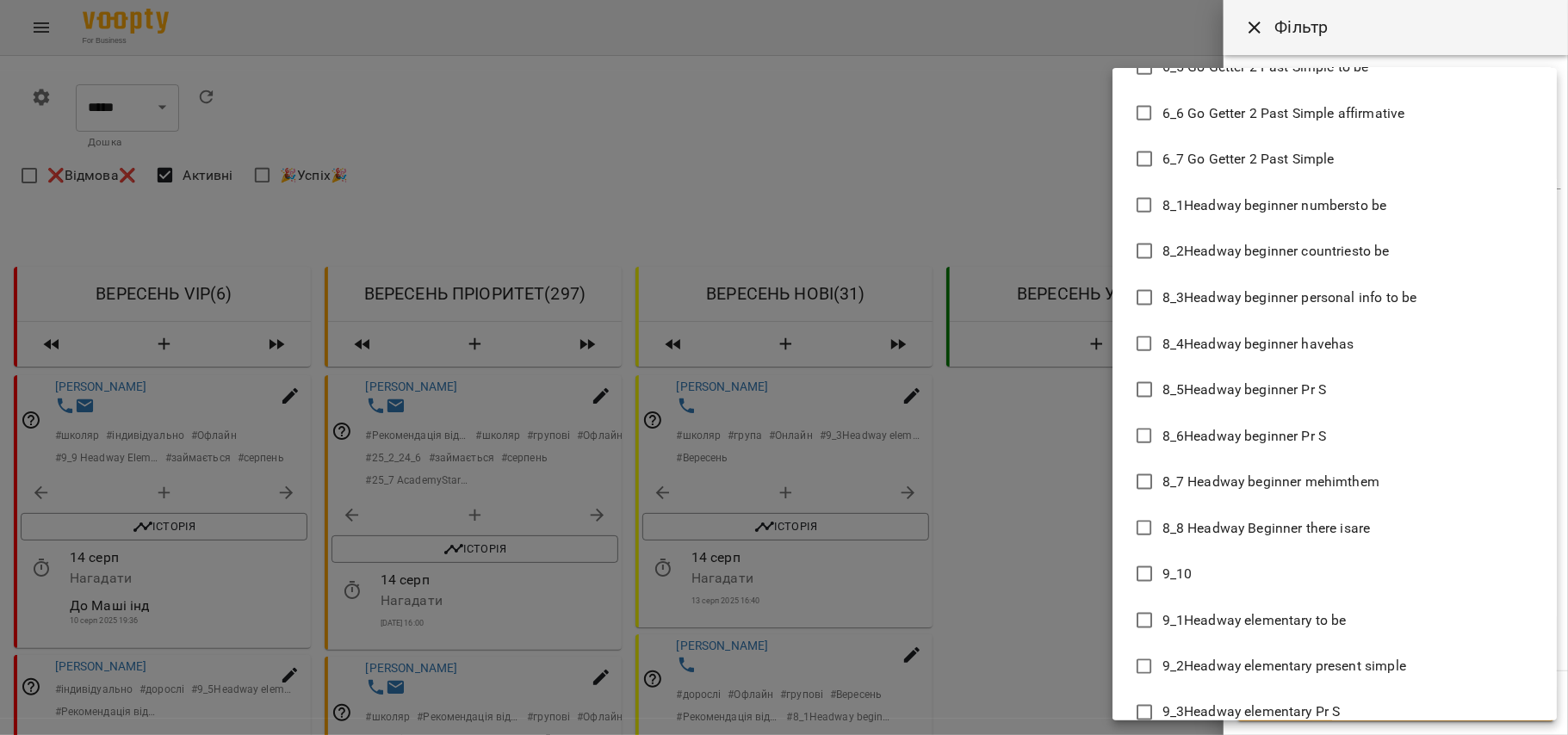
click at [1310, 376] on li "8_5Headway beginner Pr S" at bounding box center [1335, 390] width 444 height 46
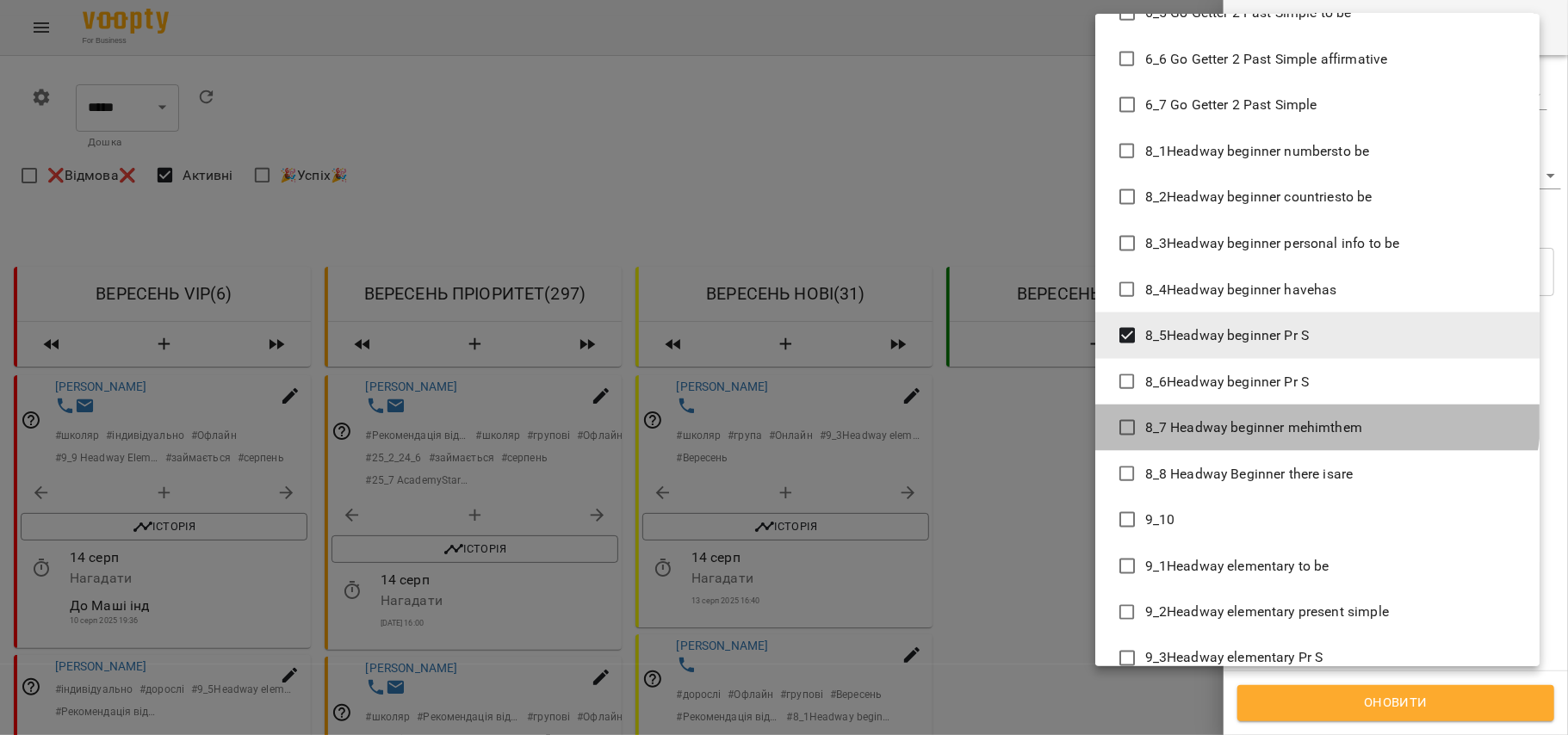
click at [1310, 412] on li "8_7 Headway beginner mehimthem" at bounding box center [1317, 427] width 444 height 46
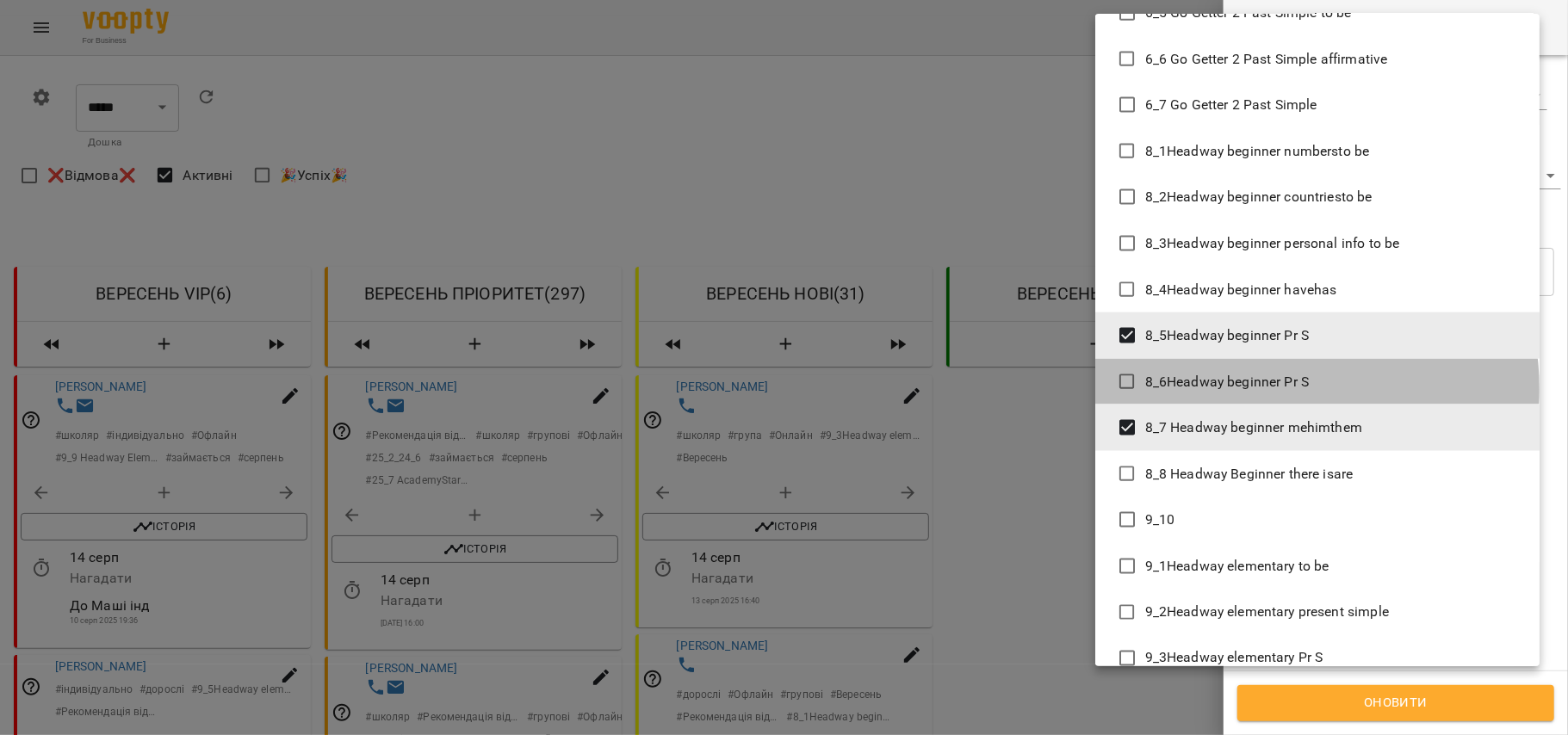
click at [1285, 389] on span "8_6Headway beginner Pr S" at bounding box center [1227, 382] width 164 height 21
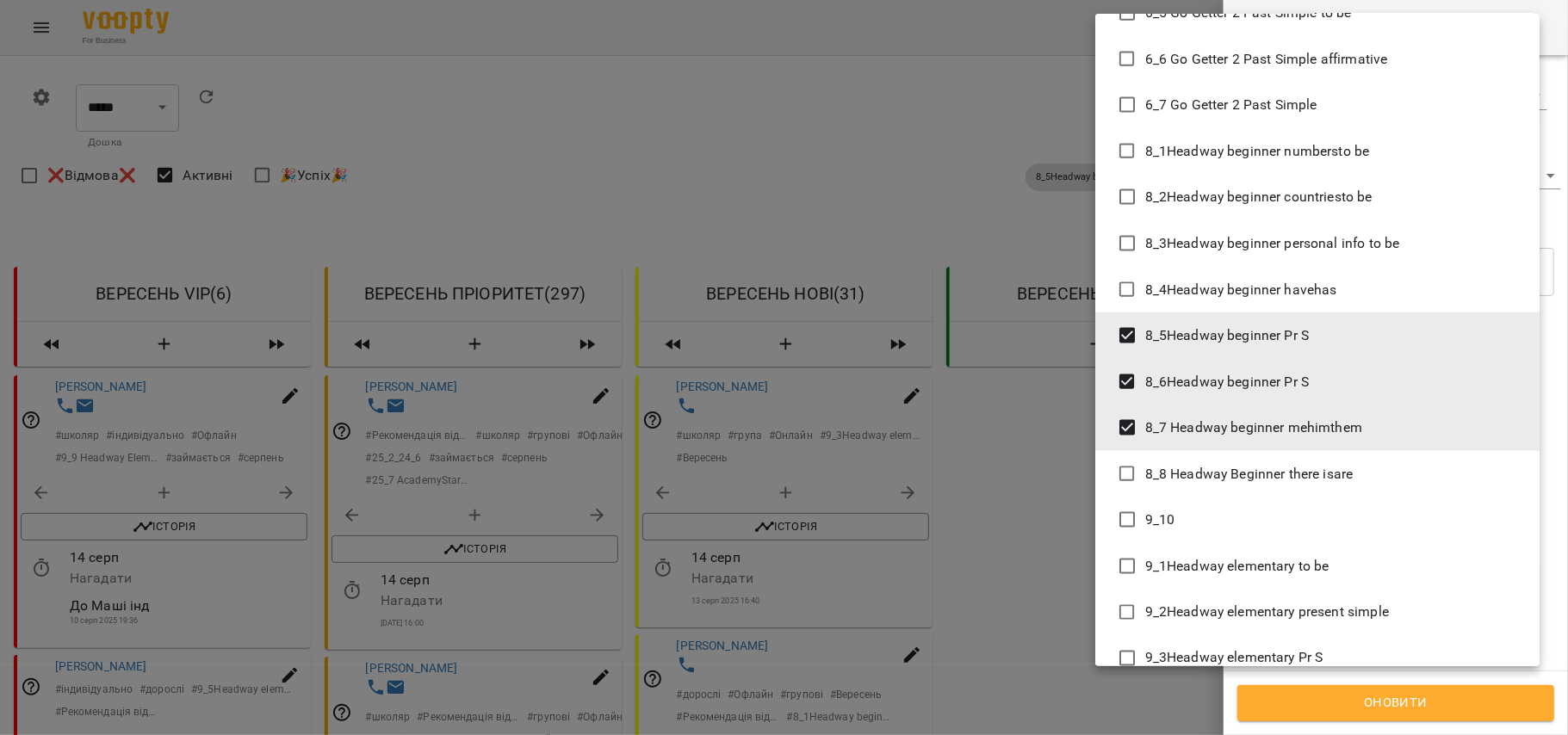
click at [1295, 483] on span "8_8 Headway Beginner there isare" at bounding box center [1249, 474] width 208 height 21
type input "**********"
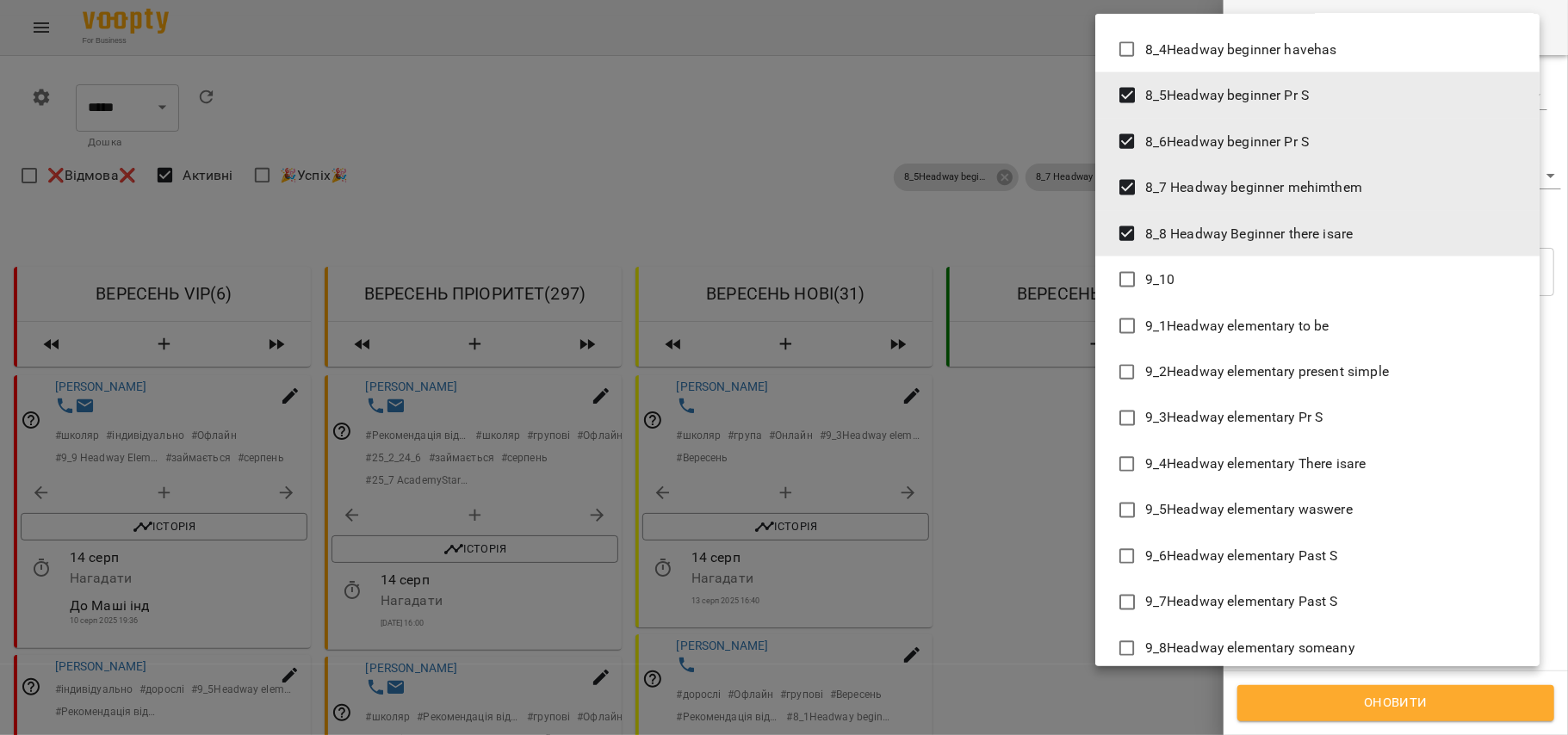
scroll to position [6691, 0]
click at [1359, 702] on div at bounding box center [784, 367] width 1568 height 735
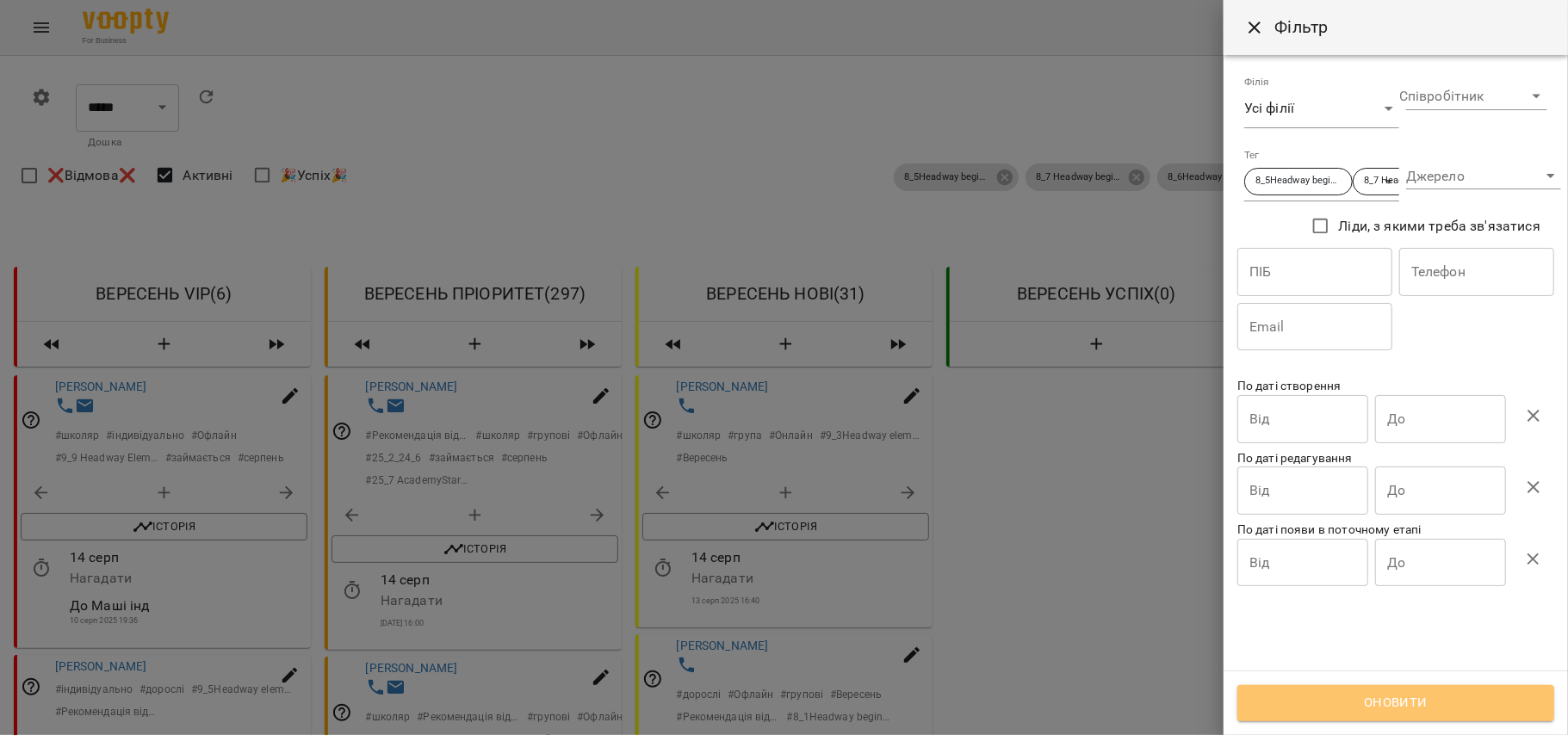
click at [1378, 687] on button "Оновити" at bounding box center [1395, 703] width 317 height 36
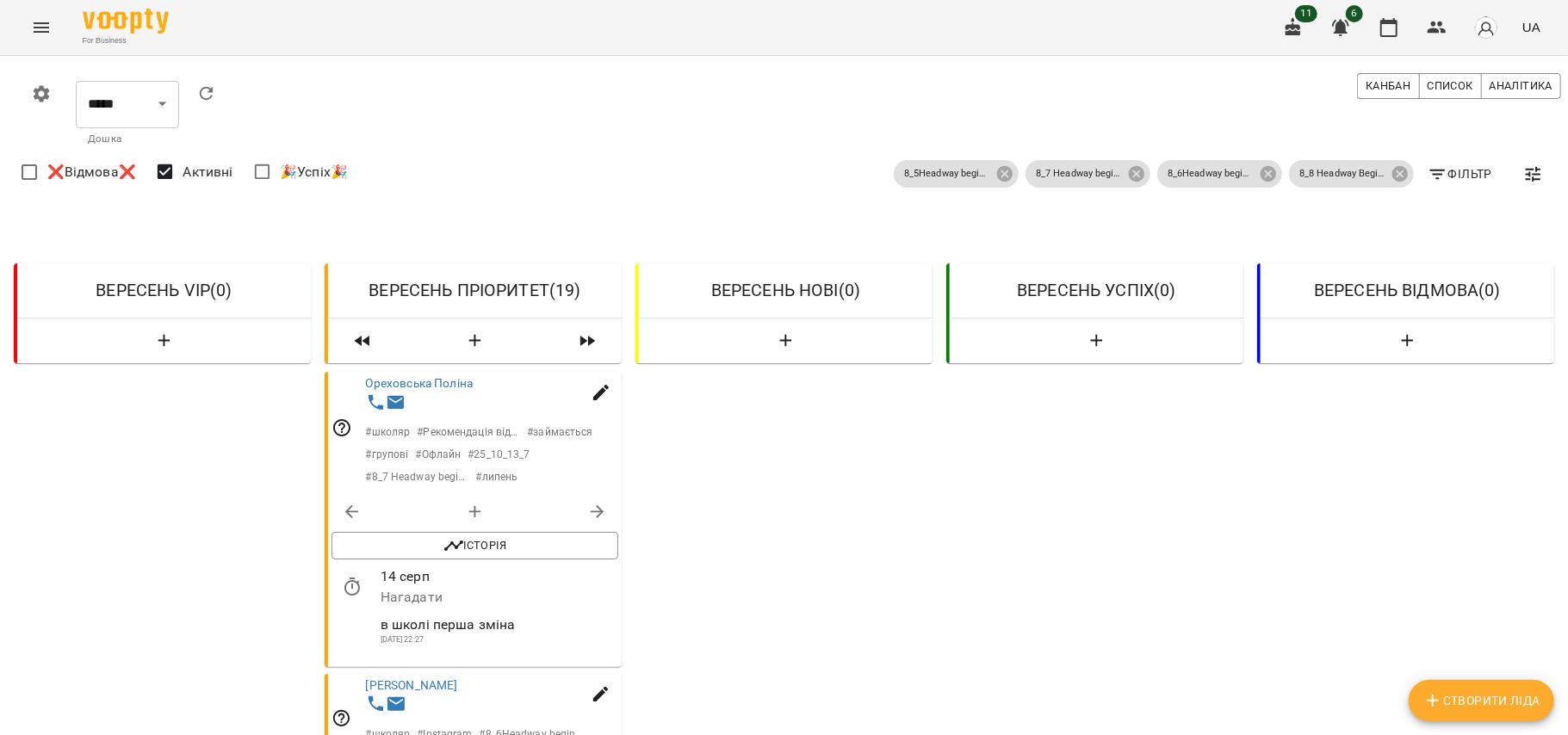
scroll to position [2650, 0]
